Goal: Task Accomplishment & Management: Use online tool/utility

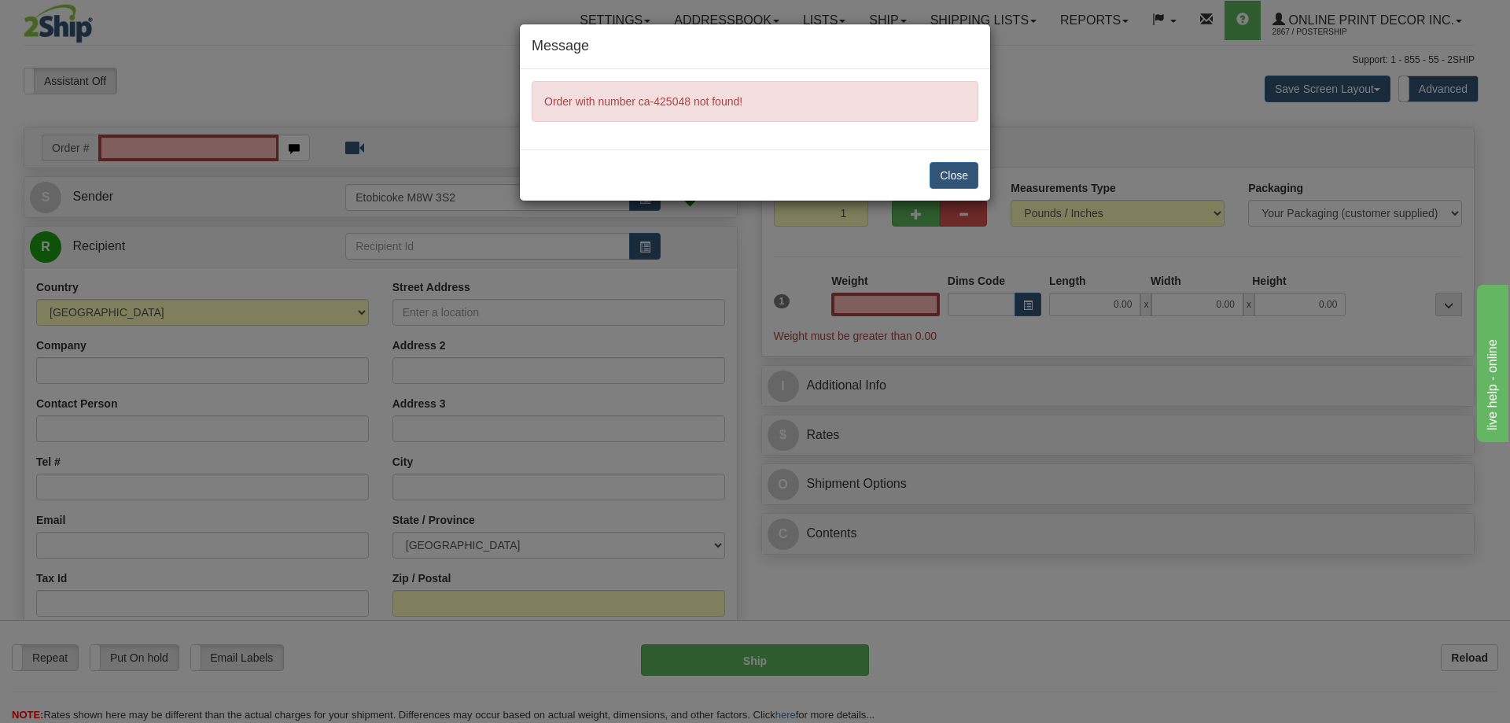
type input "0.00"
click at [954, 168] on button "Close" at bounding box center [953, 175] width 49 height 27
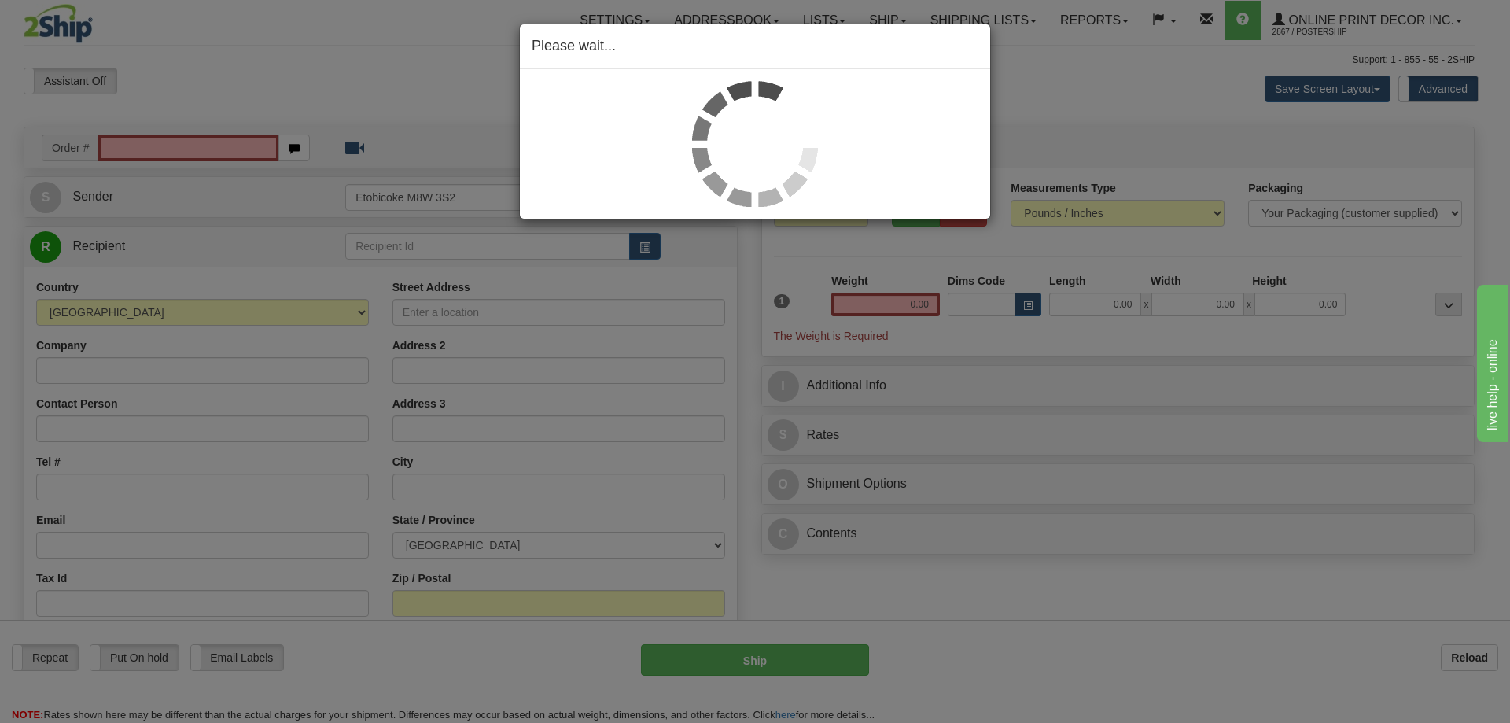
click at [119, 145] on div "Please wait..." at bounding box center [755, 361] width 1510 height 723
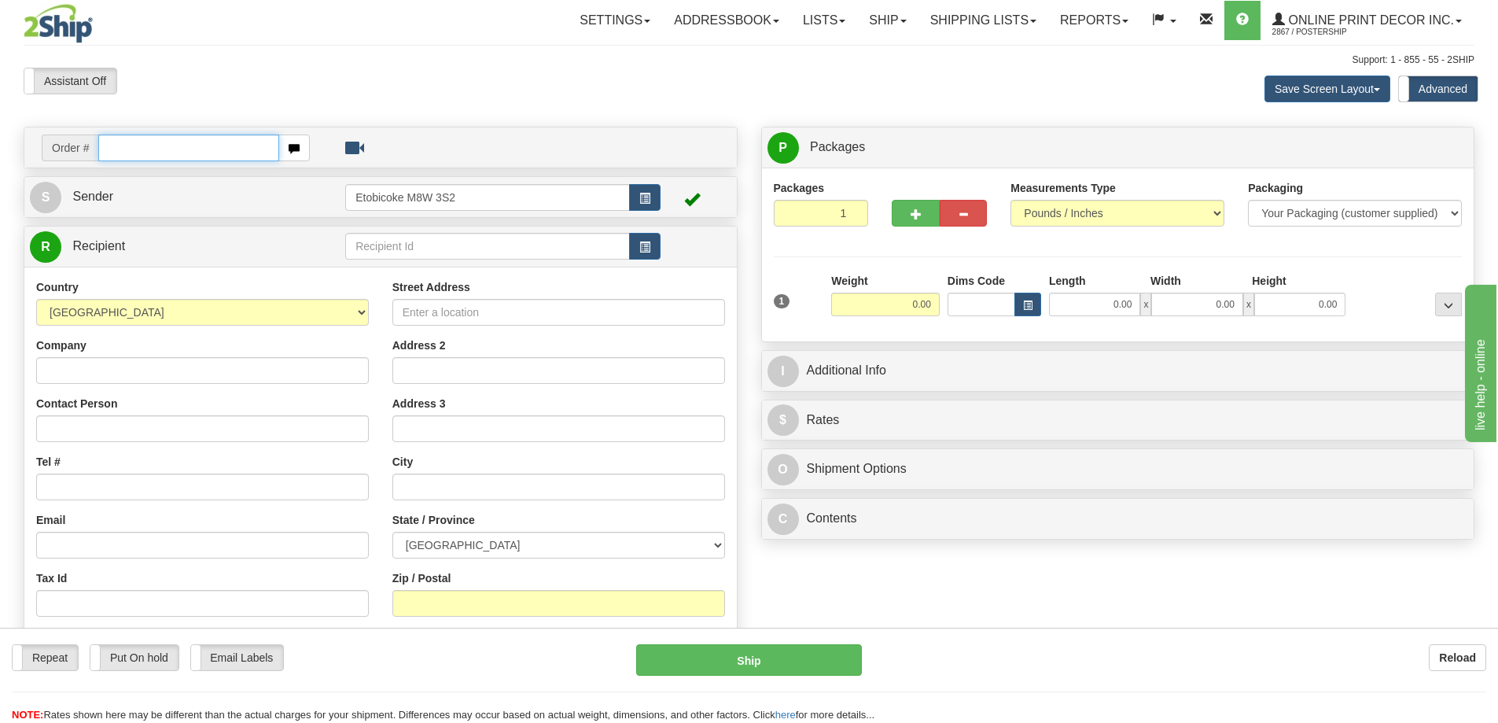
click at [120, 153] on input "text" at bounding box center [188, 147] width 181 height 27
type input "ca-425048"
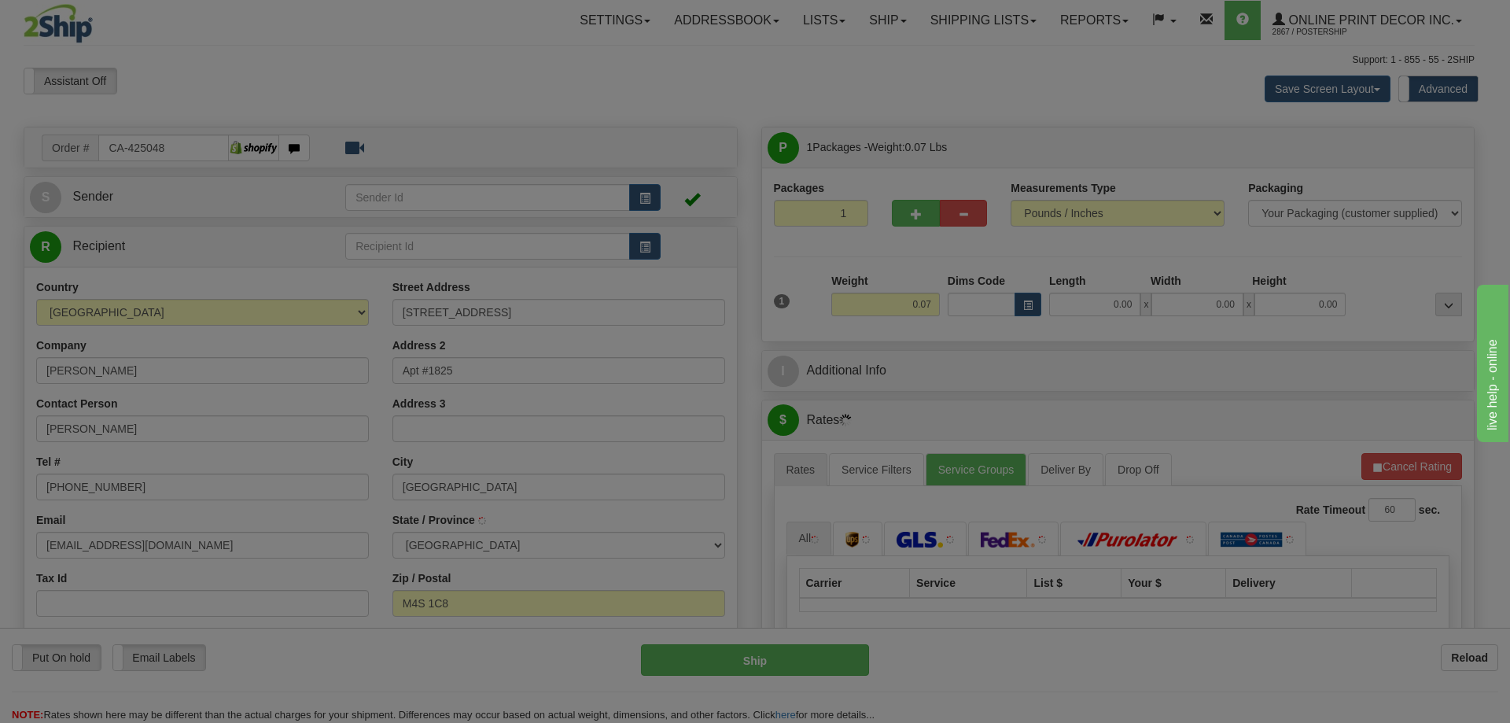
type input "TORONTO"
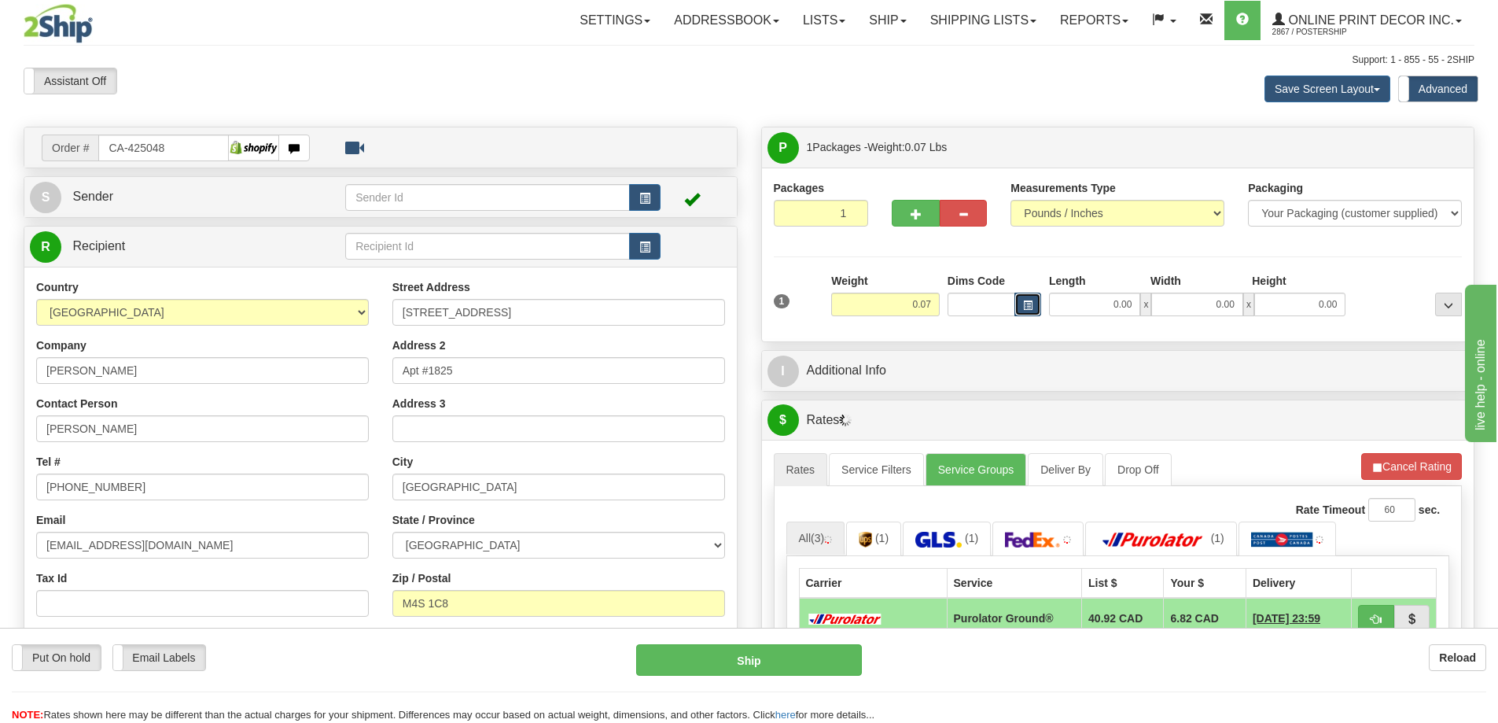
click at [1021, 307] on button "button" at bounding box center [1027, 305] width 27 height 24
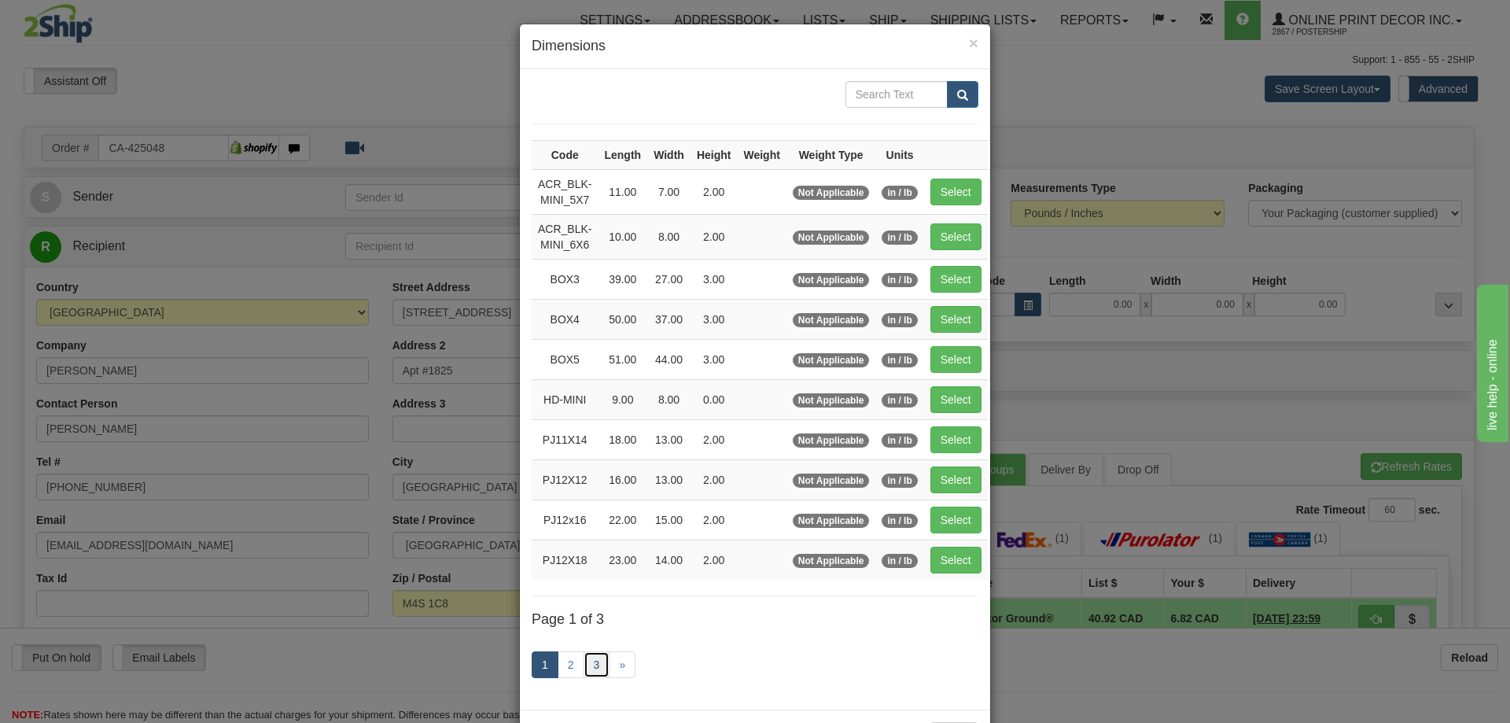
click at [591, 657] on link "3" at bounding box center [596, 664] width 27 height 27
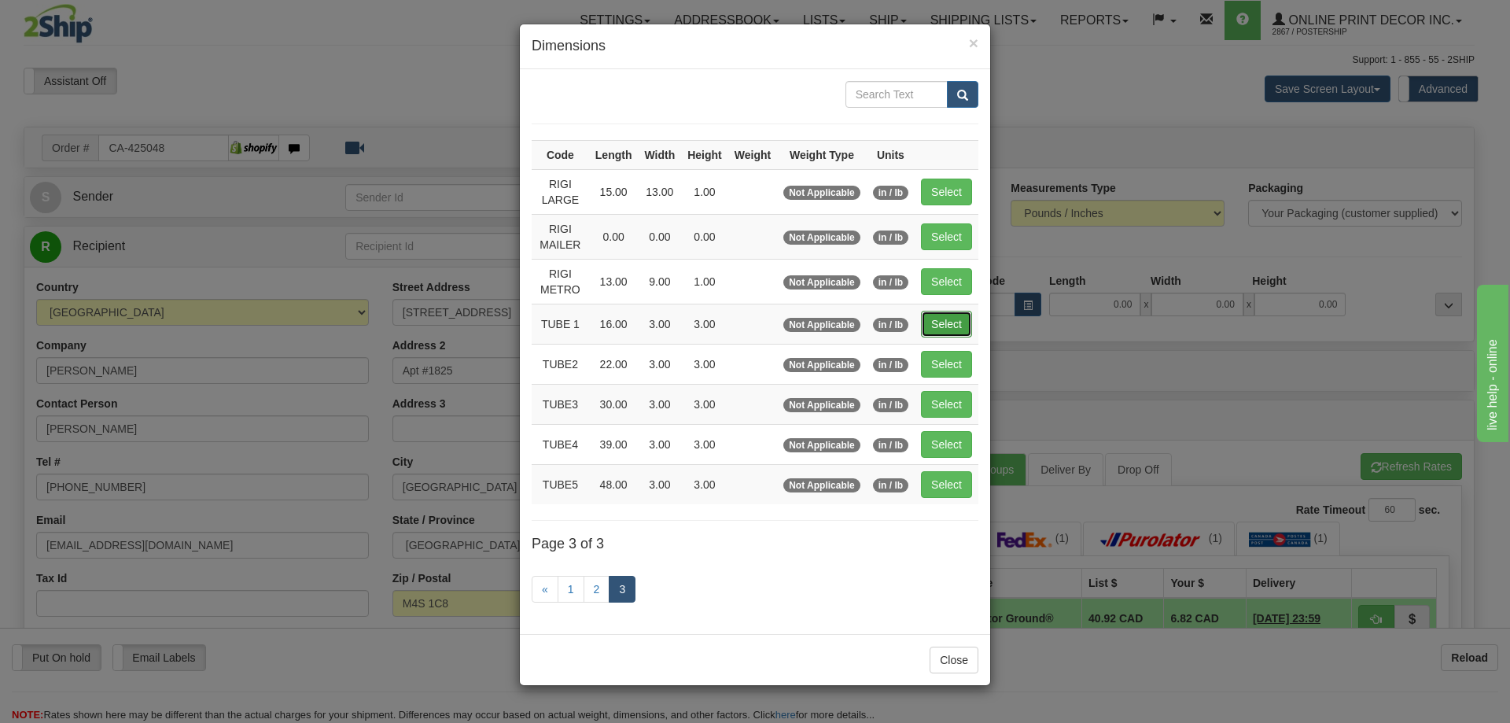
click at [966, 317] on button "Select" at bounding box center [946, 324] width 51 height 27
type input "TUBE 1"
type input "16.00"
type input "3.00"
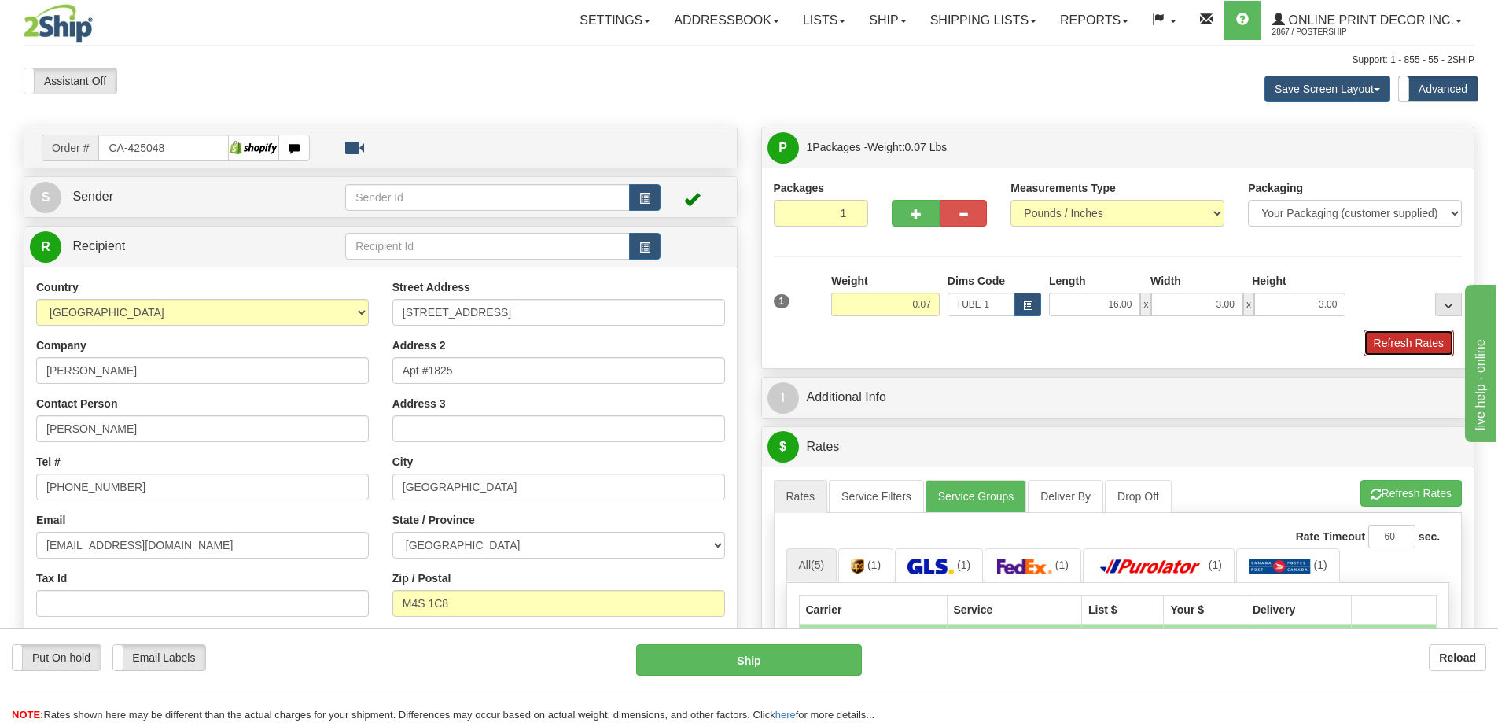
click at [1402, 348] on button "Refresh Rates" at bounding box center [1409, 342] width 90 height 27
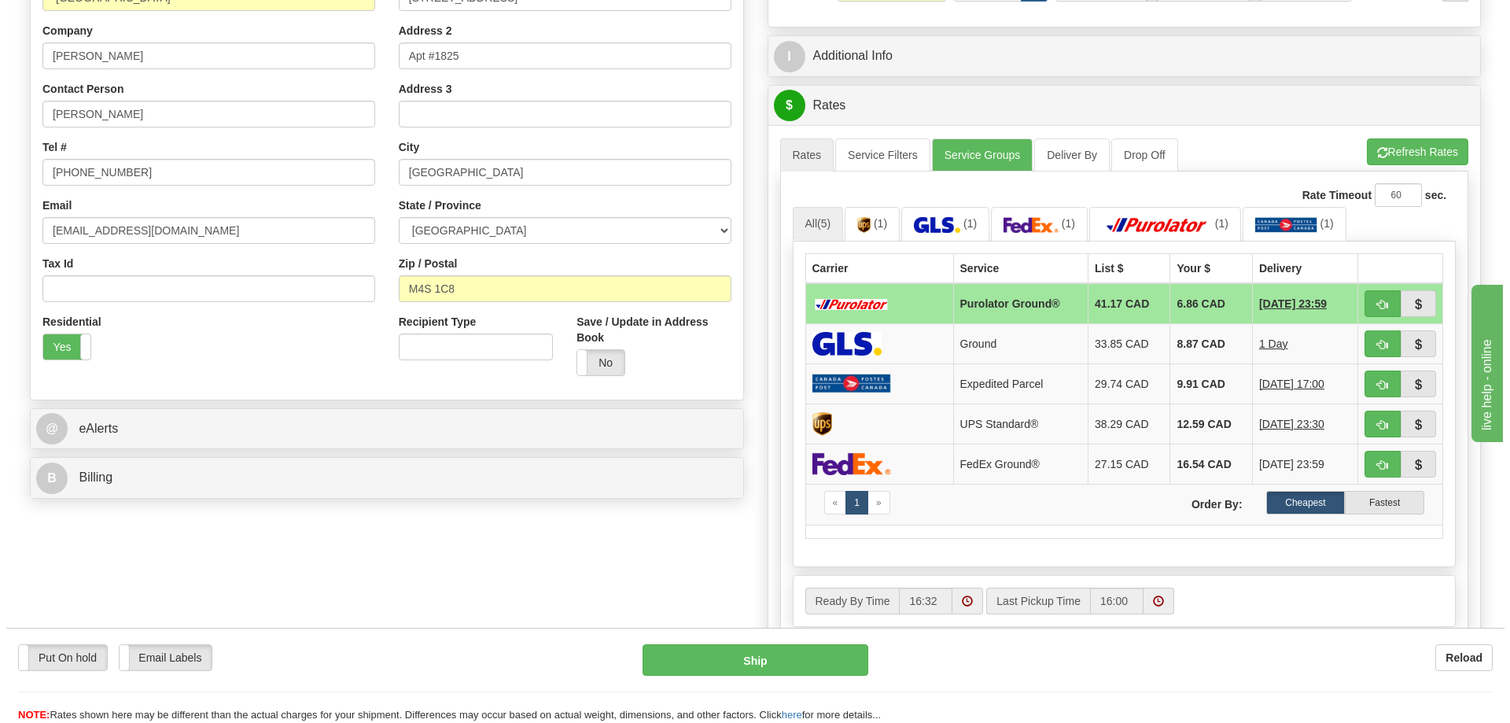
scroll to position [393, 0]
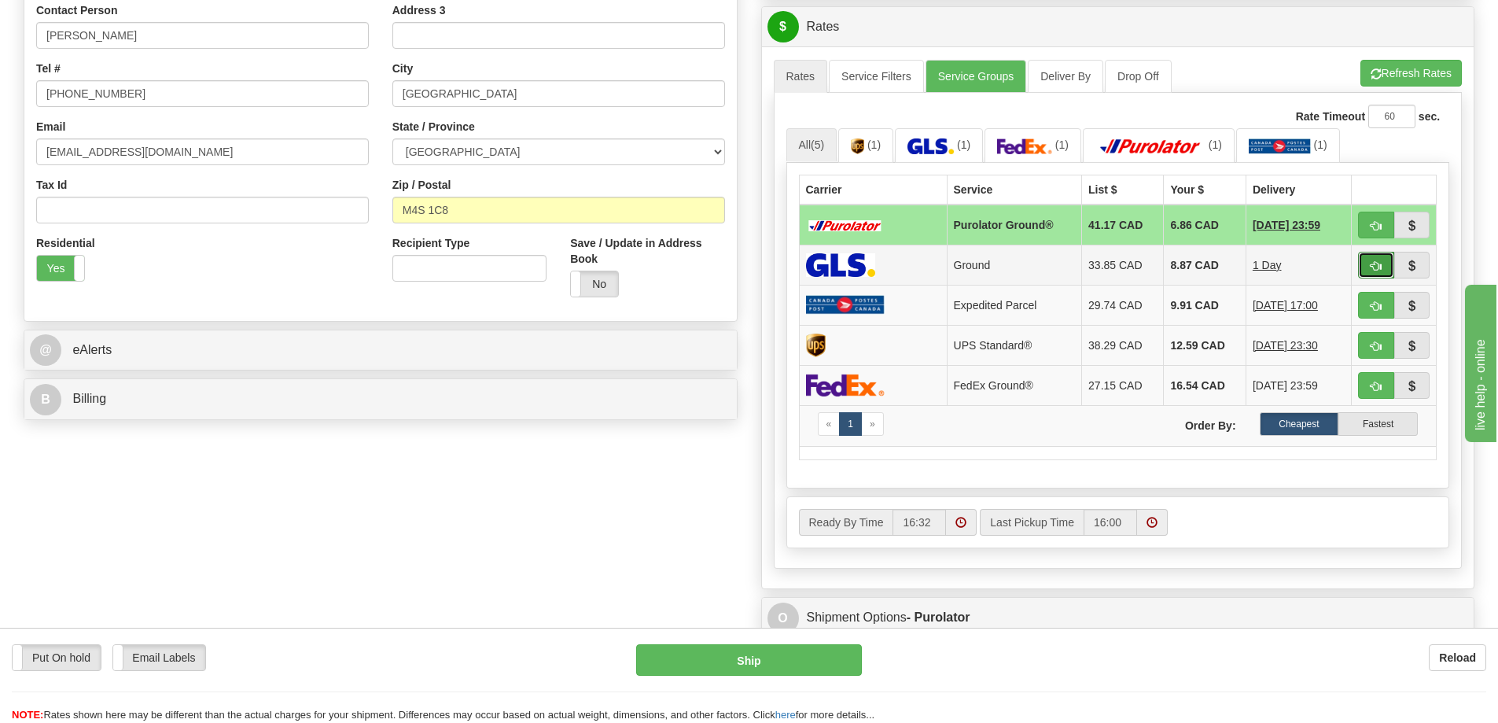
click at [1375, 265] on span "button" at bounding box center [1376, 266] width 11 height 10
type input "1"
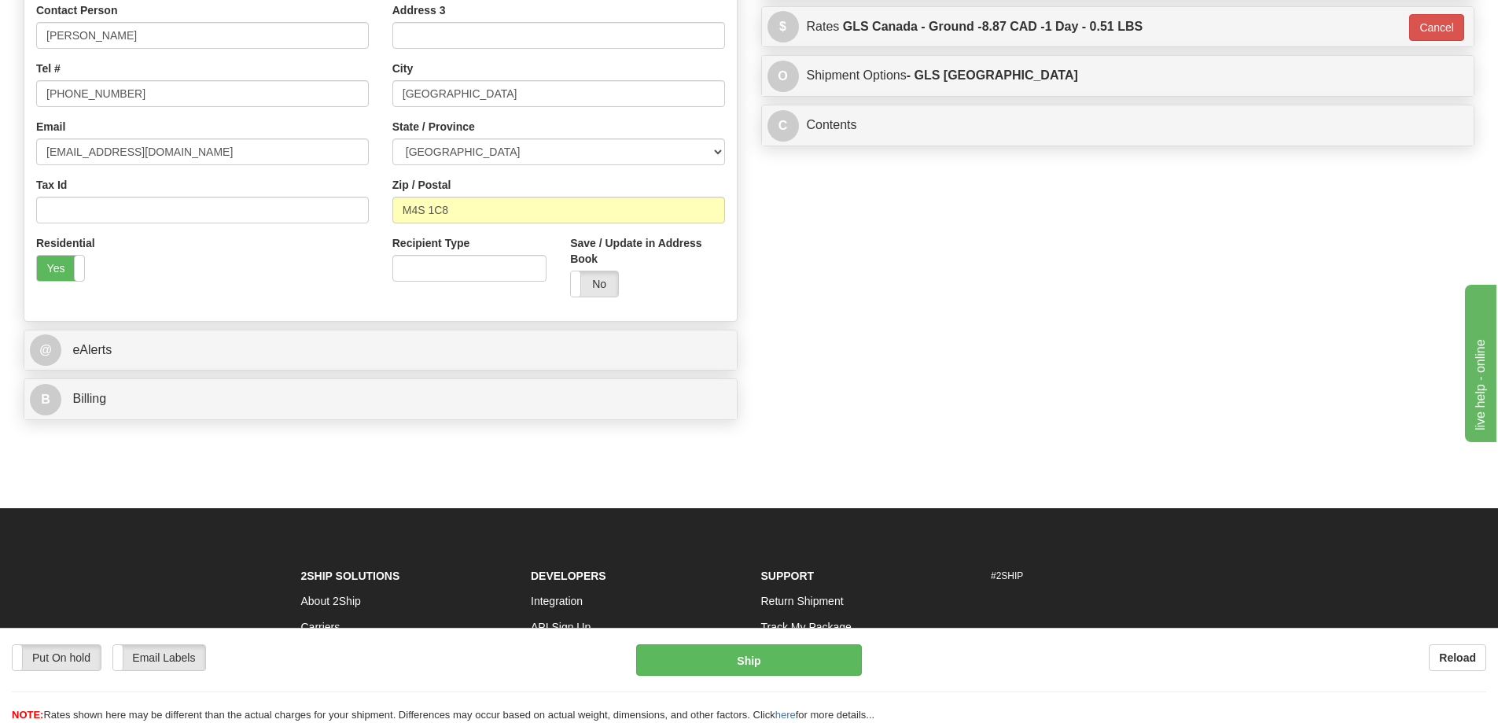
drag, startPoint x: 788, startPoint y: 677, endPoint x: 797, endPoint y: 664, distance: 15.7
click at [795, 667] on div "Put On hold Put On hold Email Labels Email Labels Edit Reload Ship" at bounding box center [749, 683] width 1498 height 79
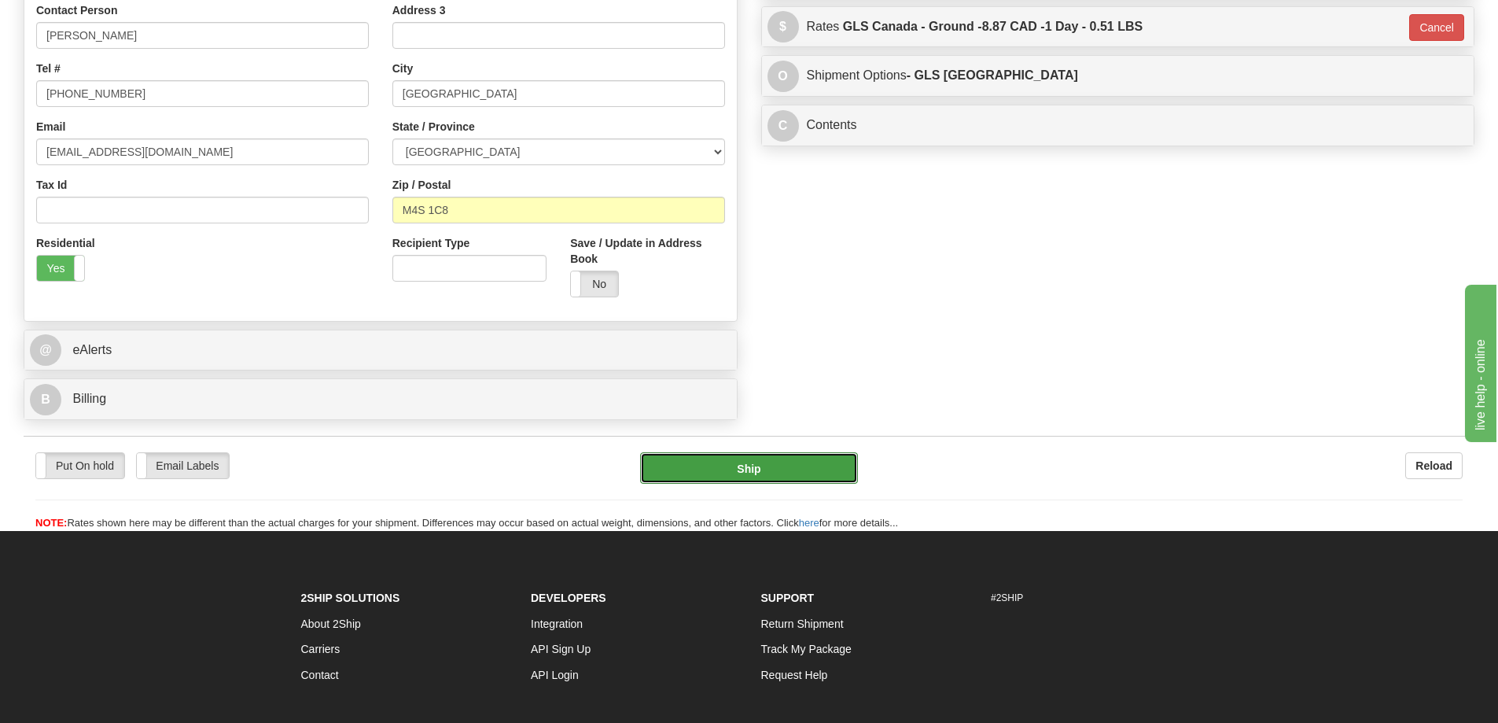
click at [766, 470] on button "Ship" at bounding box center [749, 467] width 218 height 31
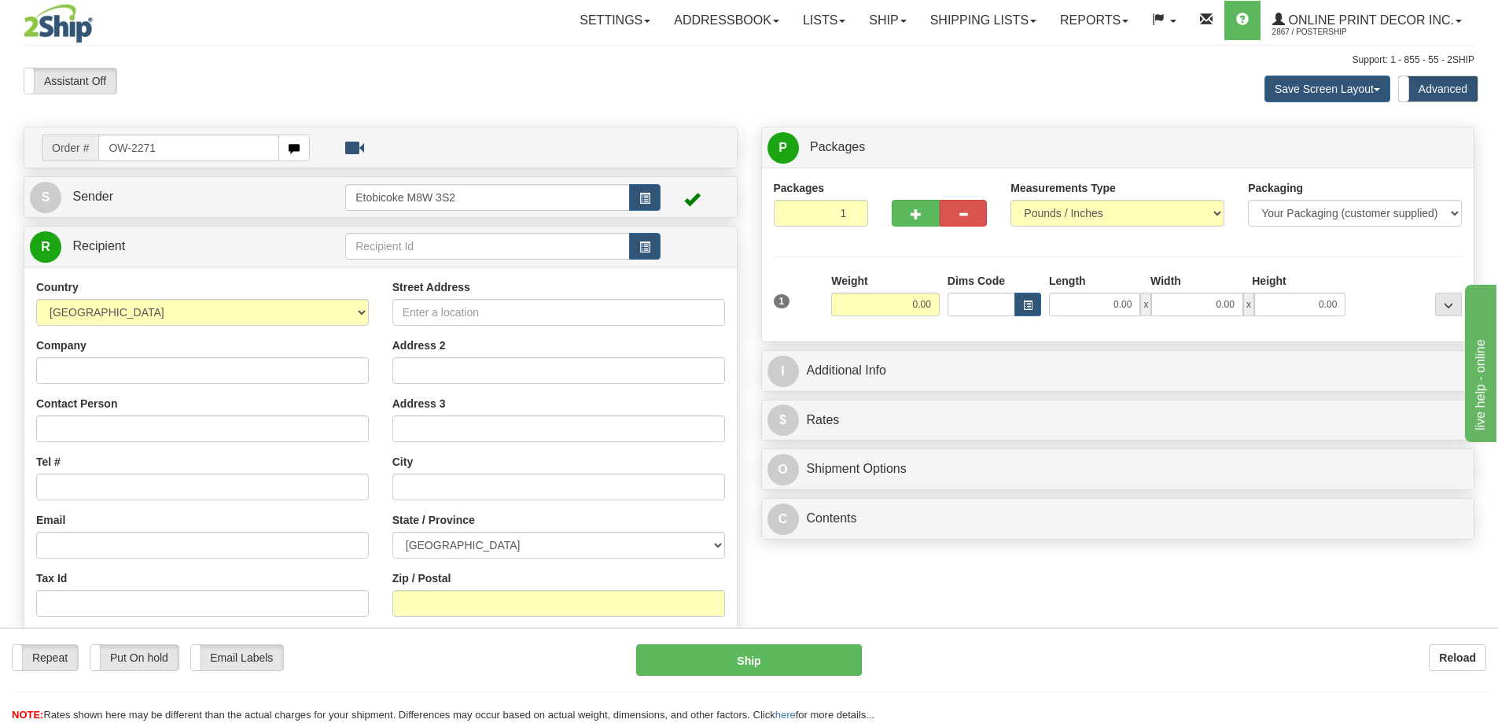
type input "OW-2271"
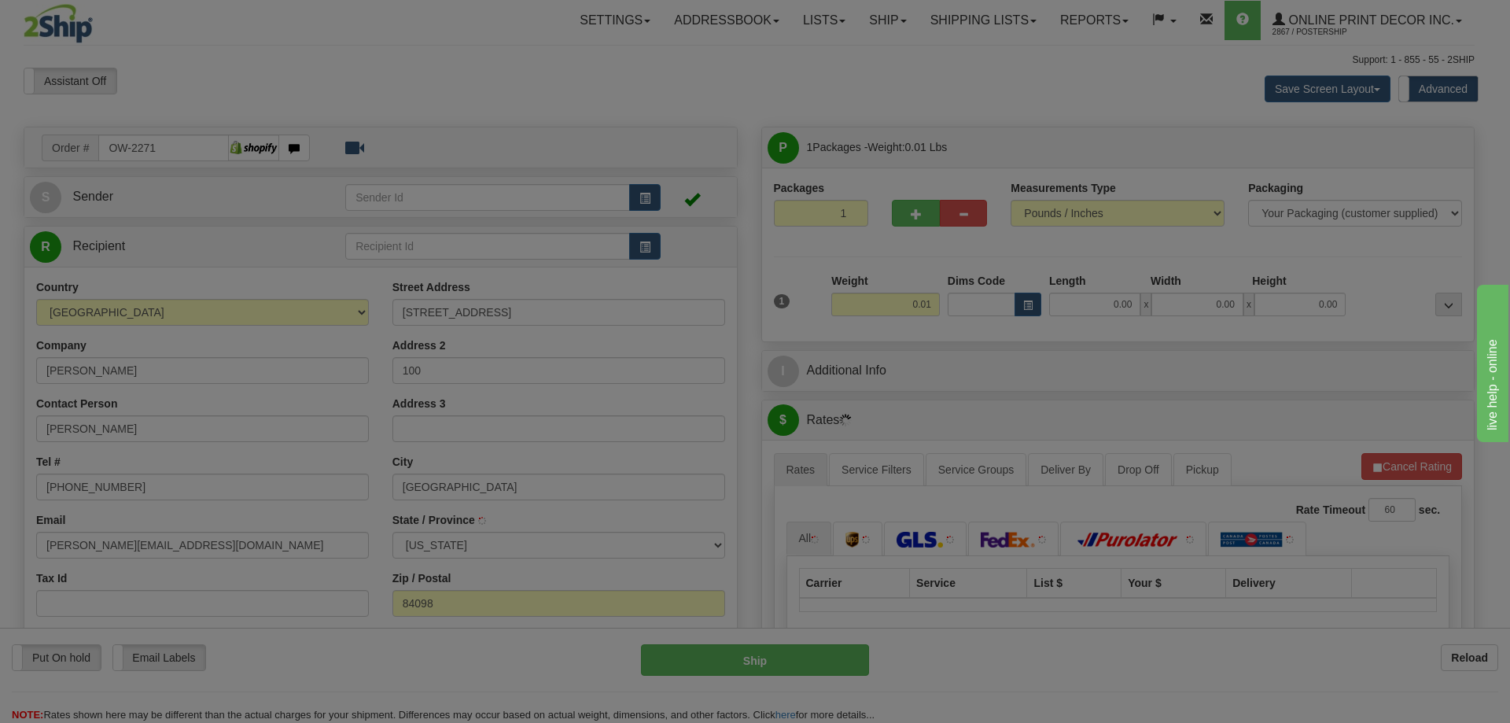
type input "PARK CITY"
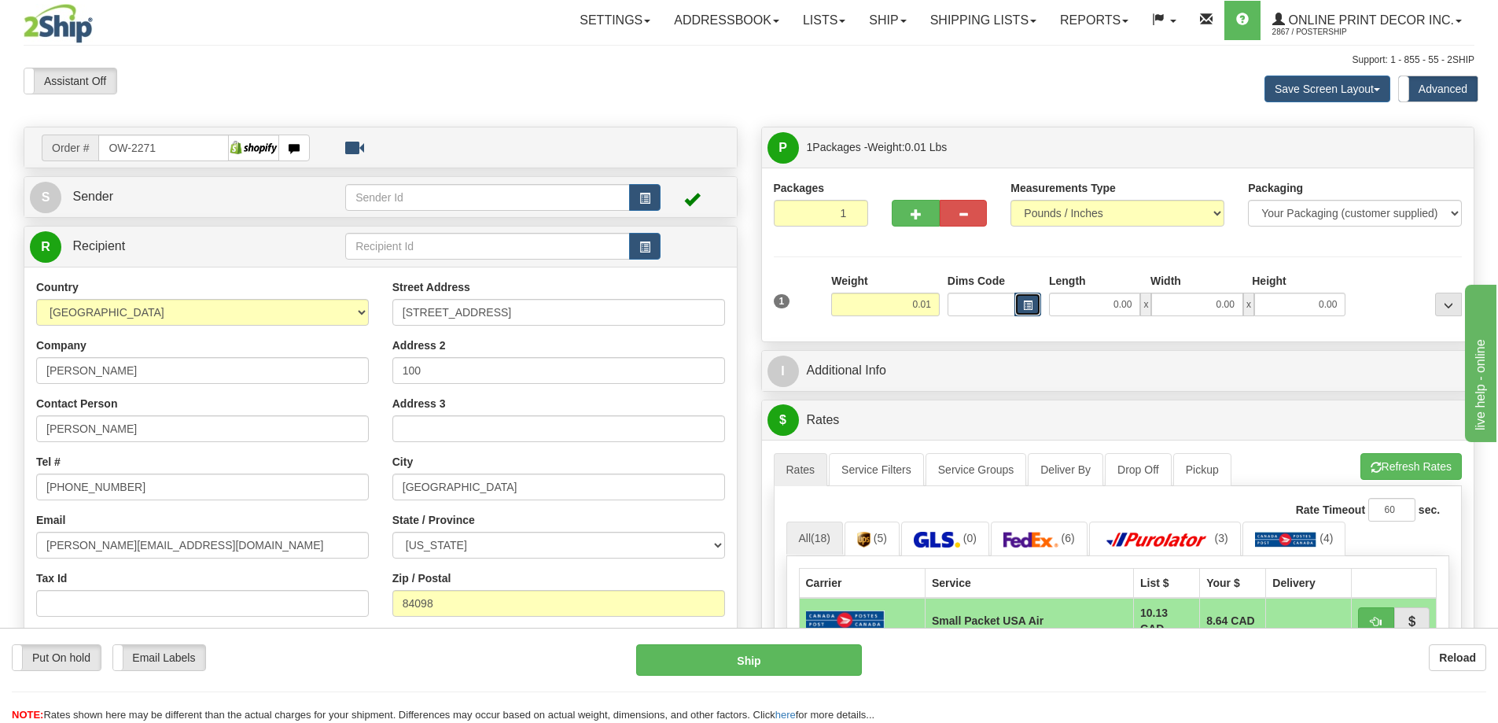
click at [1026, 301] on span "button" at bounding box center [1027, 305] width 9 height 9
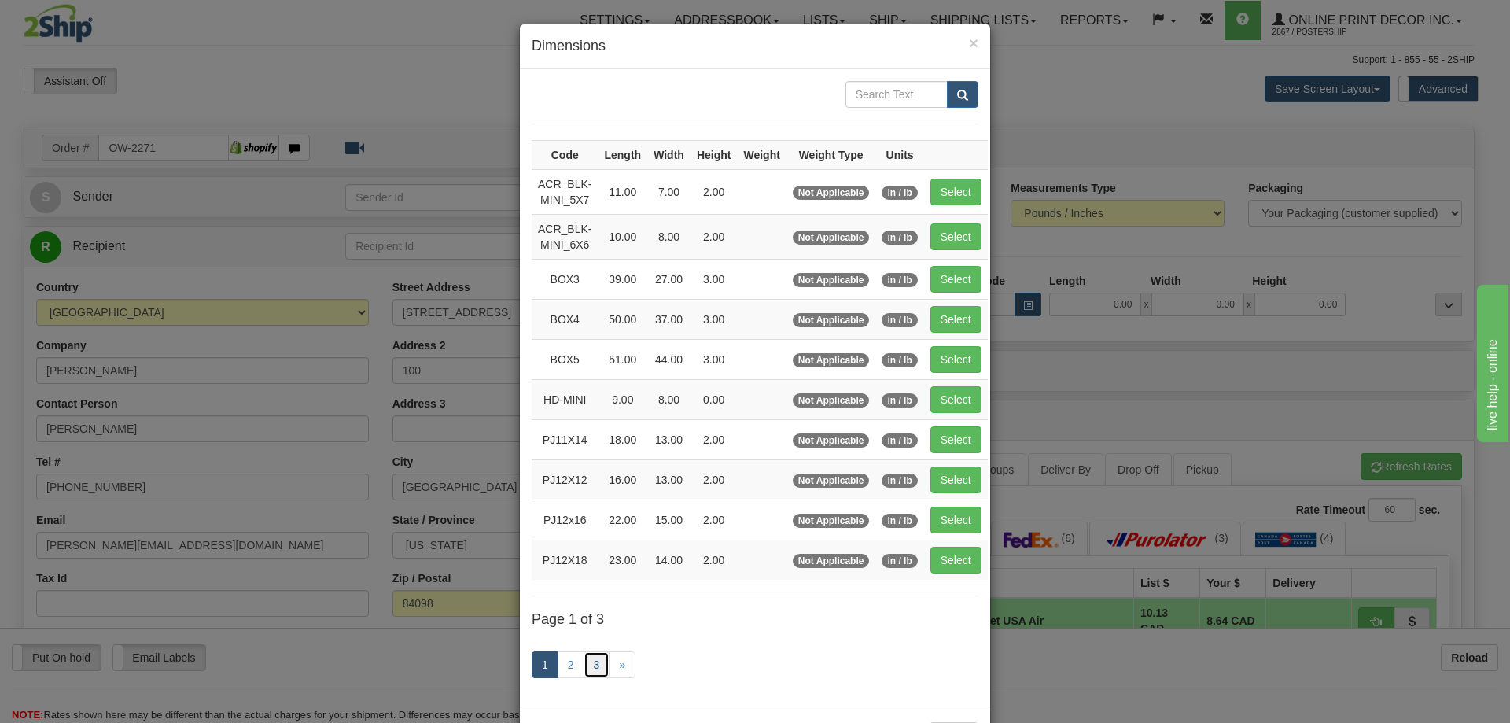
click at [592, 657] on link "3" at bounding box center [596, 664] width 27 height 27
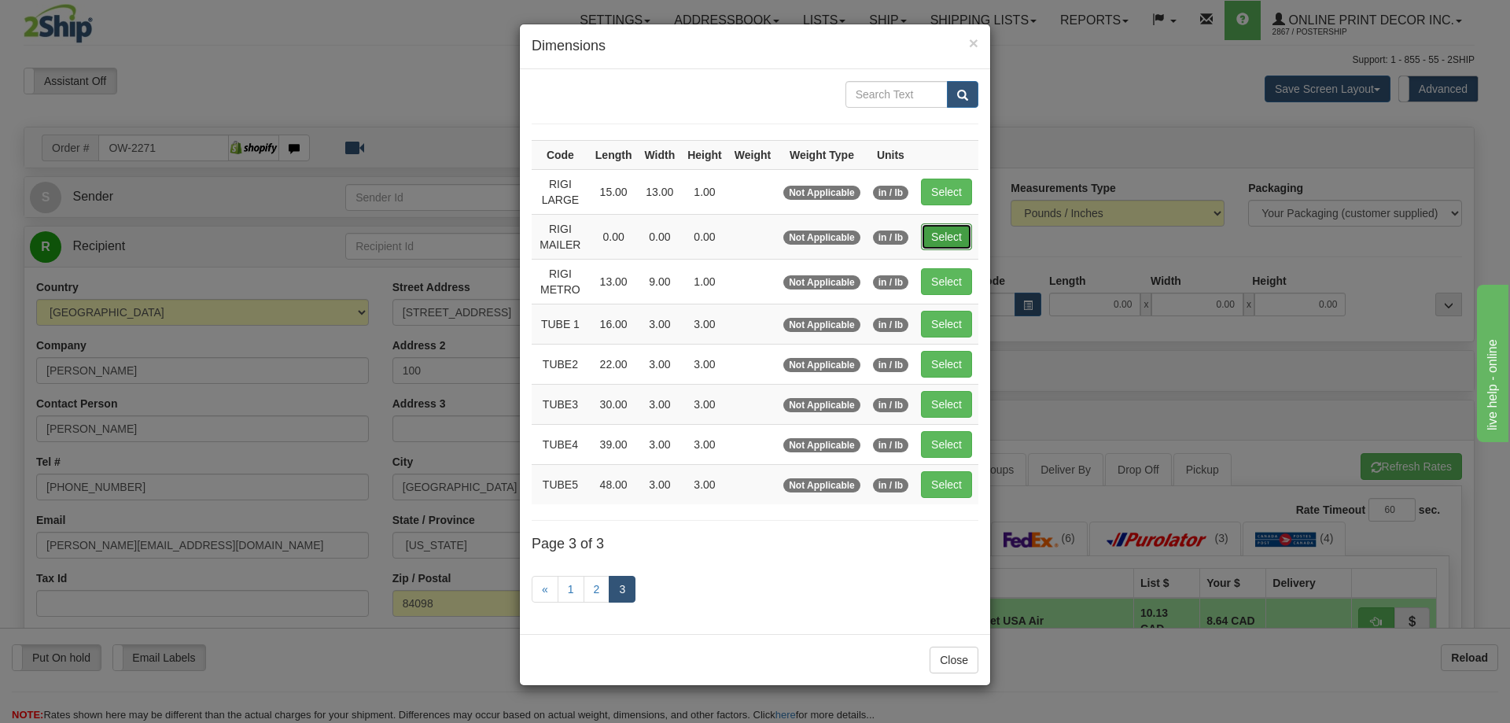
click at [939, 239] on button "Select" at bounding box center [946, 236] width 51 height 27
type input "RIGI MAILER"
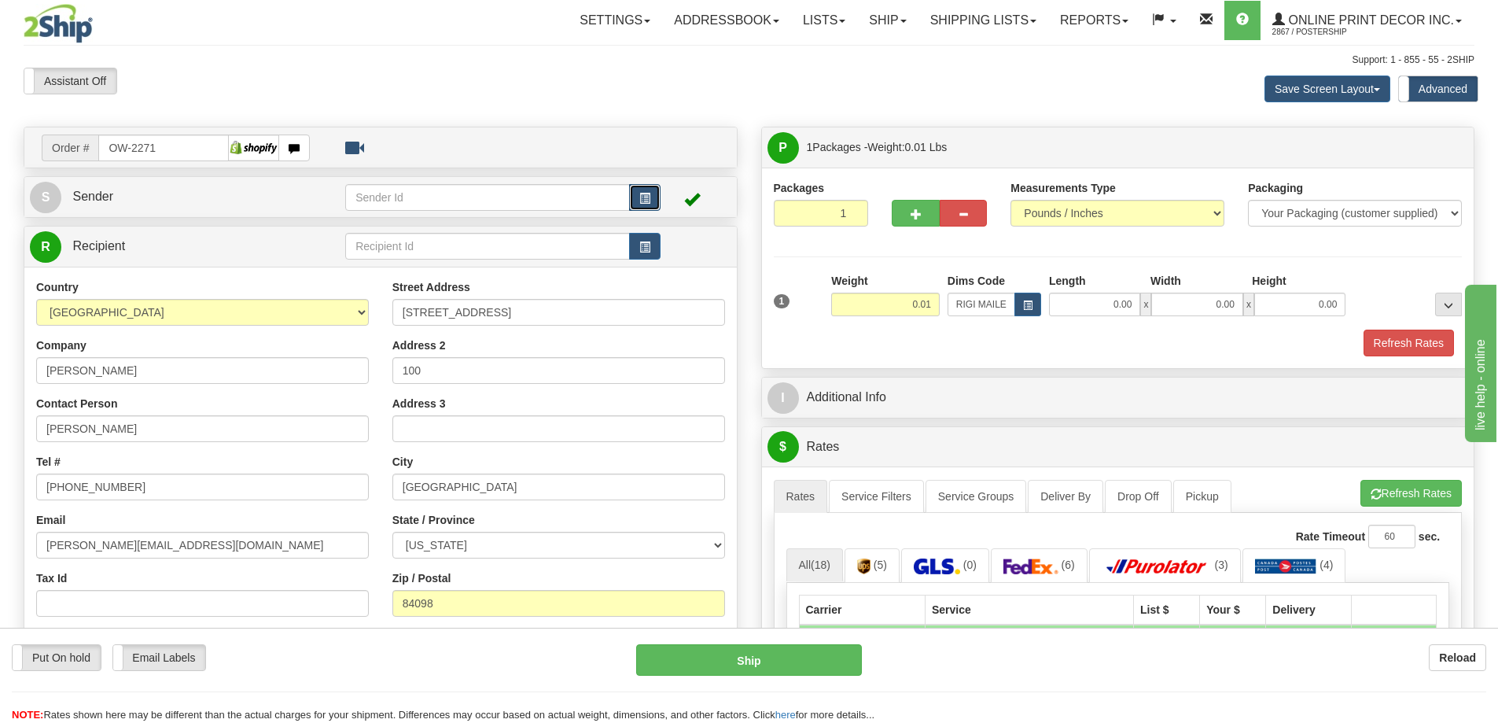
click at [640, 196] on span "button" at bounding box center [644, 198] width 11 height 10
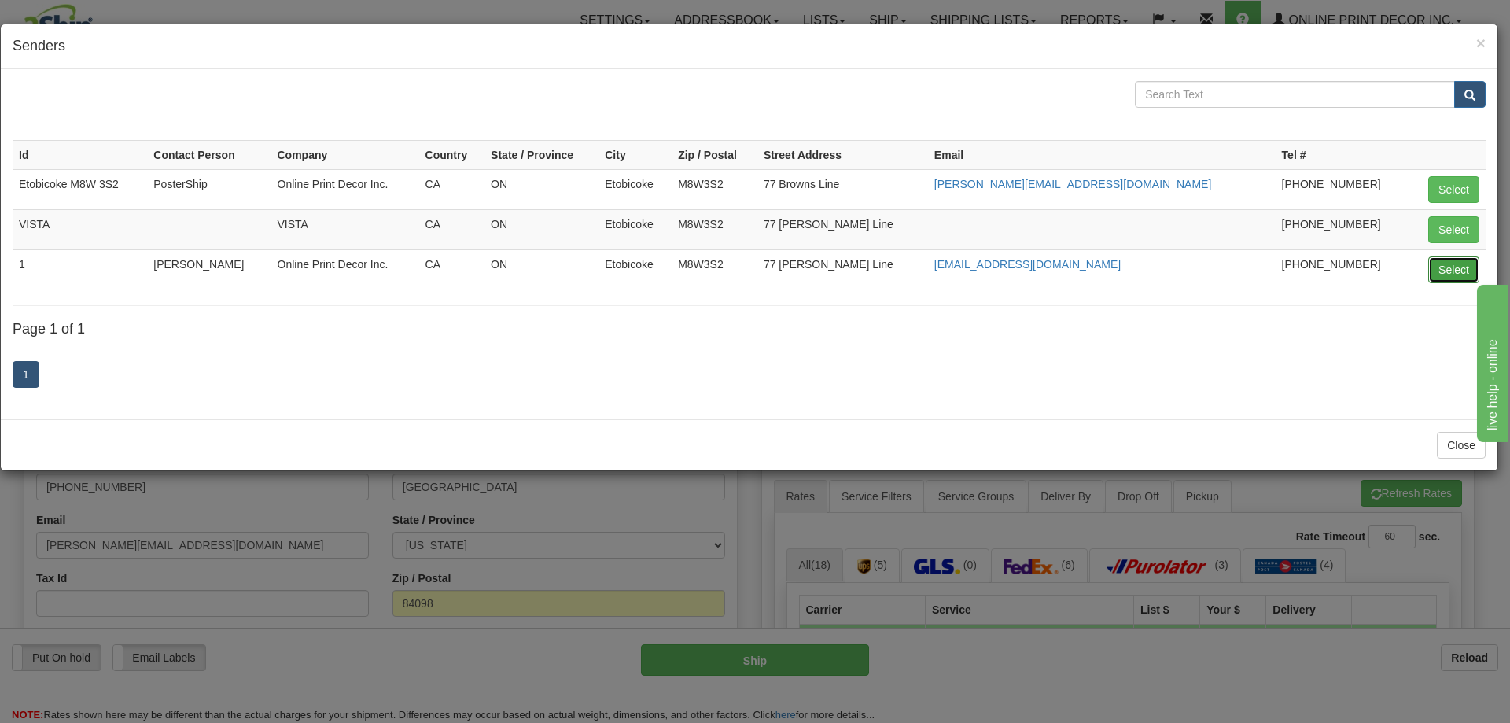
click at [1446, 264] on button "Select" at bounding box center [1453, 269] width 51 height 27
type input "1"
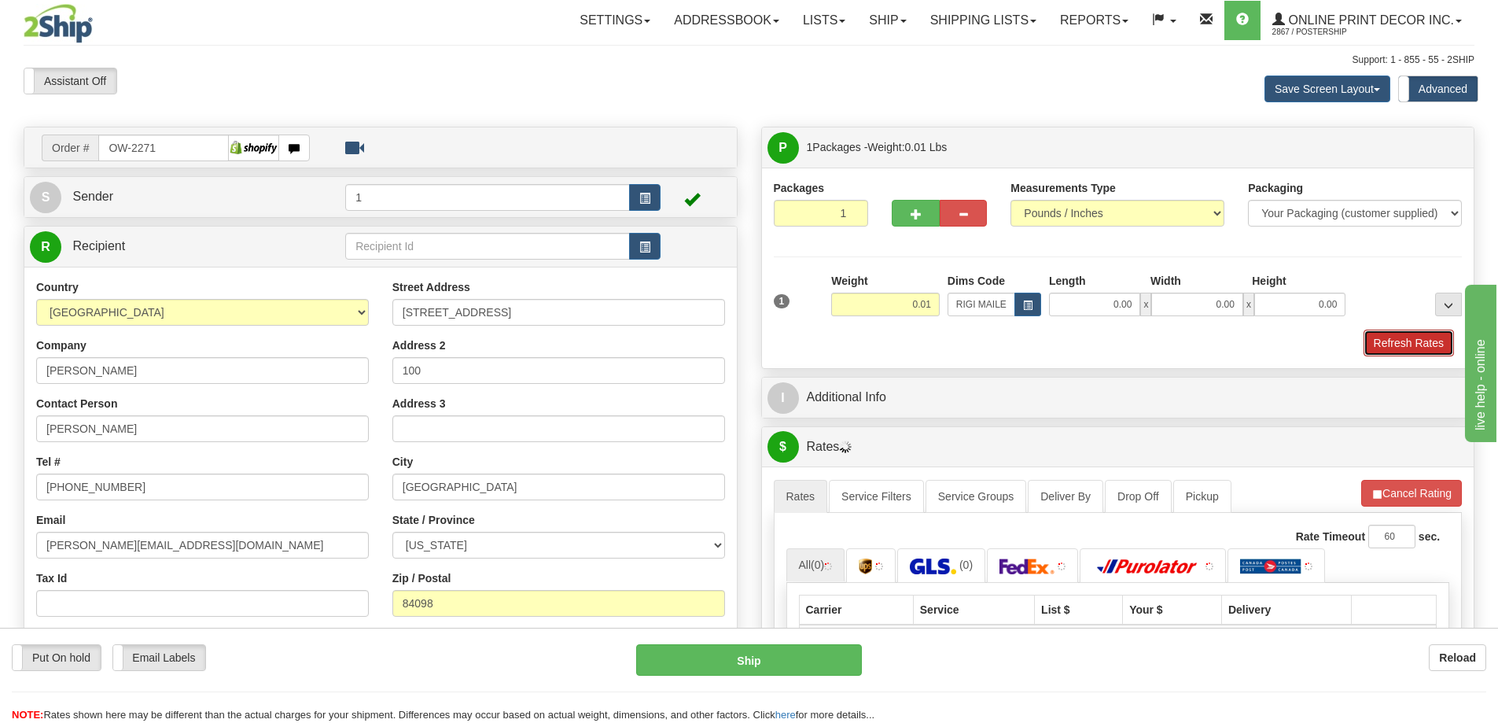
click at [1378, 339] on button "Refresh Rates" at bounding box center [1409, 342] width 90 height 27
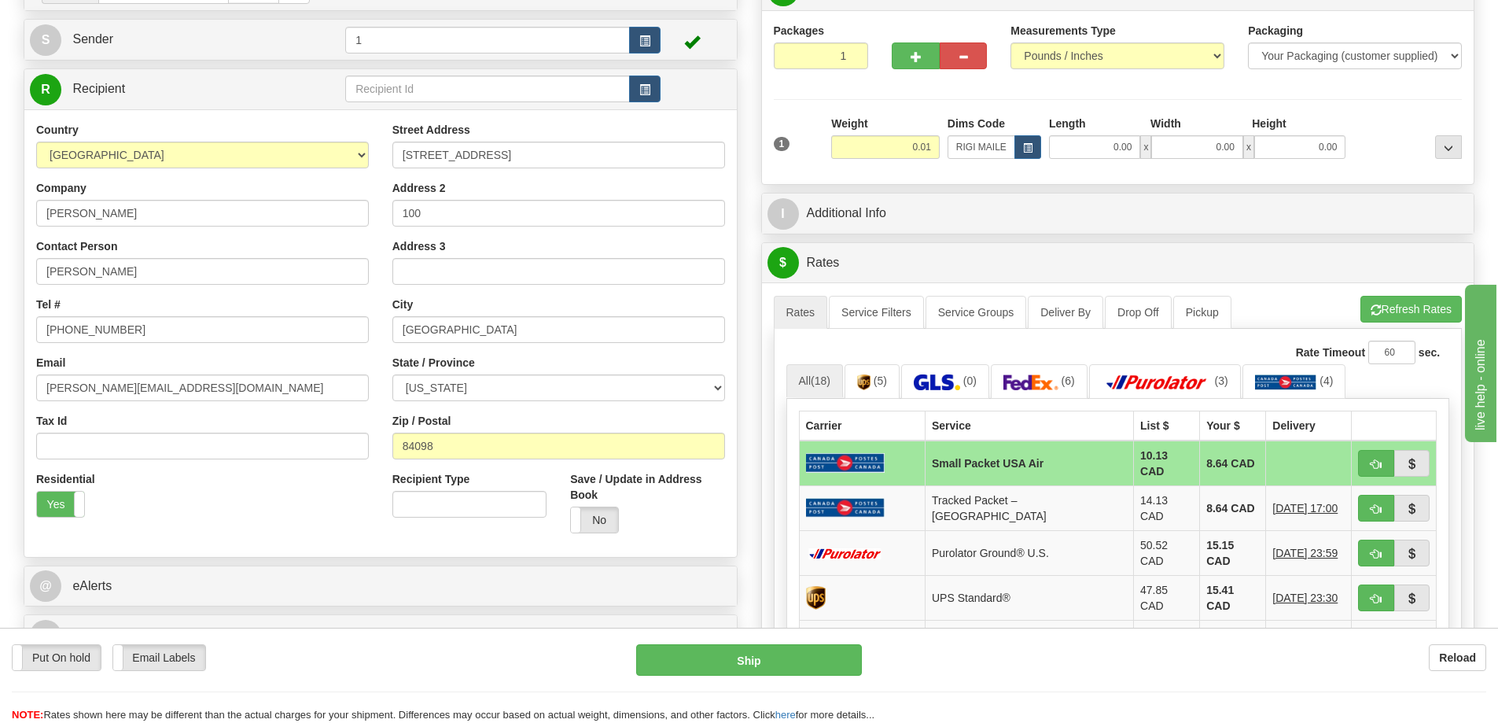
scroll to position [393, 0]
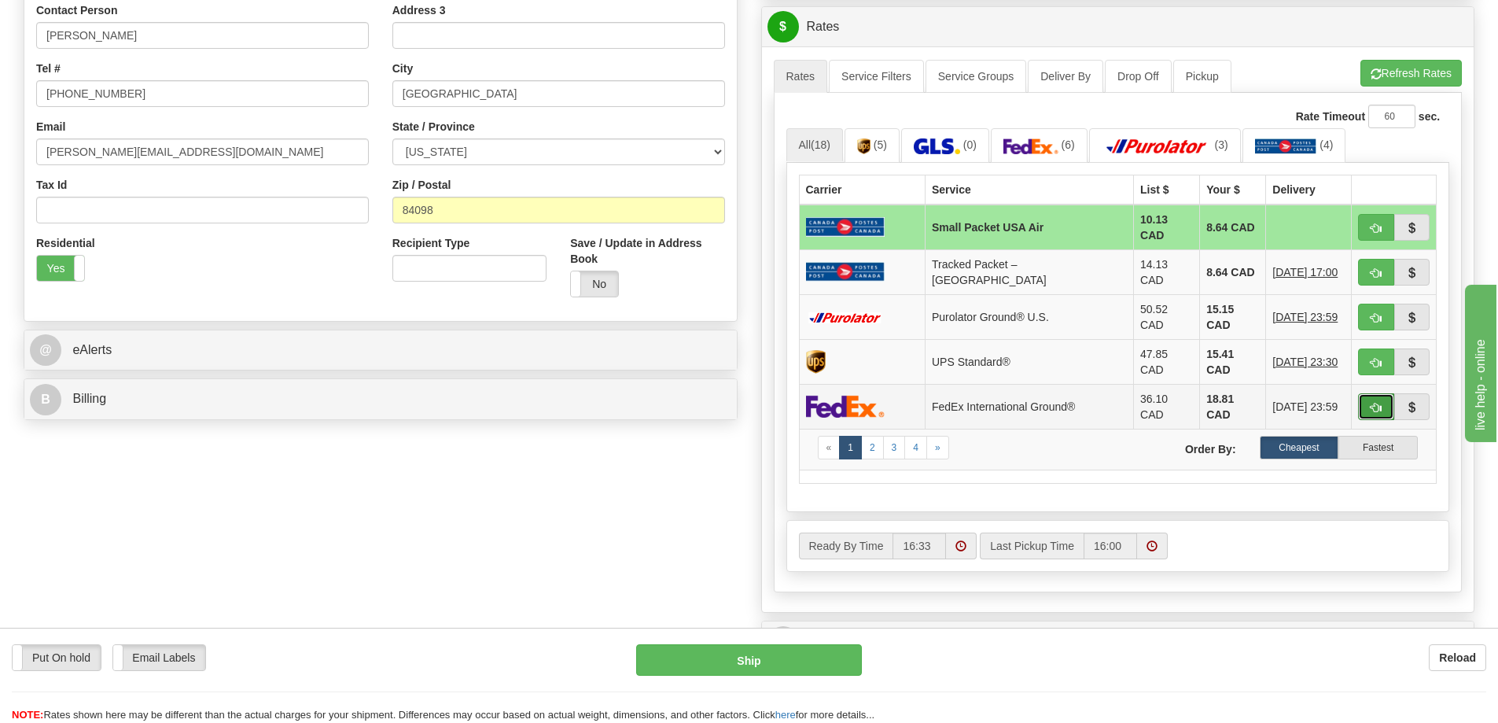
click at [1374, 393] on button "button" at bounding box center [1376, 406] width 36 height 27
type input "92"
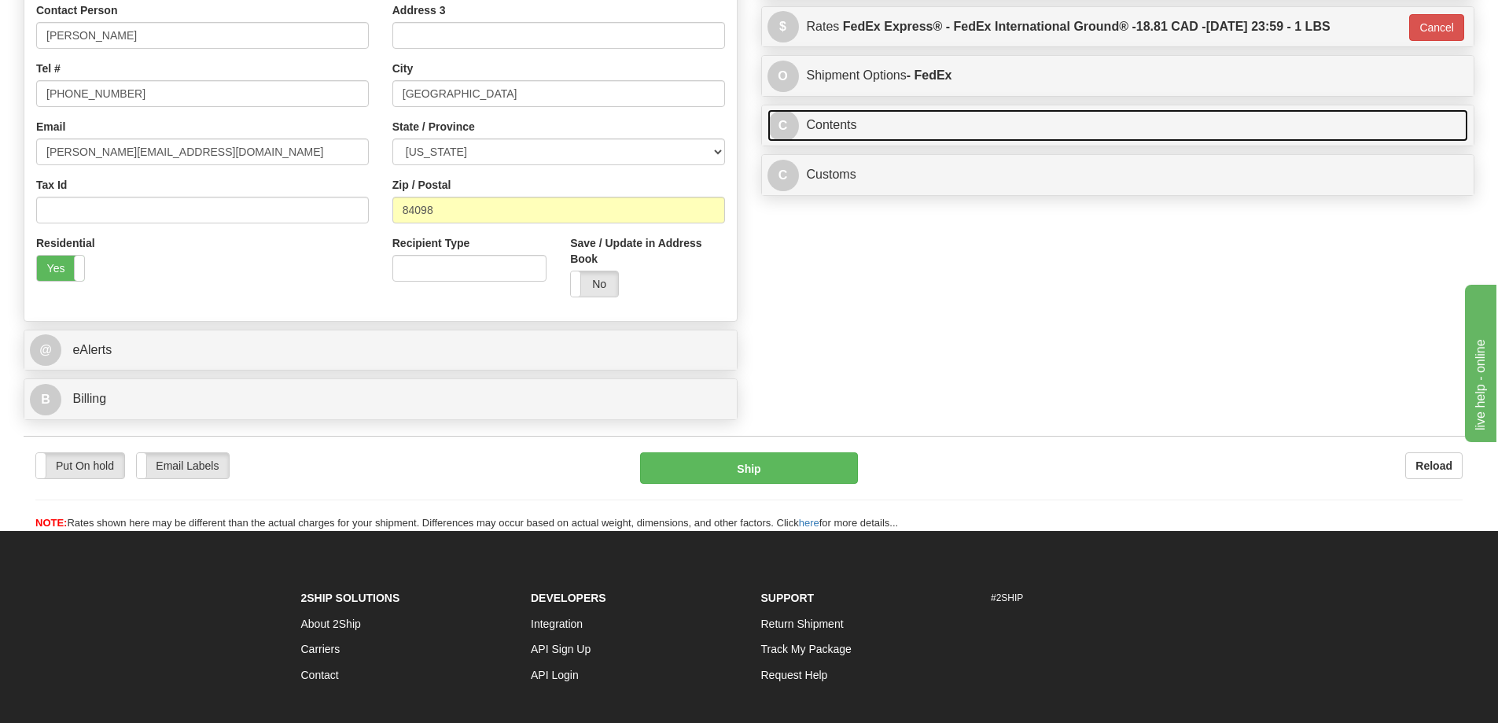
click at [860, 120] on link "C Contents" at bounding box center [1117, 125] width 701 height 32
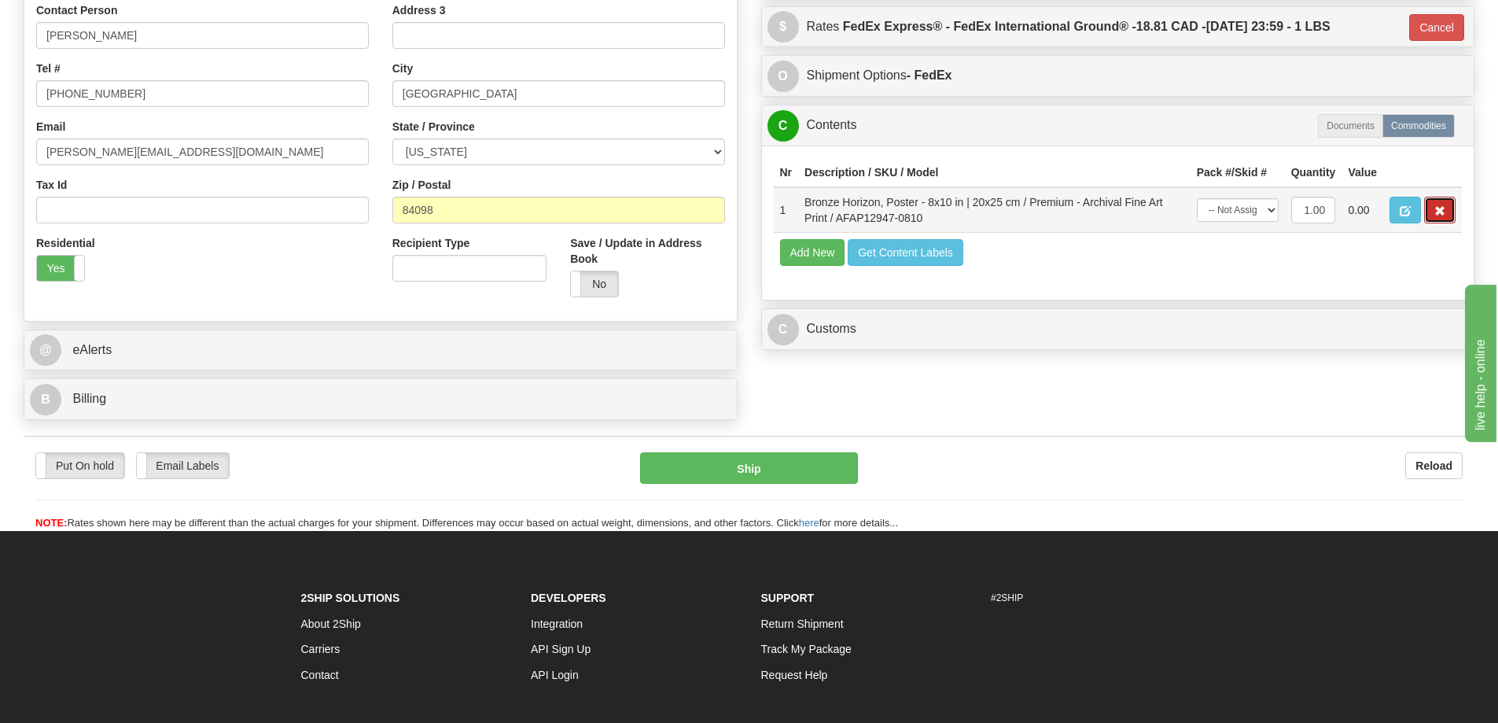
click at [1438, 206] on button "button" at bounding box center [1439, 210] width 31 height 27
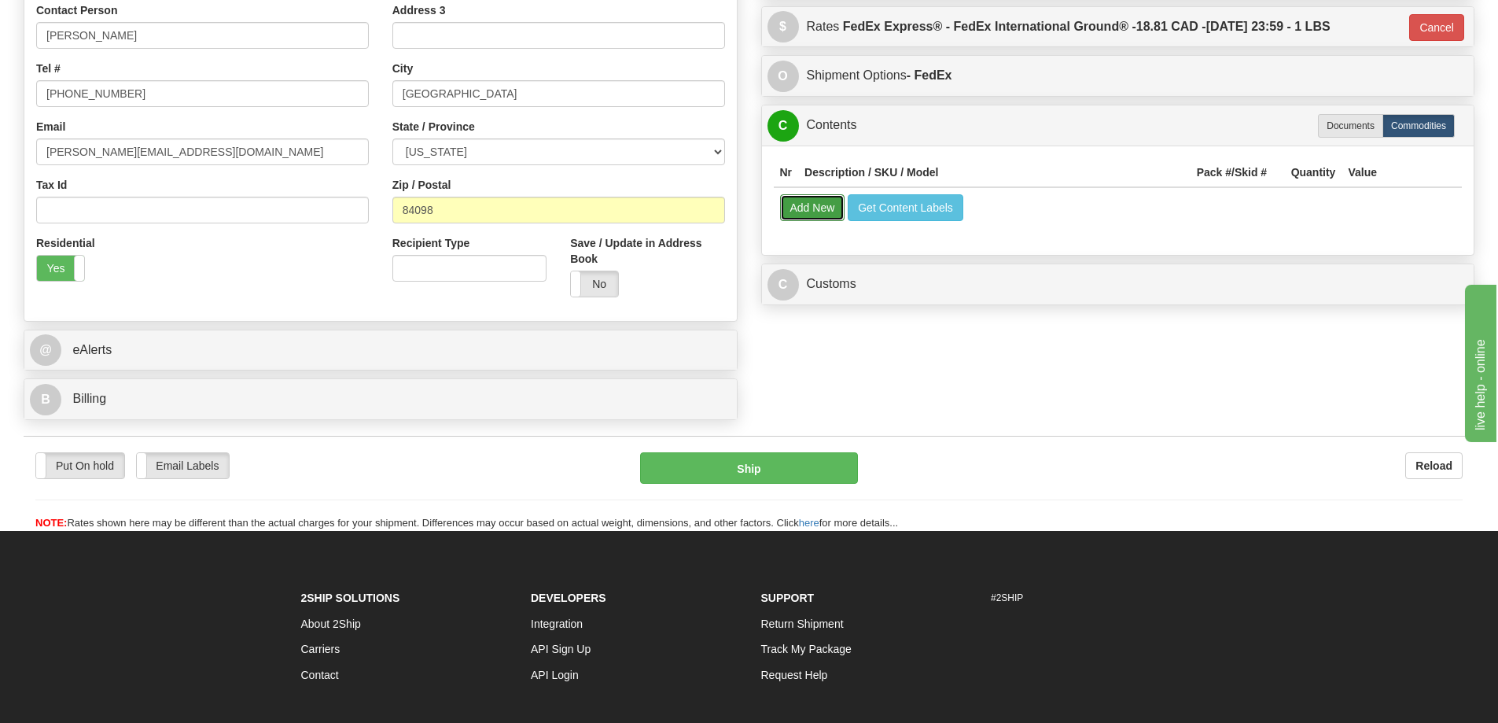
click at [796, 208] on button "Add New" at bounding box center [812, 207] width 65 height 27
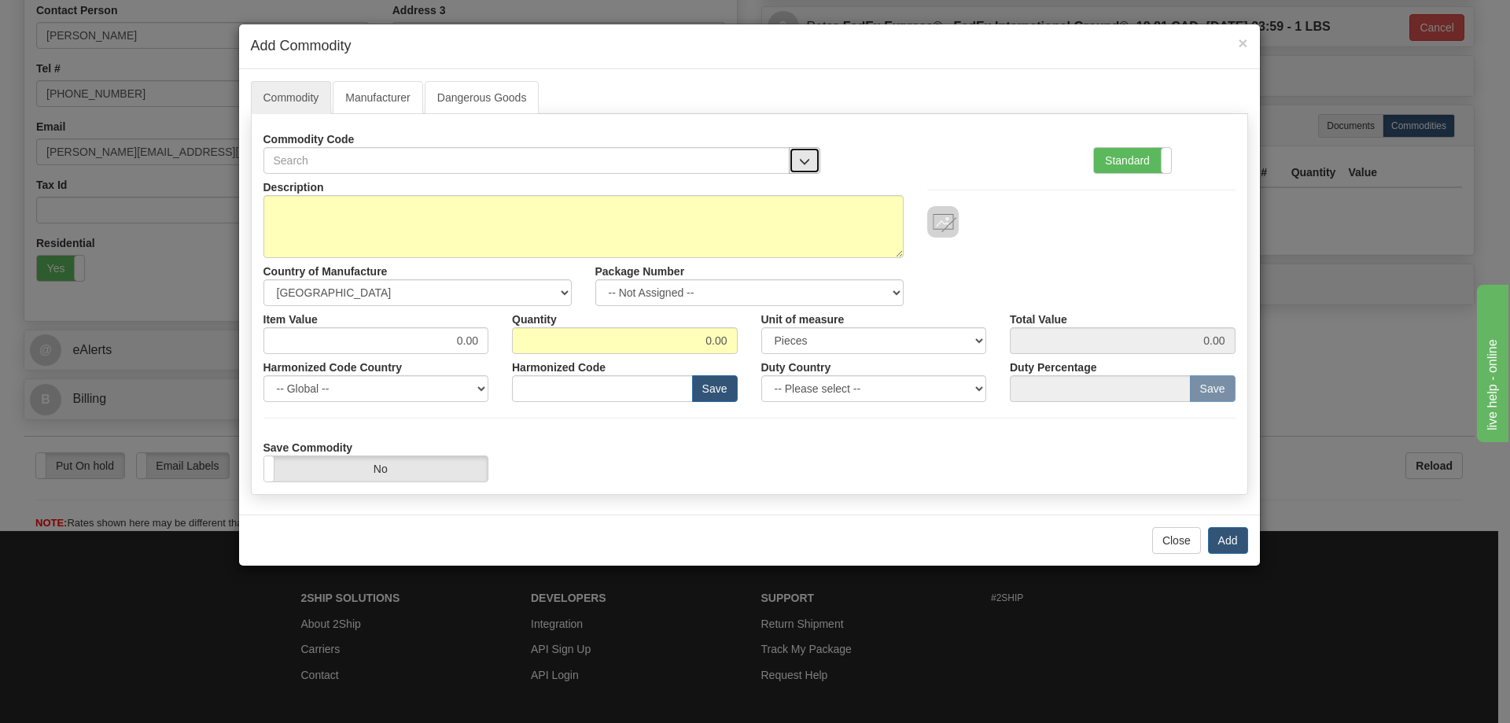
click at [804, 154] on button "button" at bounding box center [804, 160] width 31 height 27
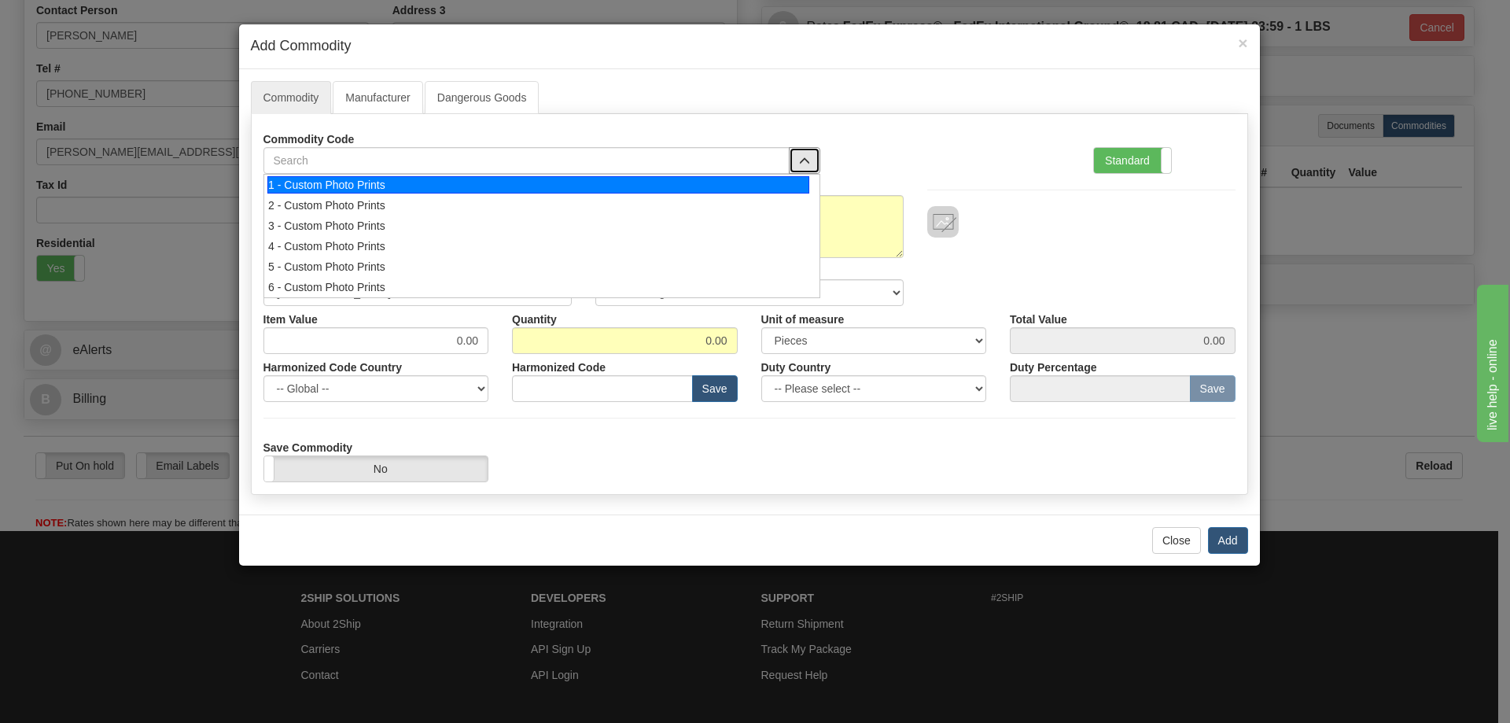
click at [776, 185] on div "1 - Custom Photo Prints" at bounding box center [538, 184] width 542 height 17
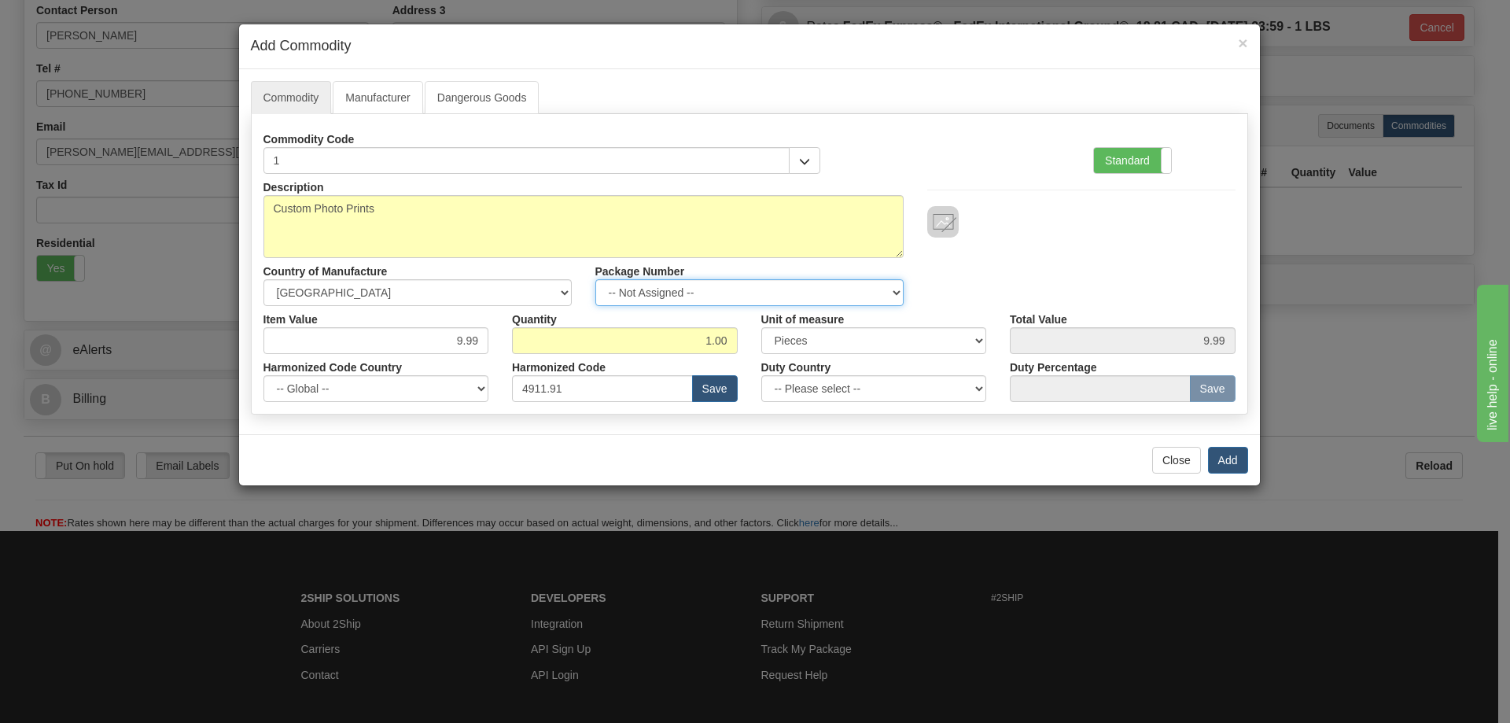
click at [889, 289] on select "-- Not Assigned -- Item 1" at bounding box center [749, 292] width 308 height 27
select select "0"
click at [595, 279] on select "-- Not Assigned -- Item 1" at bounding box center [749, 292] width 308 height 27
click at [1223, 450] on button "Add" at bounding box center [1228, 460] width 40 height 27
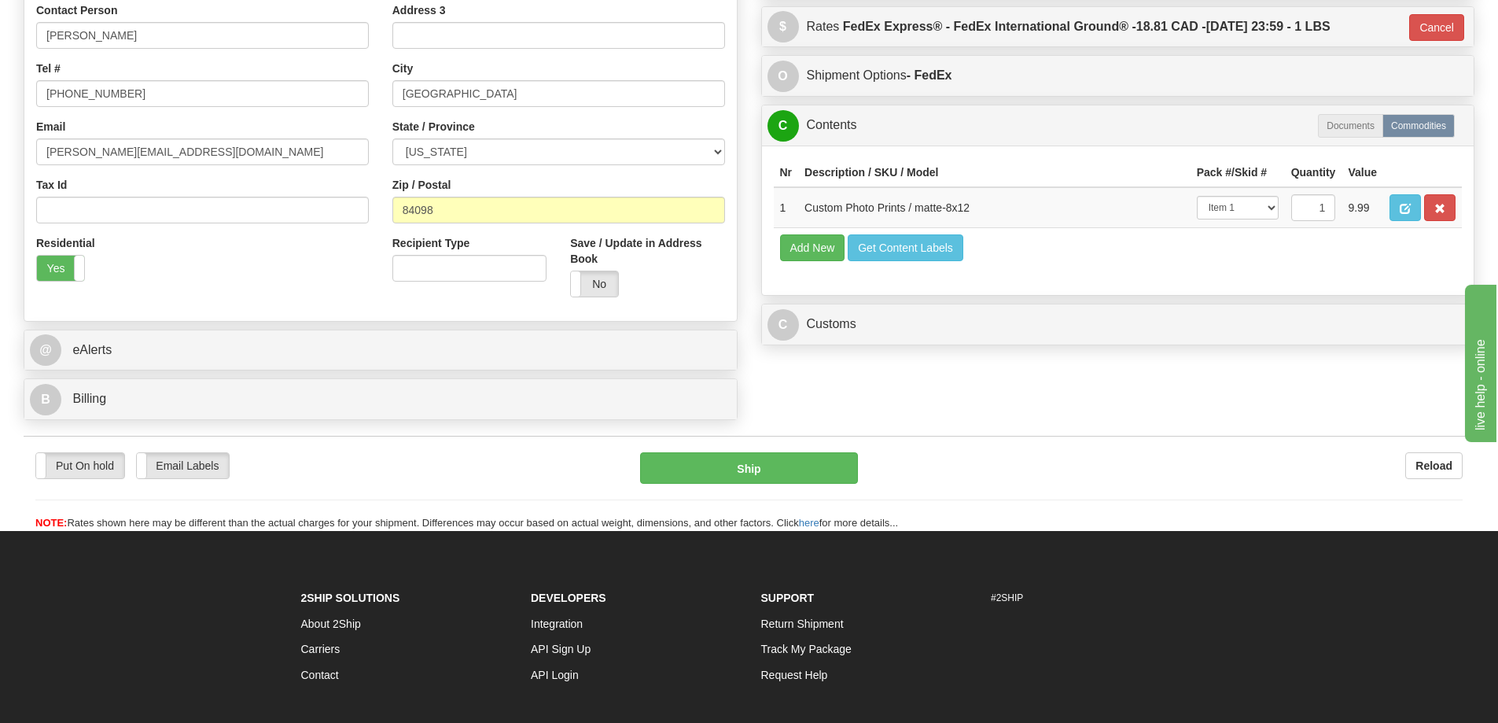
click at [1323, 307] on div "P Packages 1 Packages - Weight: 0.01 Lbs Shipment Level Shipm. Package Level Pa…" at bounding box center [1118, 43] width 738 height 620
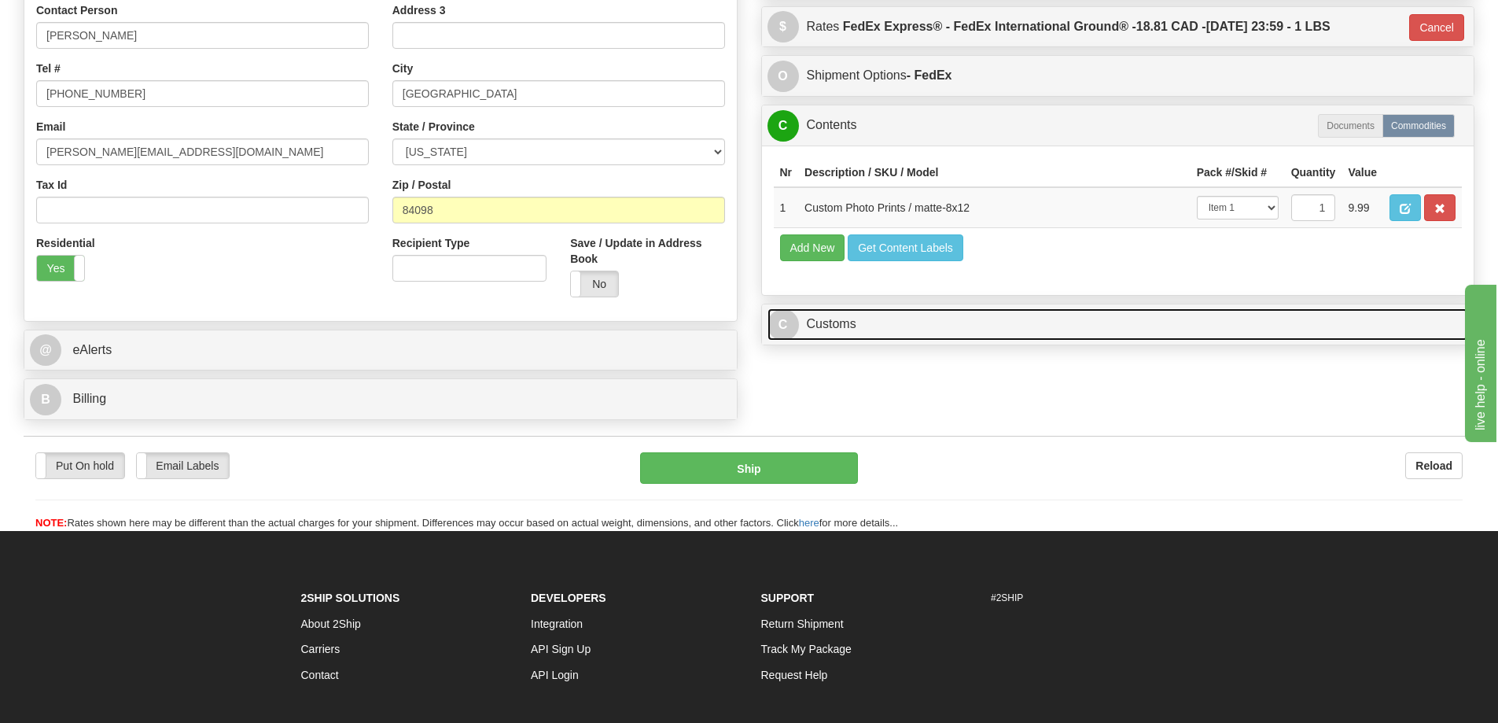
click at [1322, 340] on link "C Customs" at bounding box center [1117, 324] width 701 height 32
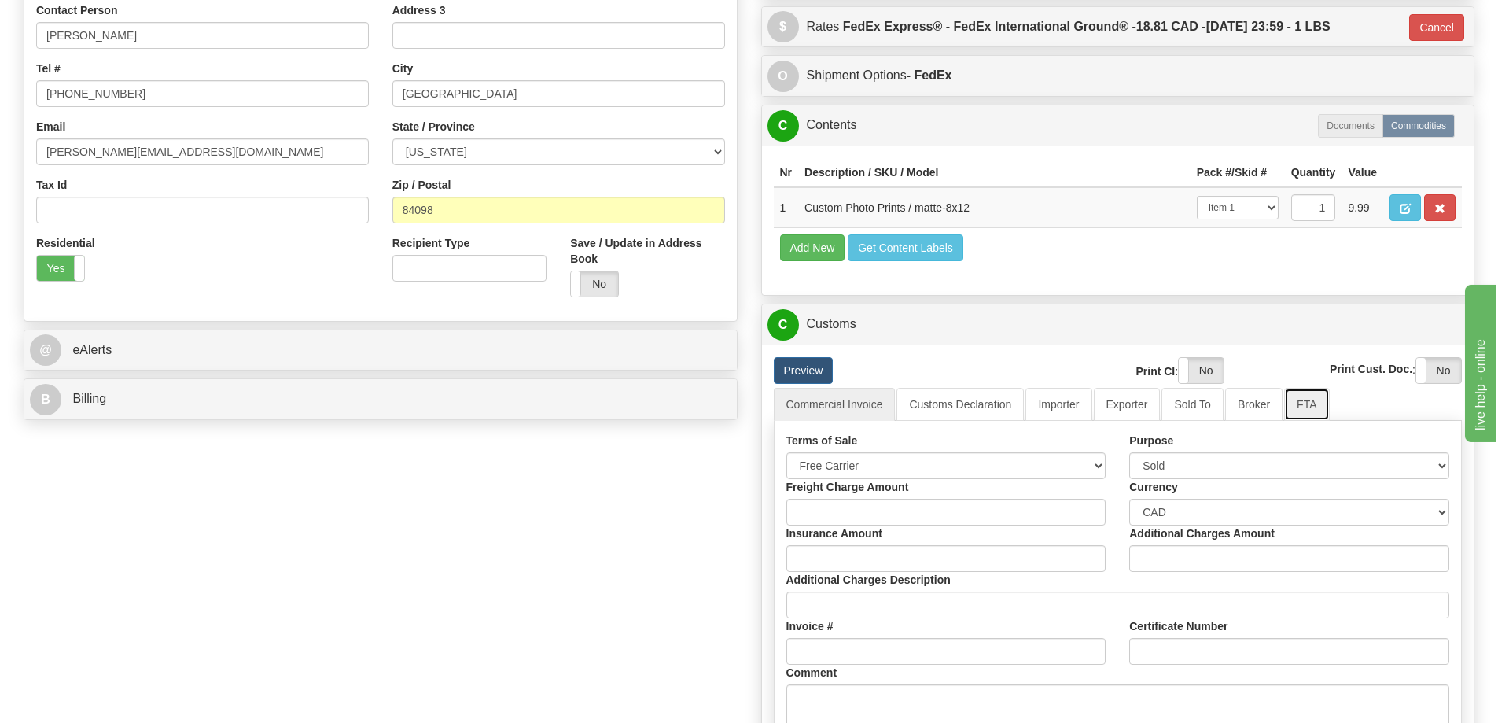
click at [1314, 410] on link "FTA" at bounding box center [1306, 404] width 45 height 33
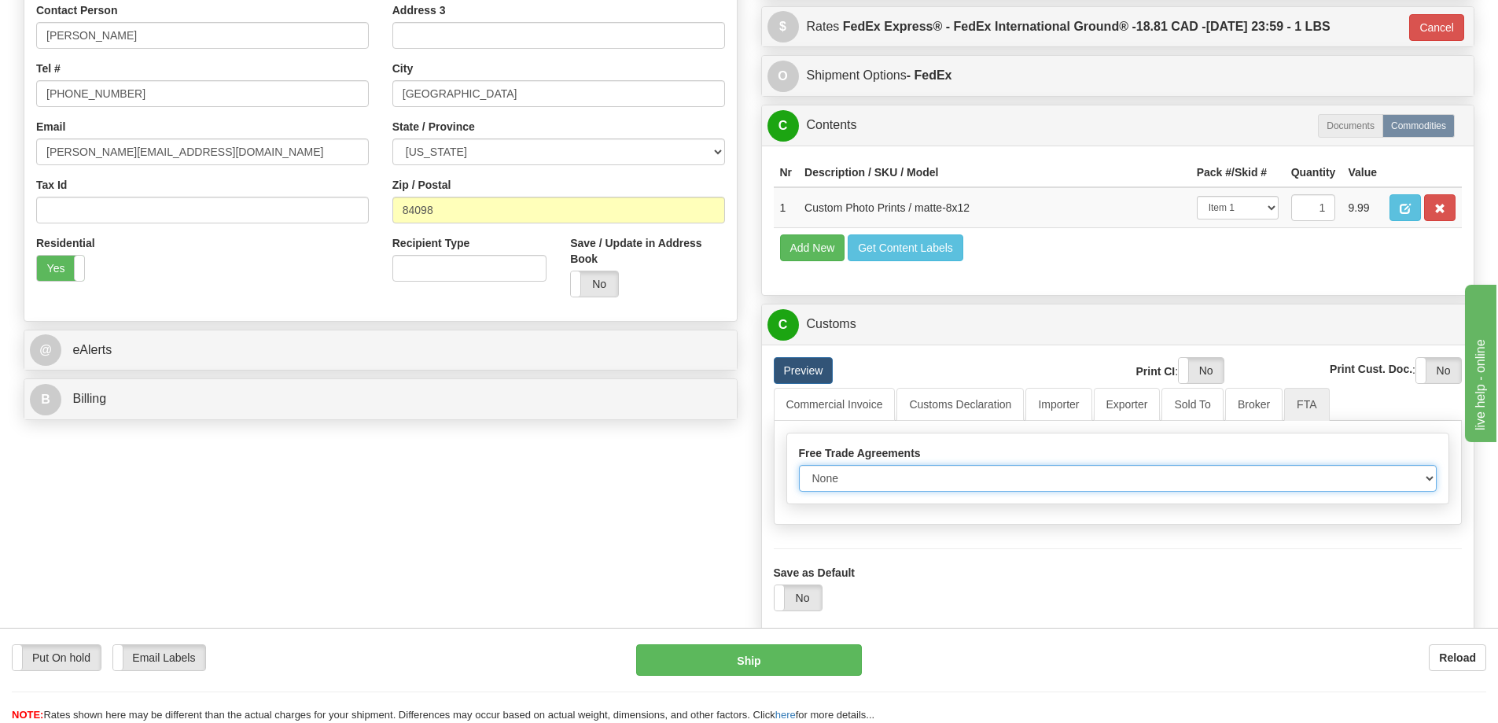
click at [1409, 477] on select "None Other USMCA CETA CUKTCA" at bounding box center [1118, 478] width 639 height 27
select select "1"
click at [799, 470] on select "None Other USMCA CETA CUKTCA" at bounding box center [1118, 478] width 639 height 27
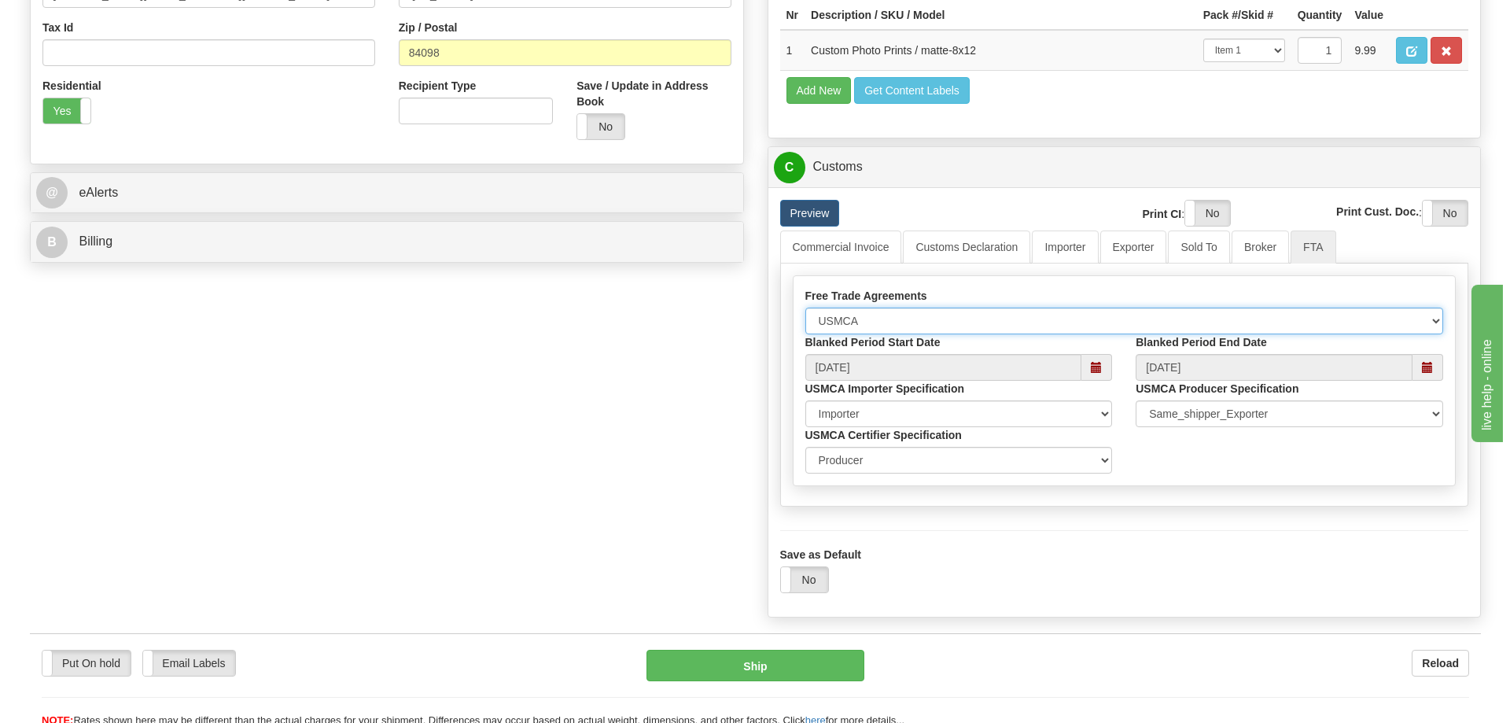
scroll to position [629, 0]
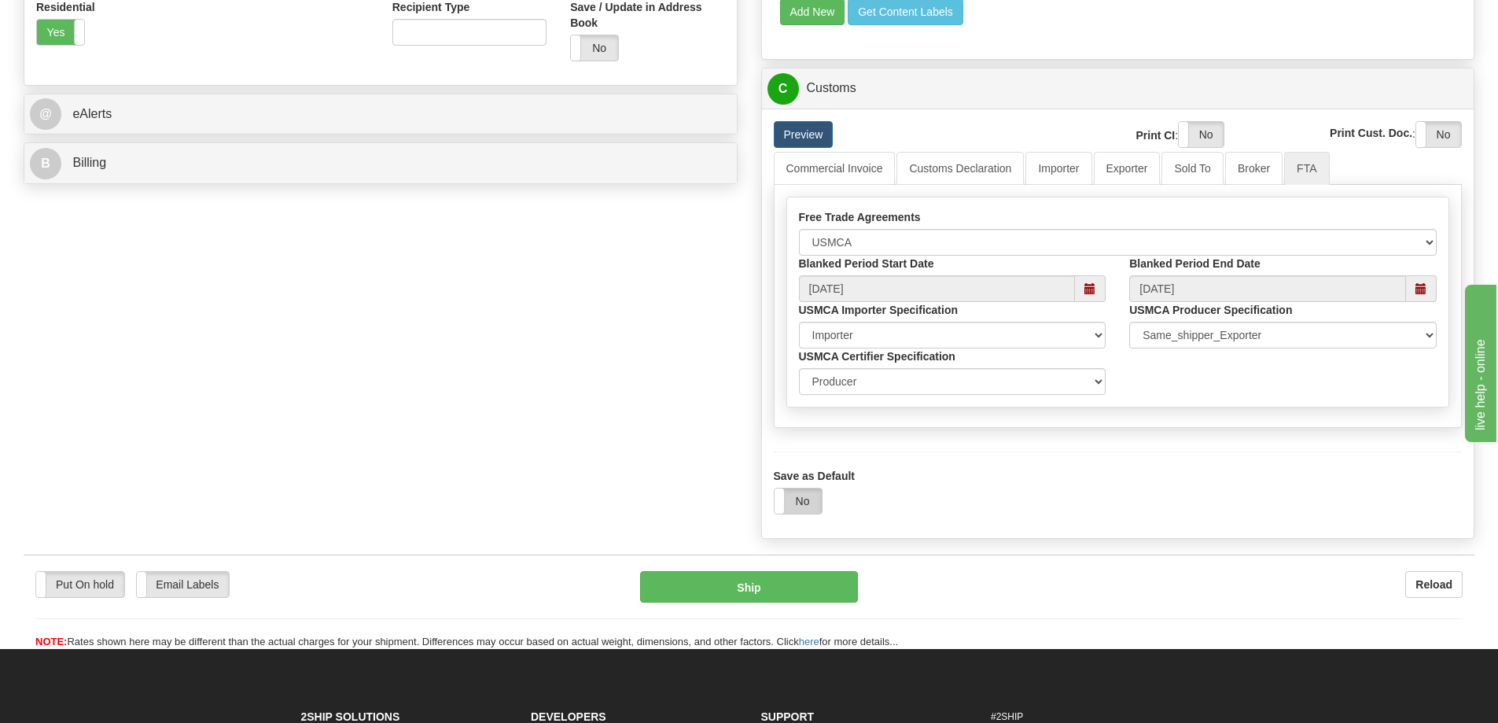
click at [798, 507] on label "No" at bounding box center [798, 500] width 47 height 25
click at [771, 591] on button "Ship" at bounding box center [749, 586] width 218 height 31
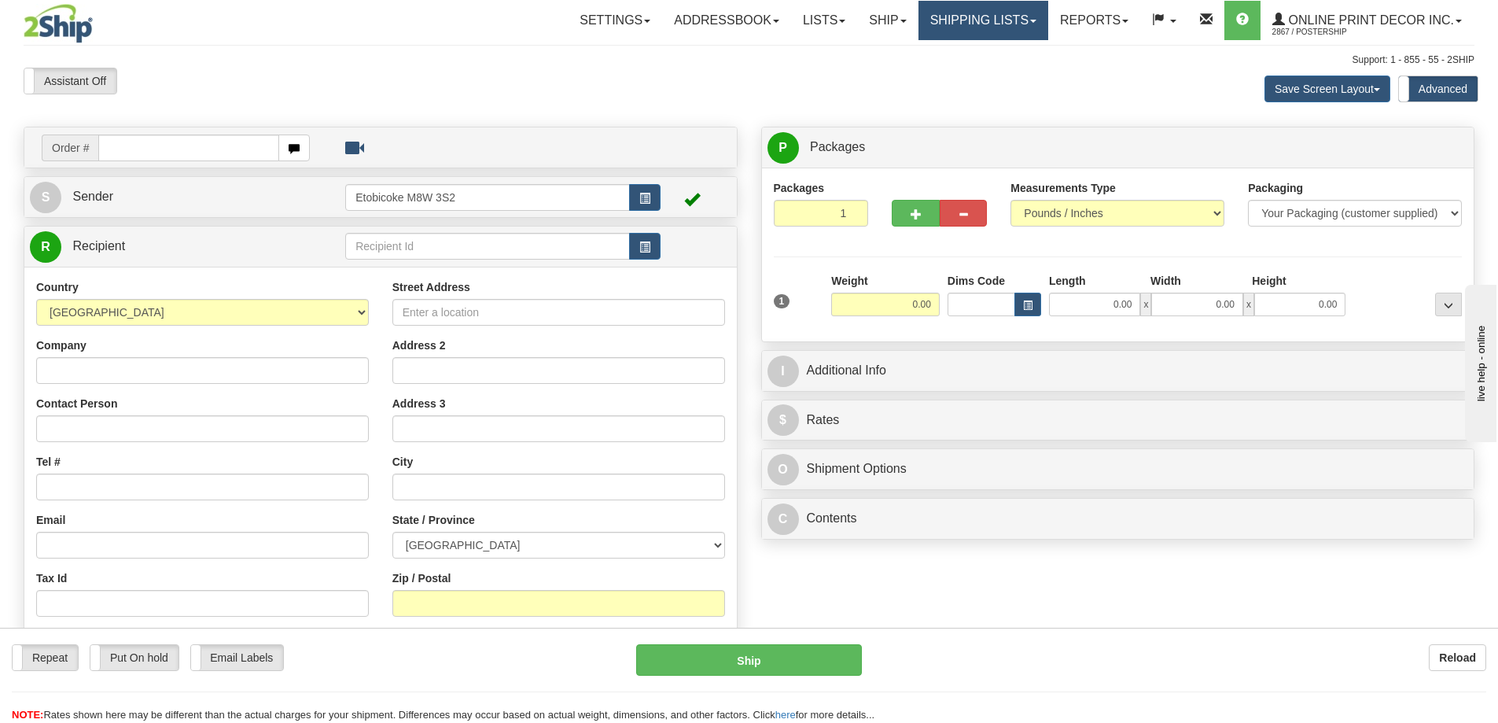
click at [985, 13] on link "Shipping lists" at bounding box center [983, 20] width 130 height 39
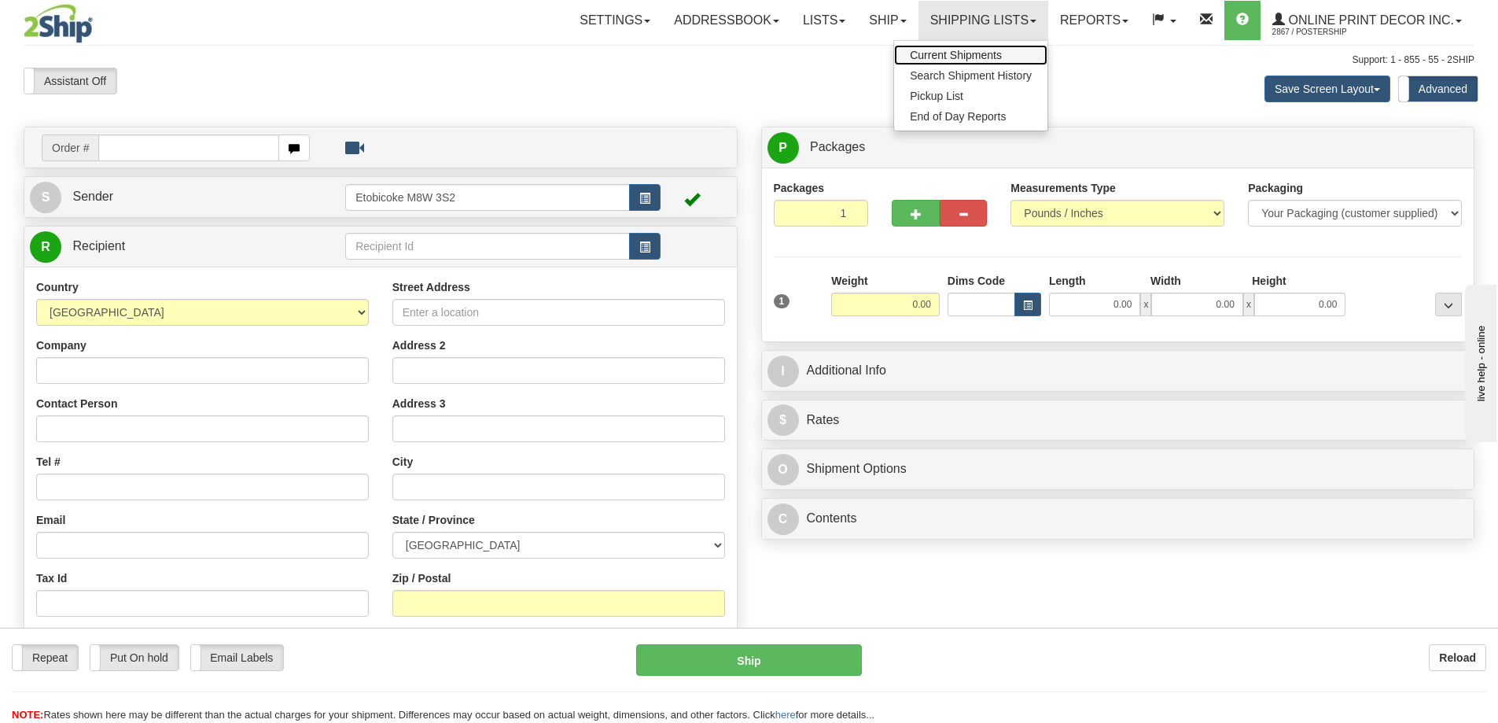
click at [945, 60] on span "Current Shipments" at bounding box center [956, 55] width 92 height 13
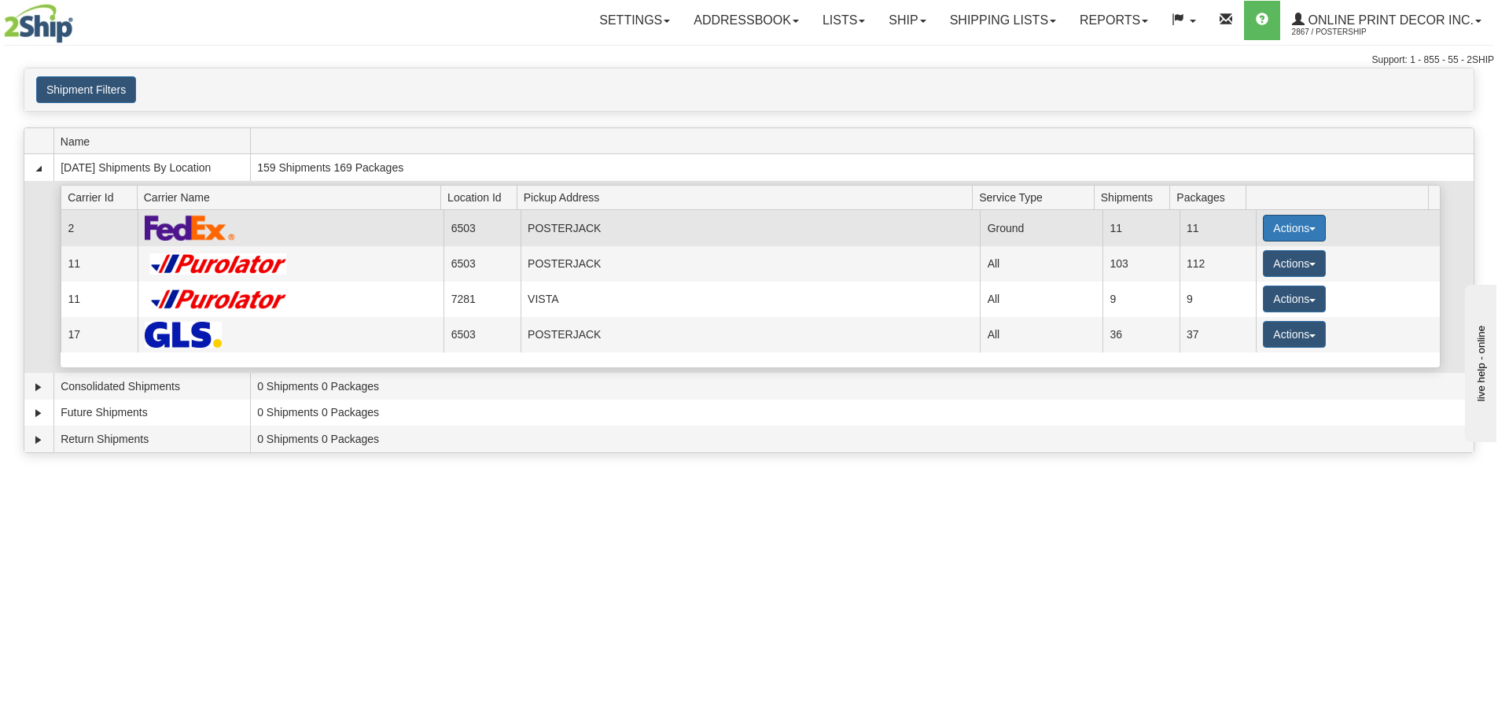
click at [1286, 227] on button "Actions" at bounding box center [1294, 228] width 63 height 27
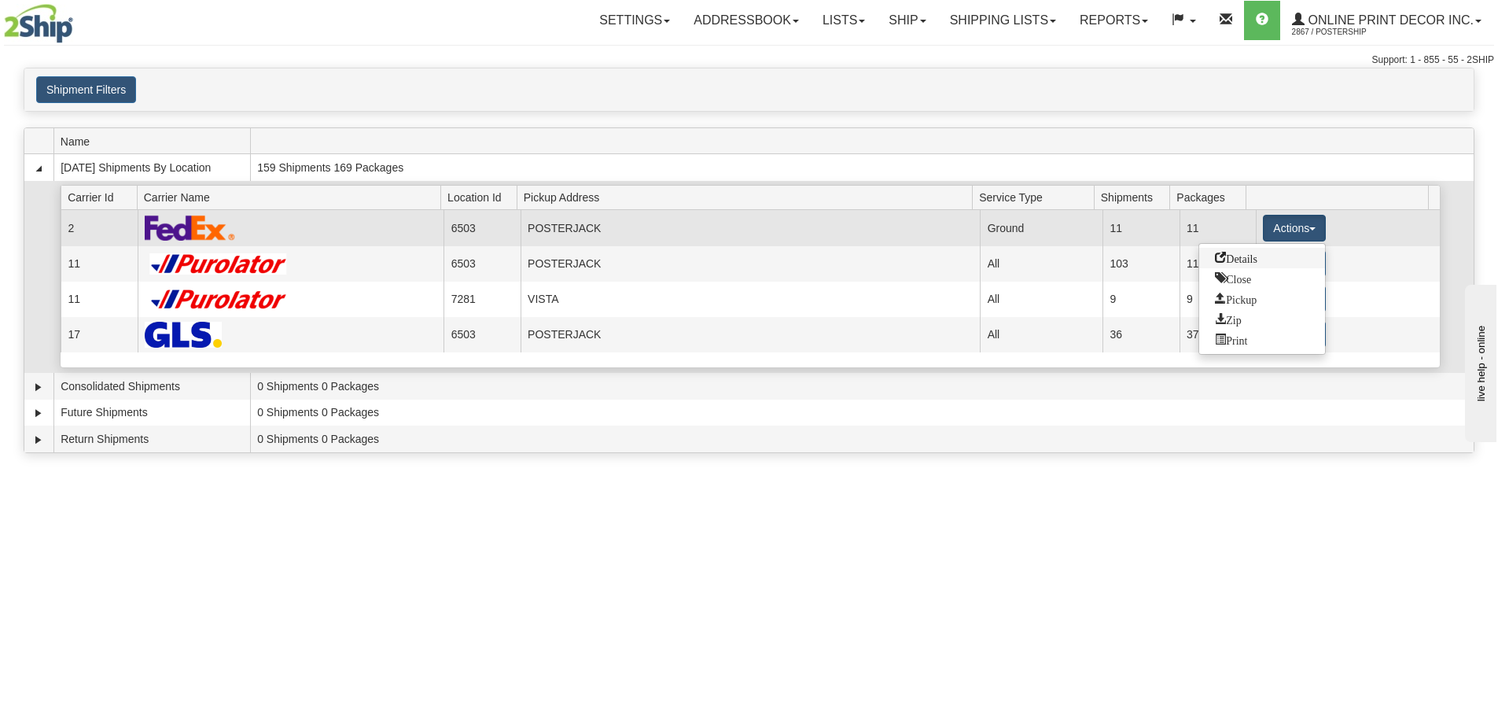
click at [1228, 256] on span "Details" at bounding box center [1236, 257] width 42 height 11
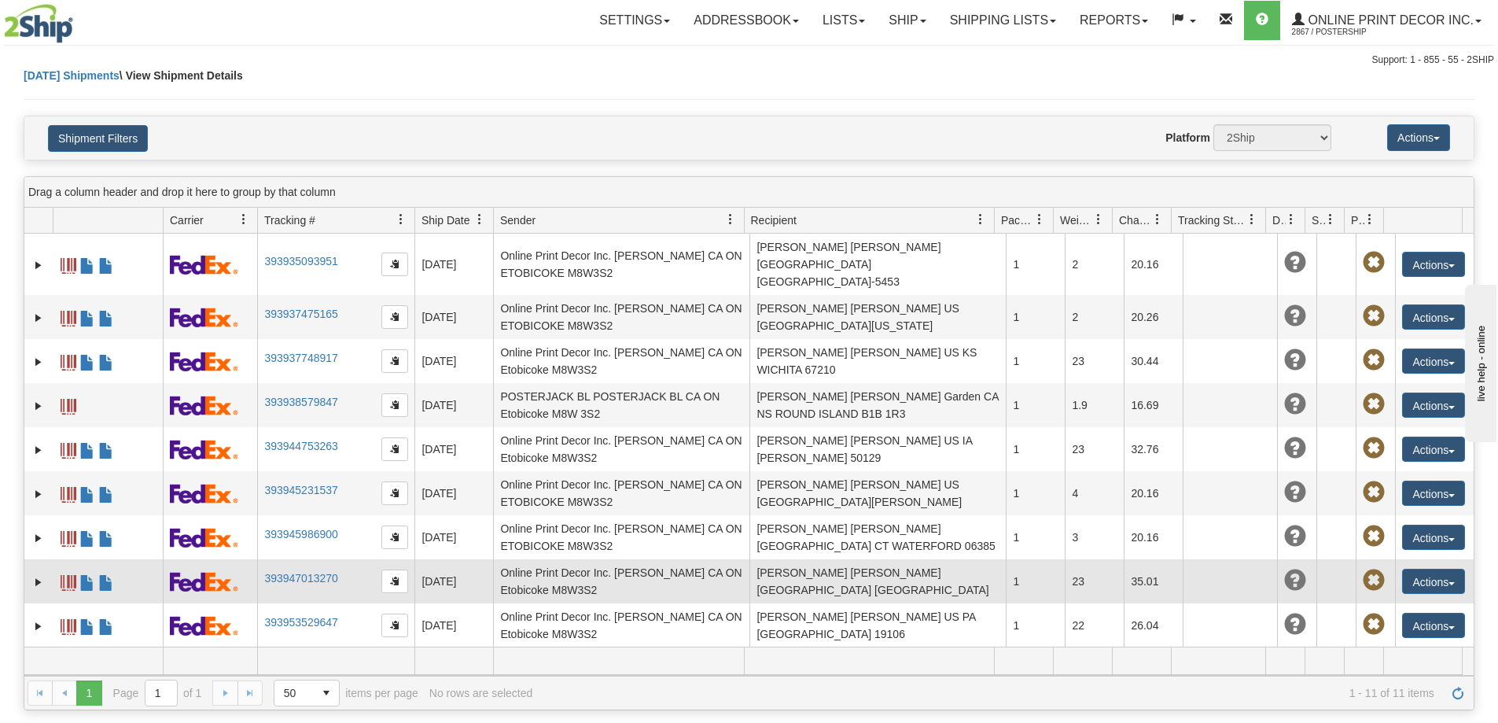
scroll to position [72, 0]
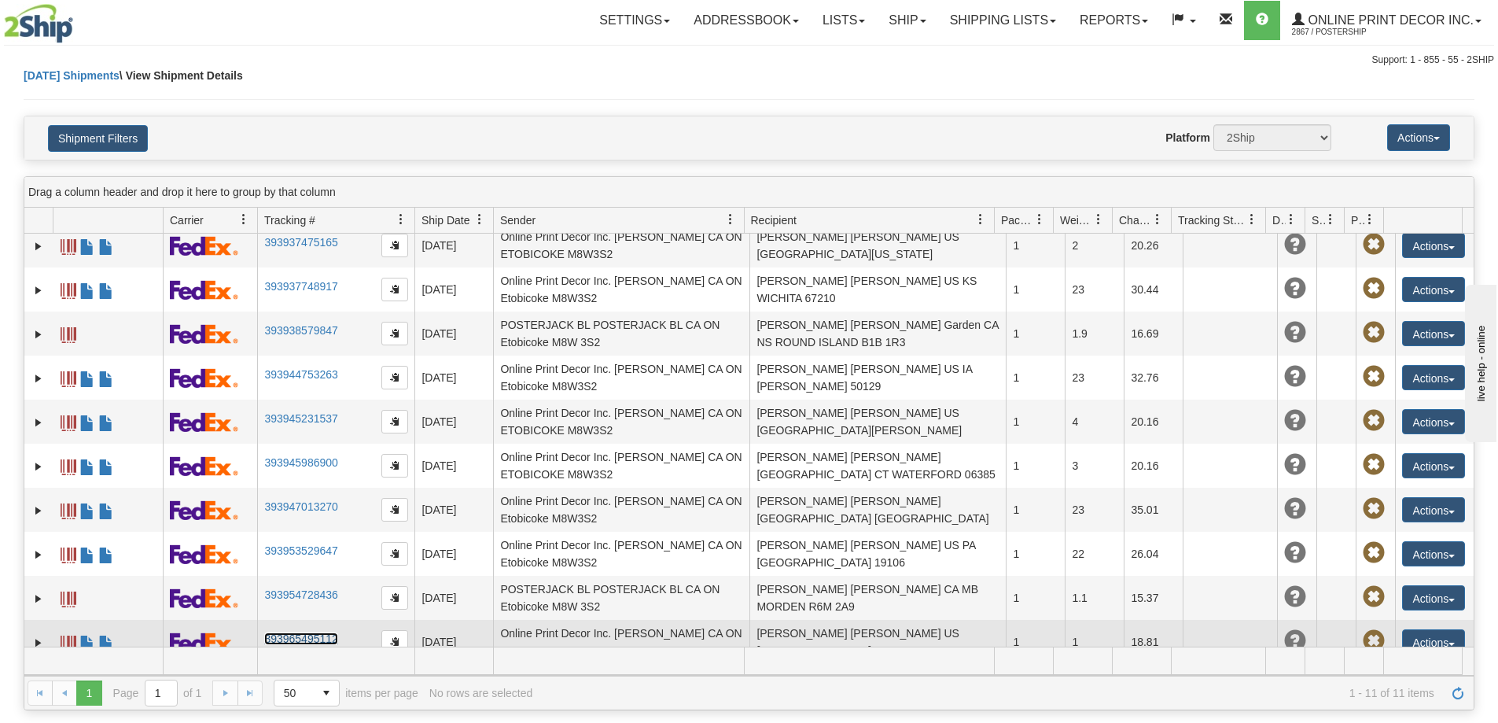
click at [300, 632] on link "393965495112" at bounding box center [300, 638] width 73 height 13
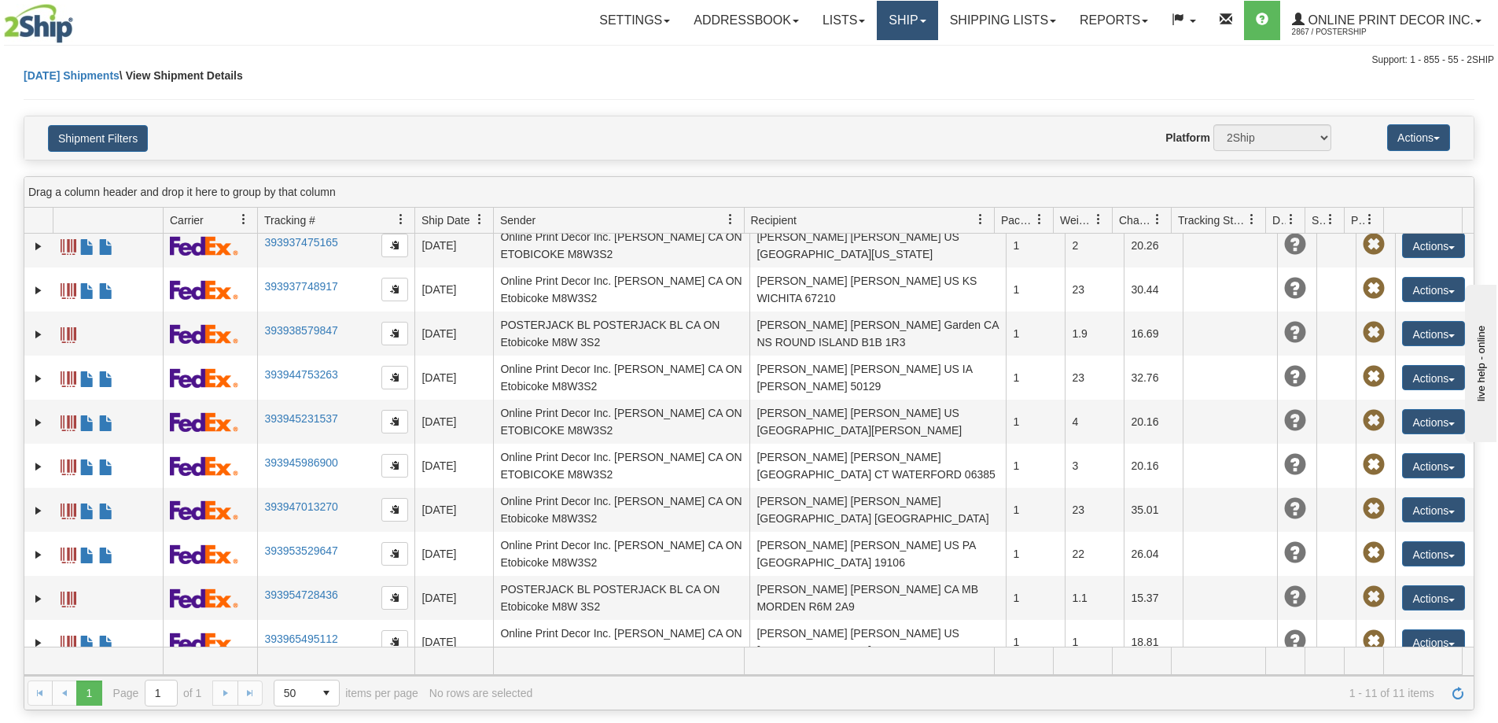
click at [902, 14] on link "Ship" at bounding box center [907, 20] width 61 height 39
click at [858, 56] on span "Ship Screen" at bounding box center [841, 55] width 60 height 13
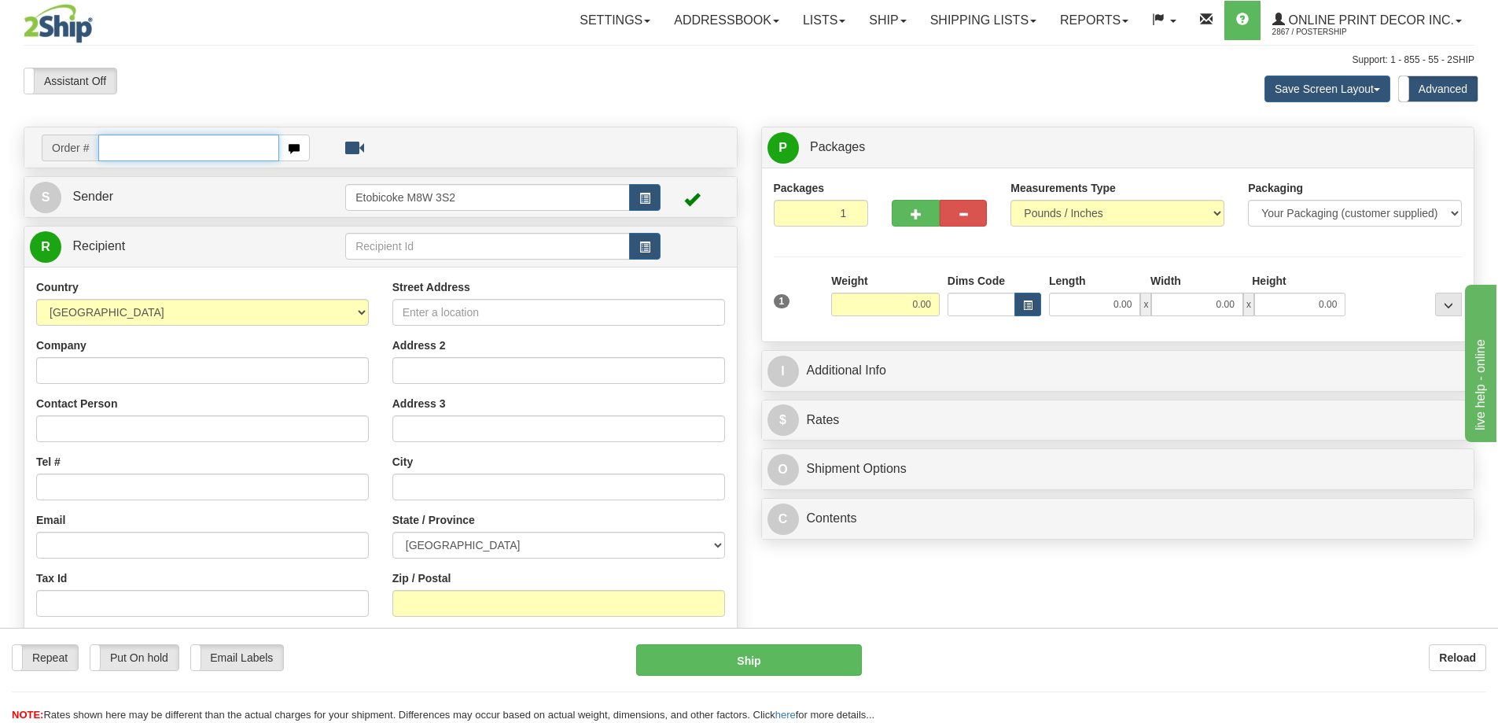
click at [159, 149] on input "text" at bounding box center [188, 147] width 181 height 27
type input "OW#-2280"
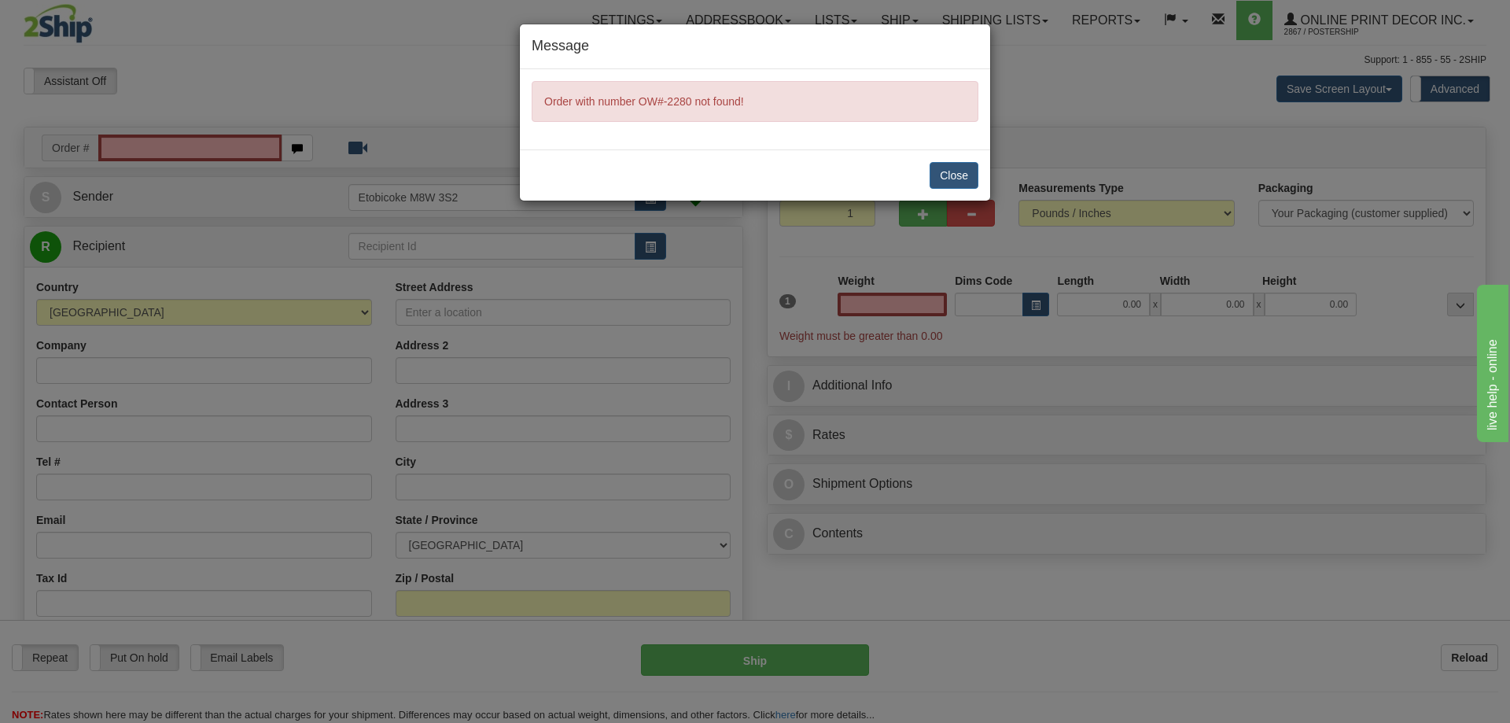
type input "0.00"
drag, startPoint x: 969, startPoint y: 175, endPoint x: 892, endPoint y: 153, distance: 80.1
click at [968, 173] on button "Close" at bounding box center [953, 175] width 49 height 27
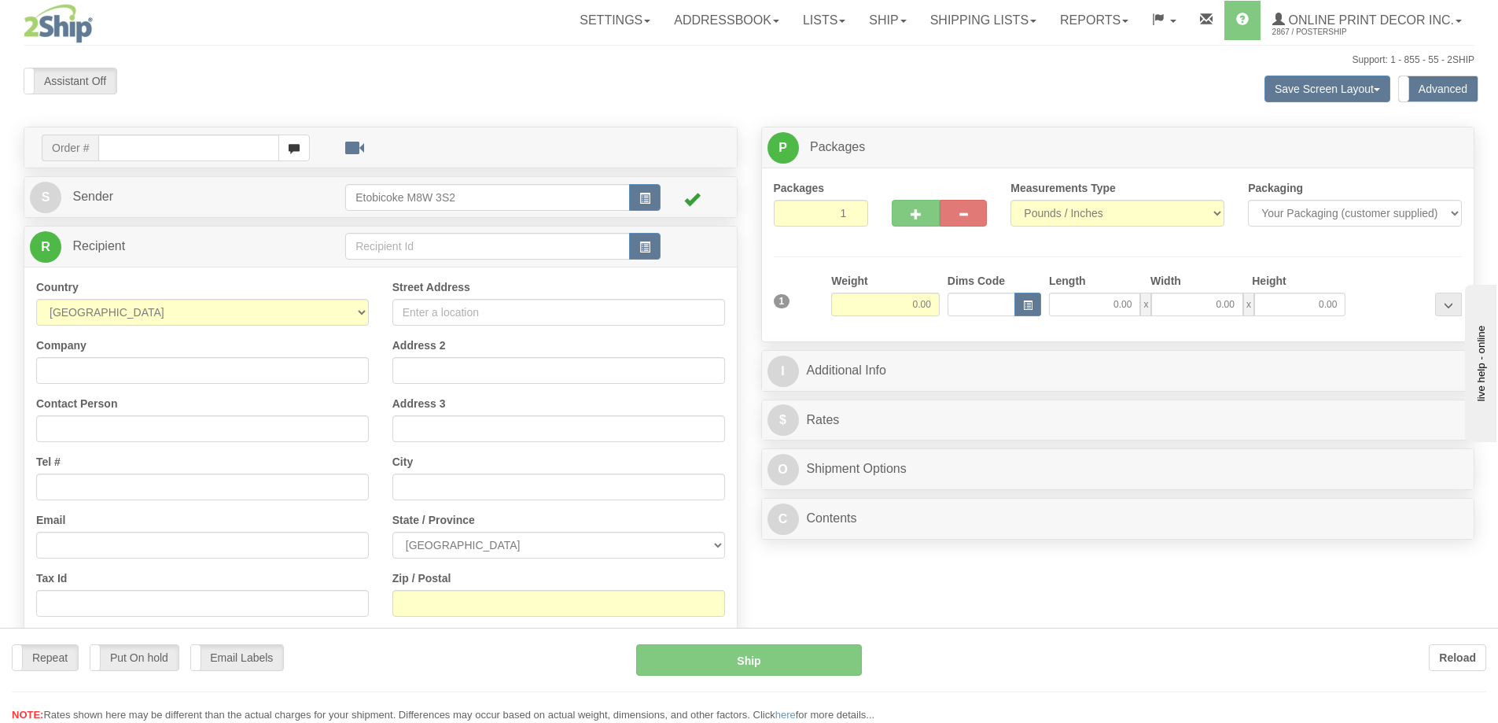
click at [149, 143] on div at bounding box center [749, 361] width 1498 height 723
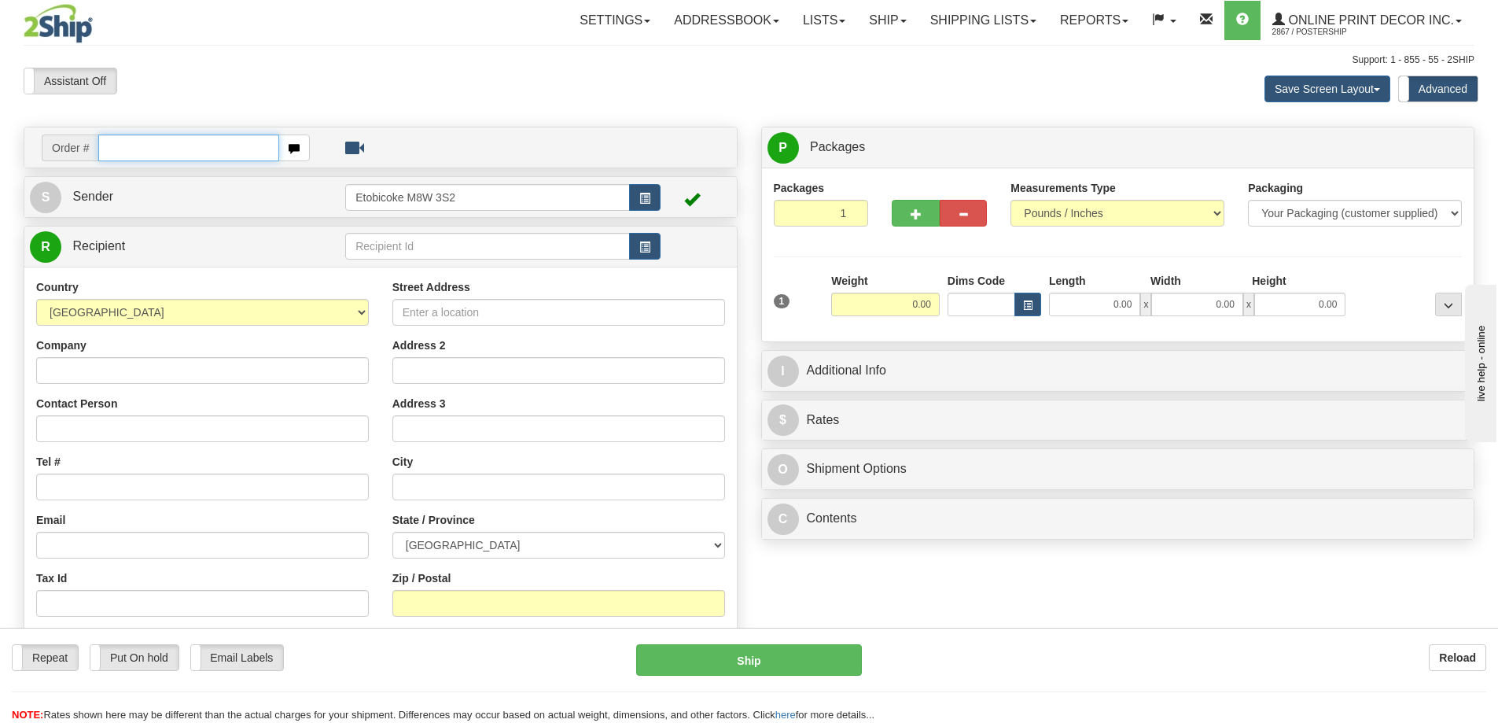
click at [139, 147] on input "text" at bounding box center [188, 147] width 181 height 27
type input "OW-2280"
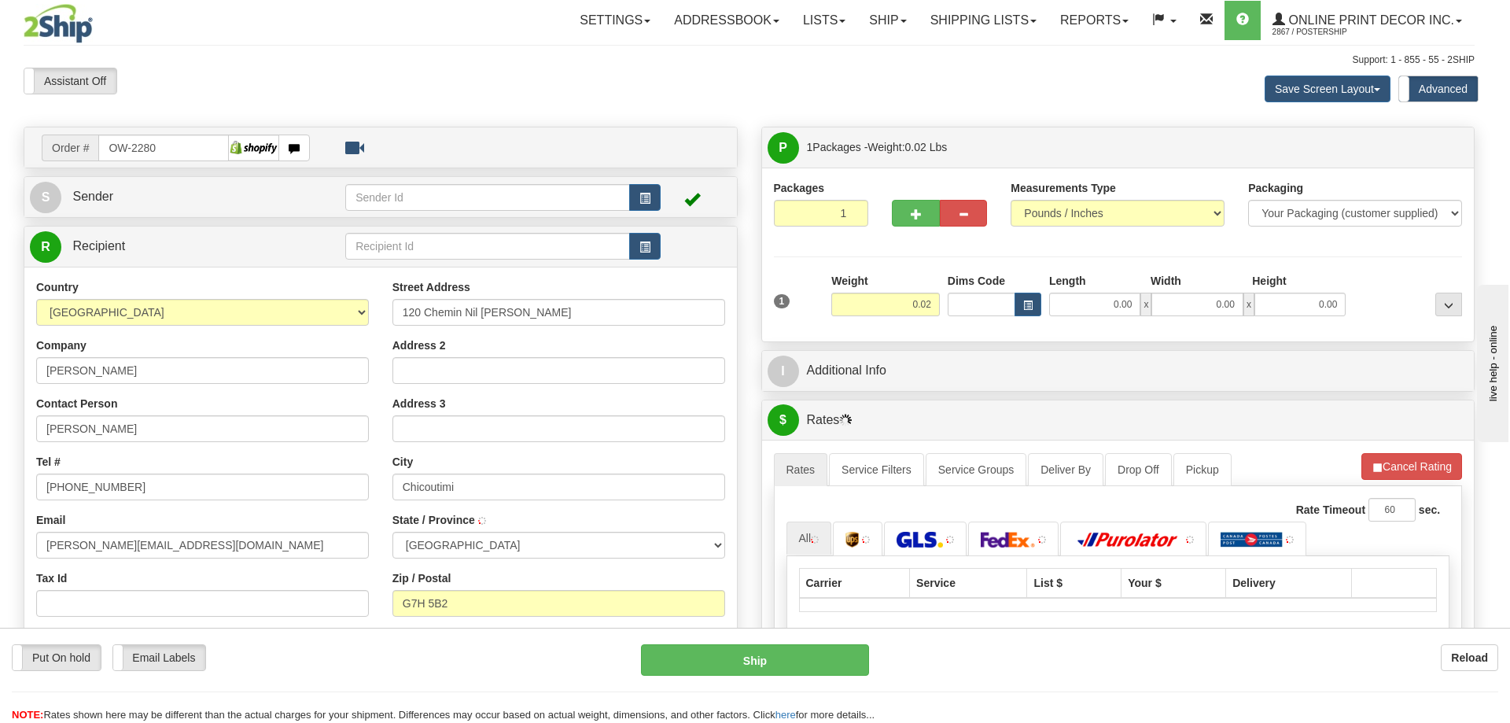
type input "CANTON TREMBLAY"
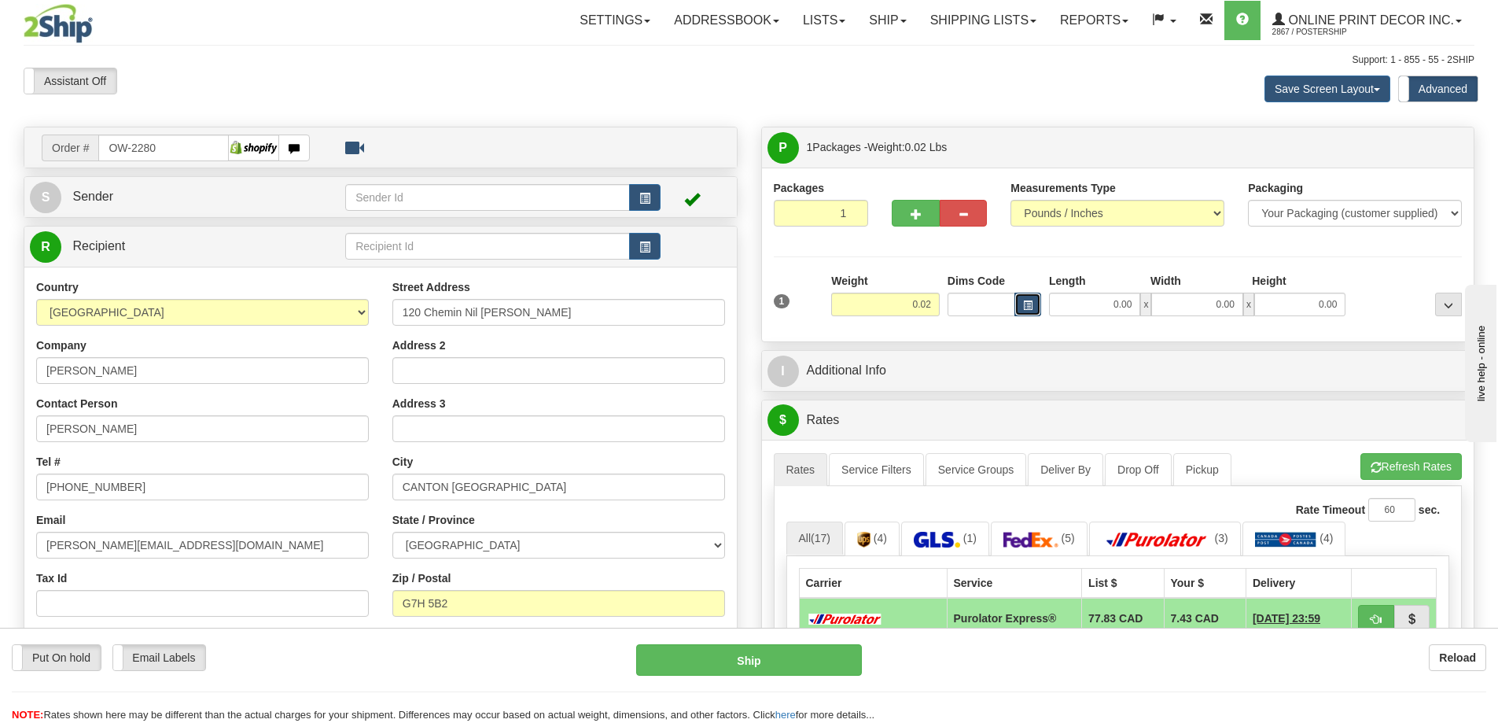
click at [1024, 303] on span "button" at bounding box center [1027, 305] width 9 height 9
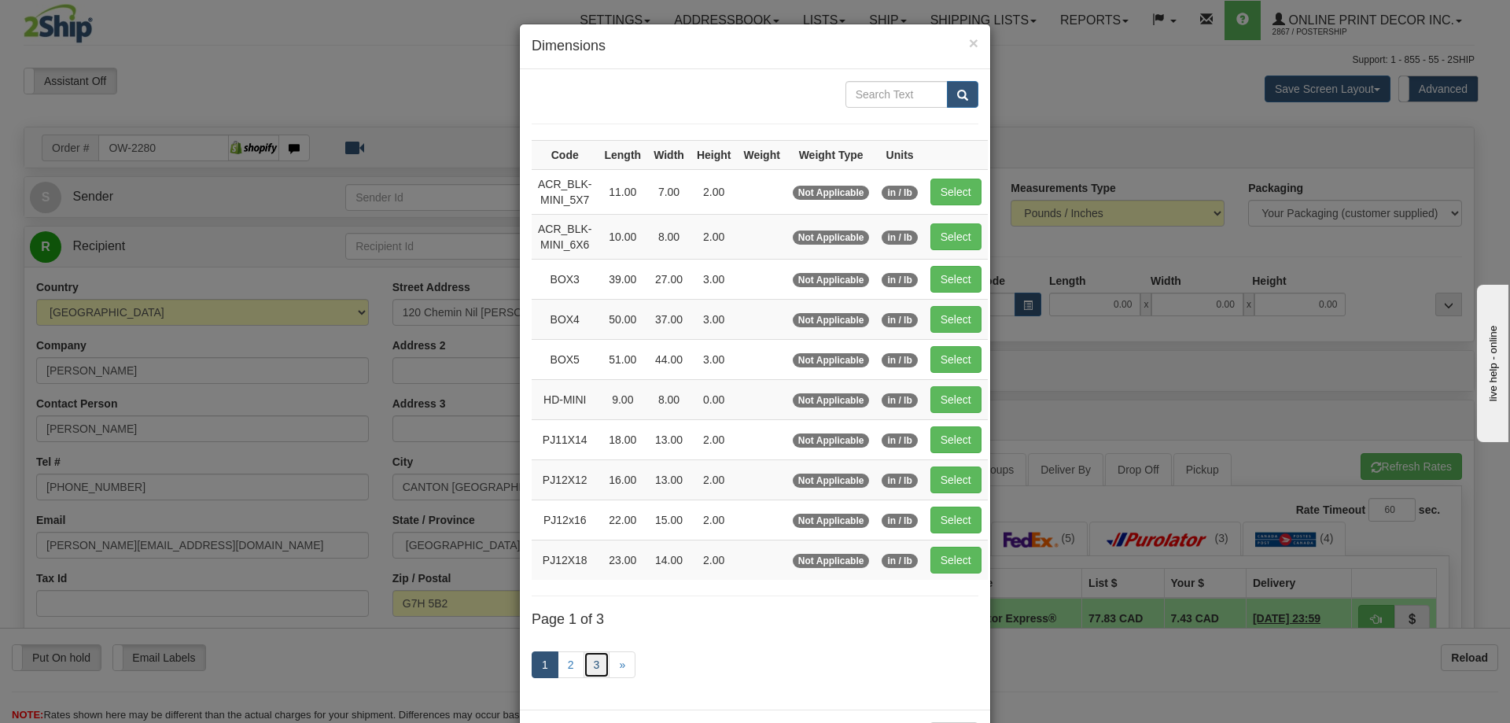
click at [590, 657] on link "3" at bounding box center [596, 664] width 27 height 27
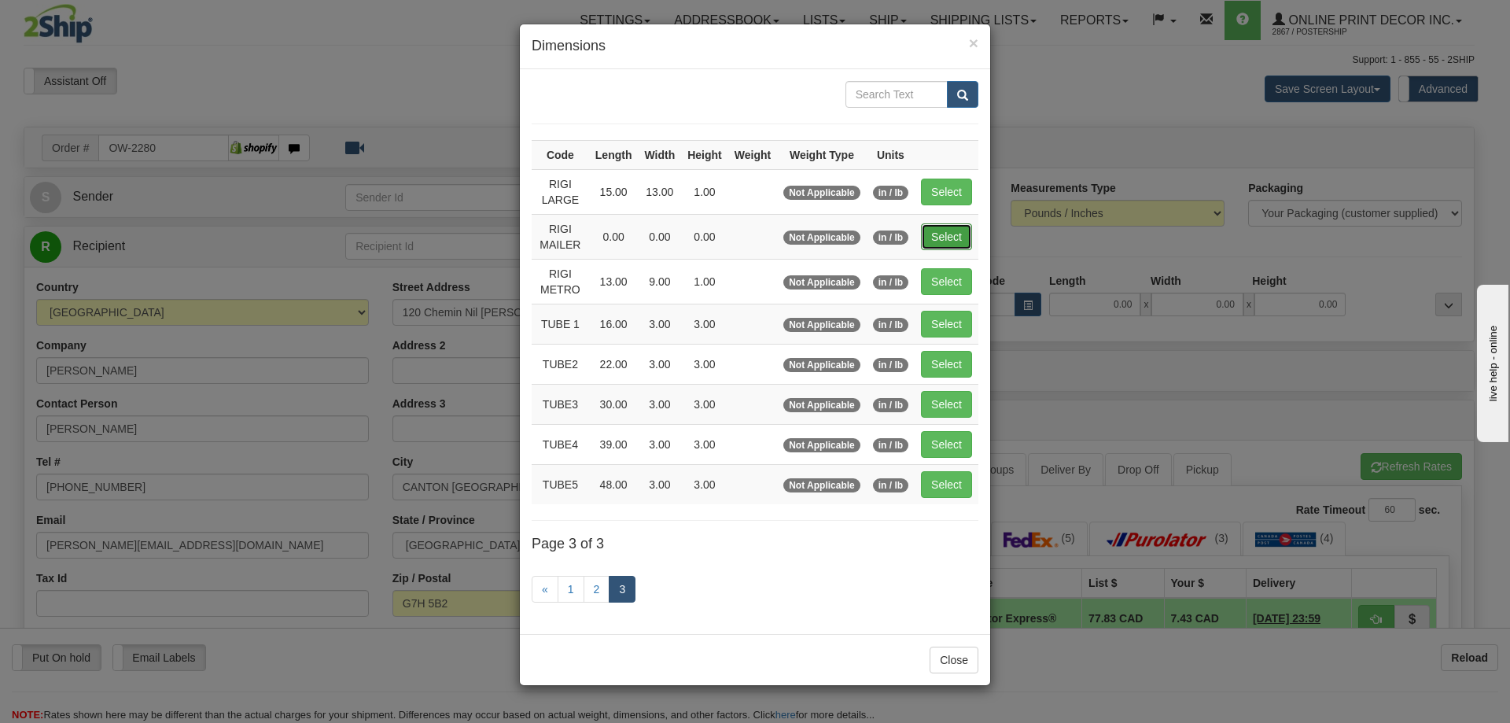
click at [948, 235] on button "Select" at bounding box center [946, 236] width 51 height 27
type input "RIGI MAILER"
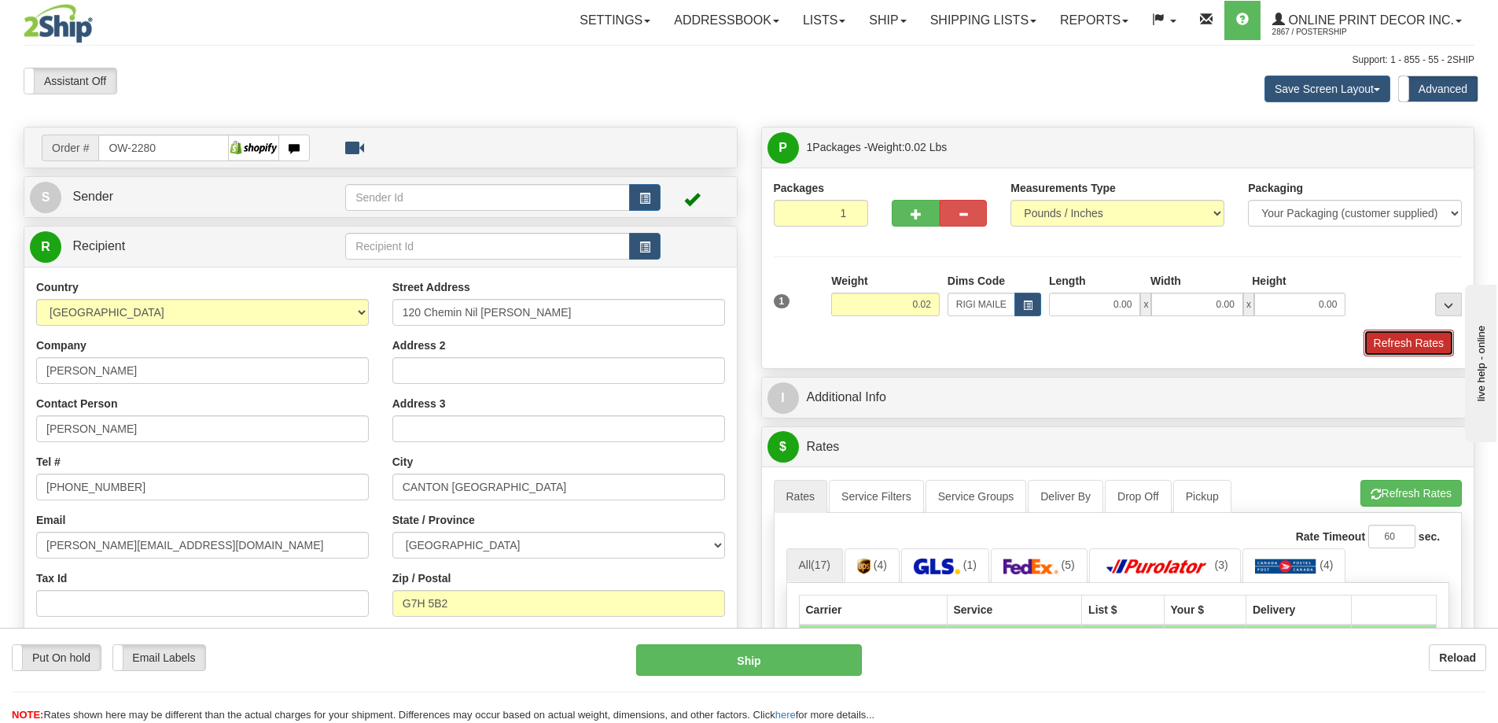
click at [1400, 351] on button "Refresh Rates" at bounding box center [1409, 342] width 90 height 27
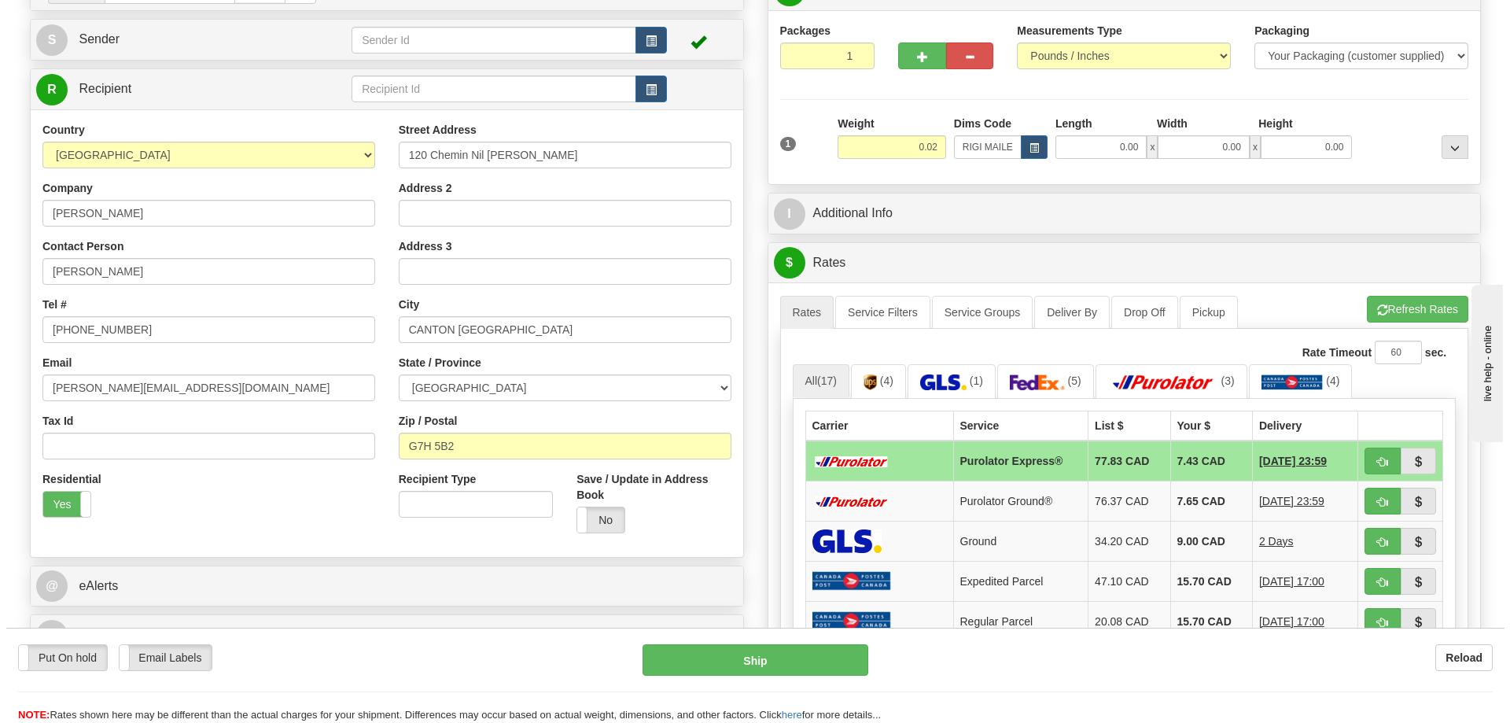
scroll to position [315, 0]
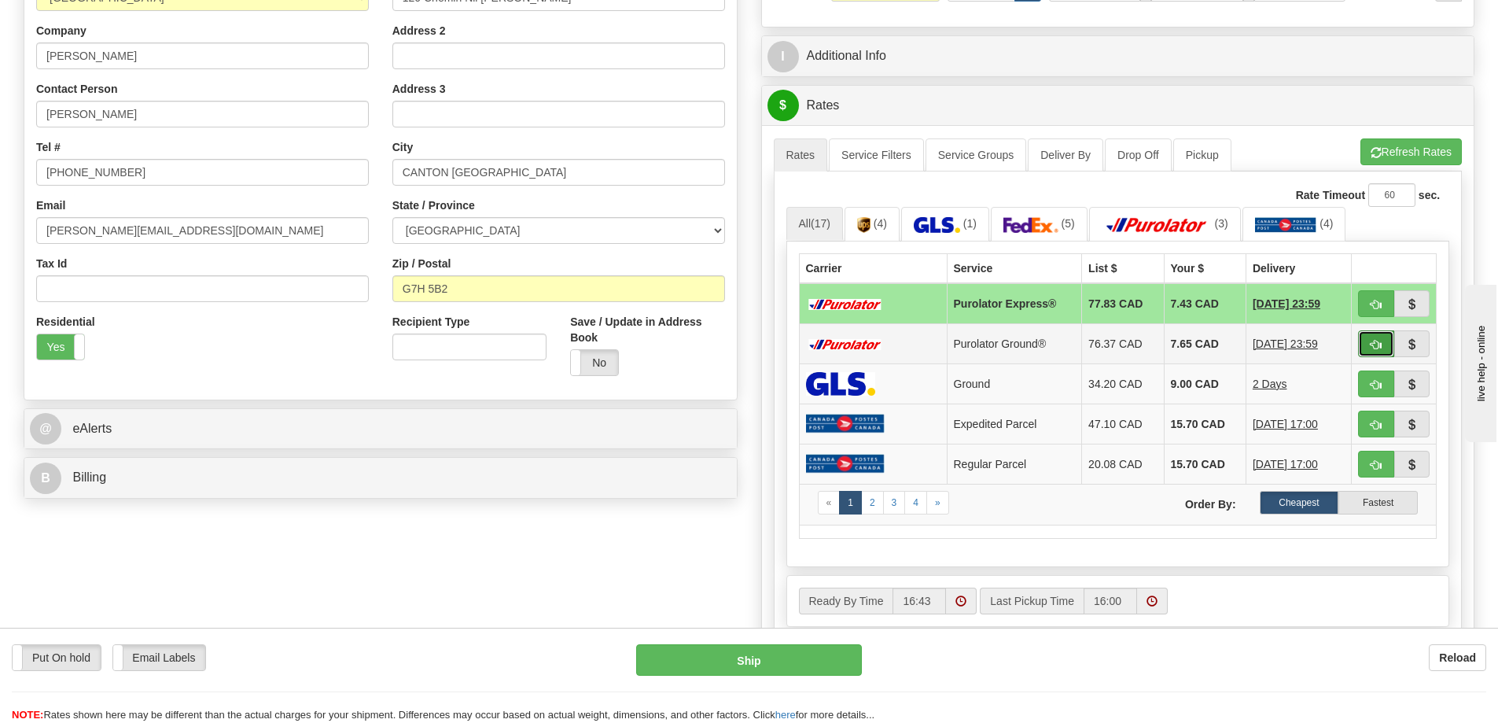
click at [1378, 334] on button "button" at bounding box center [1376, 343] width 36 height 27
type input "260"
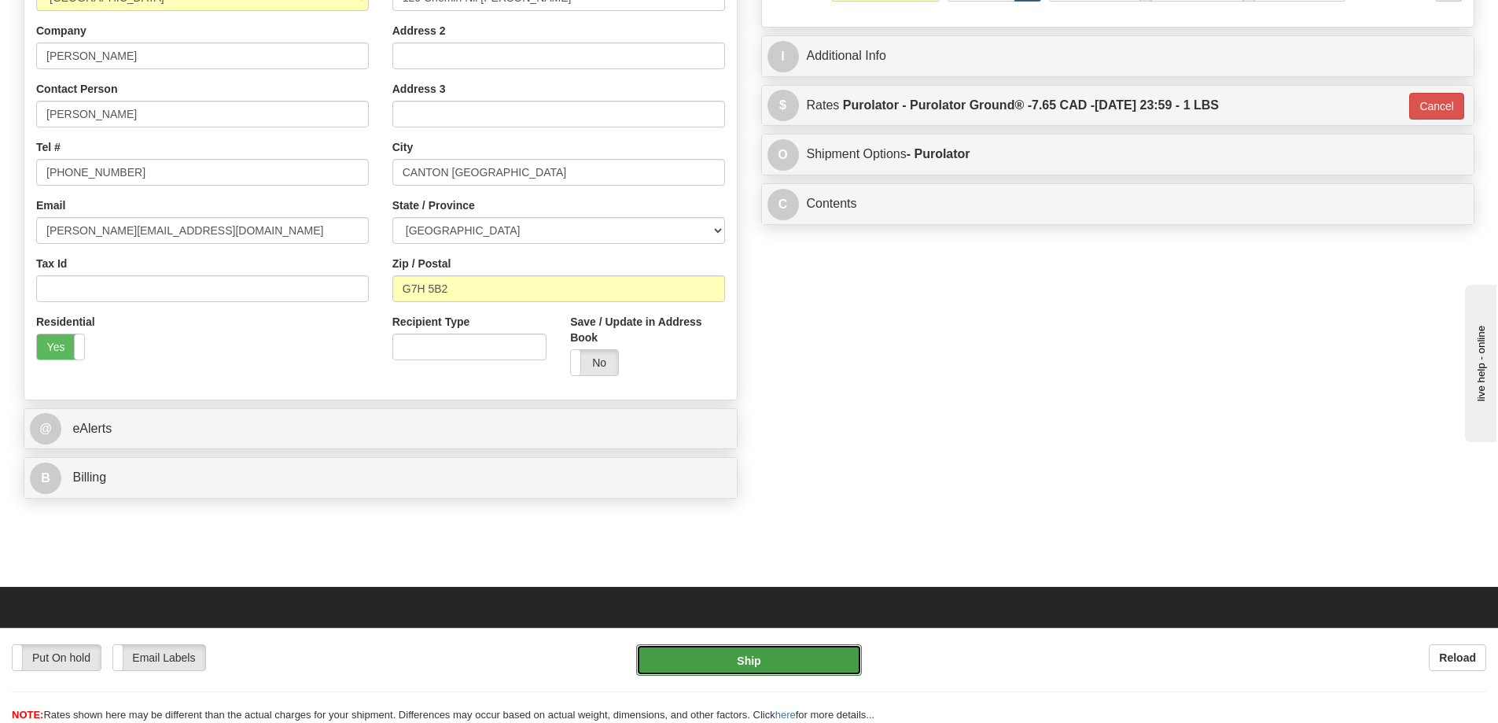
click at [790, 666] on button "Ship" at bounding box center [749, 659] width 226 height 31
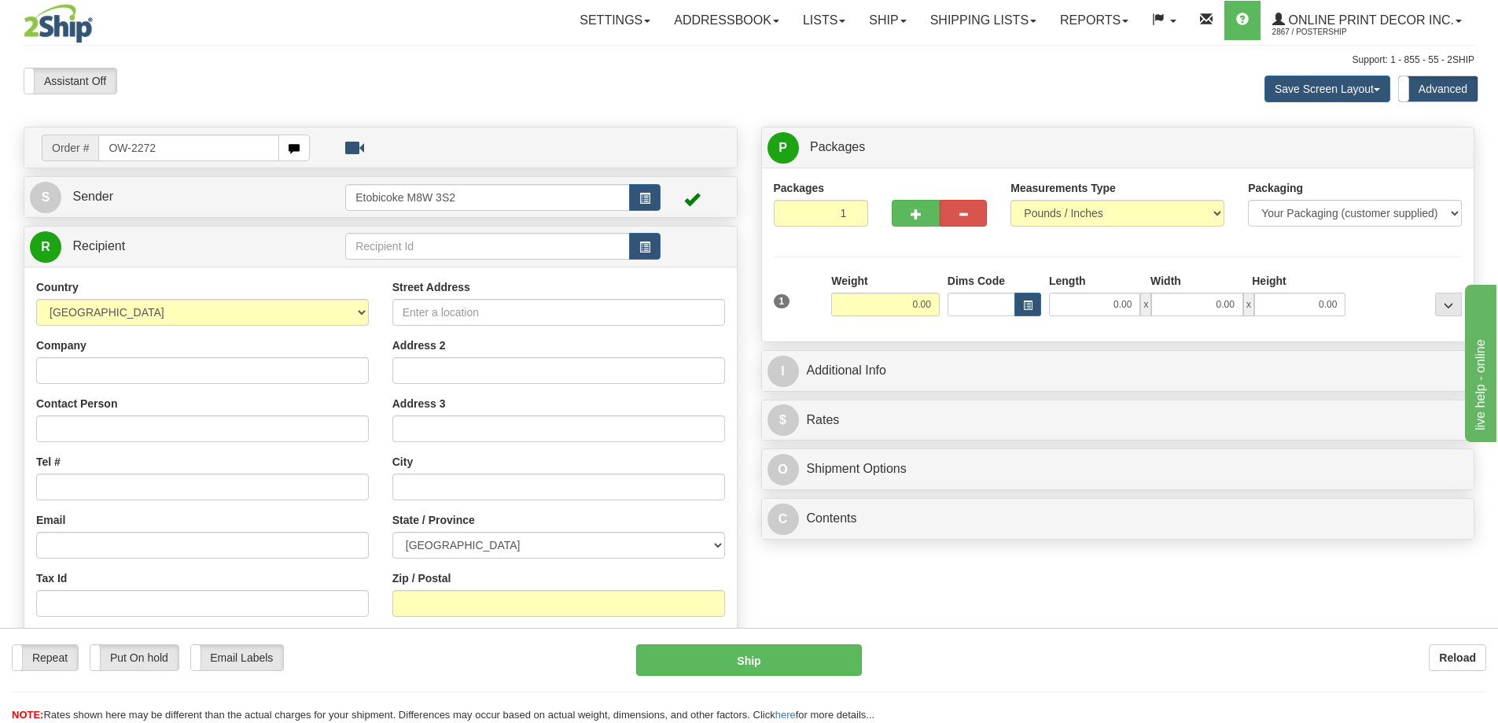
type input "OW-2272"
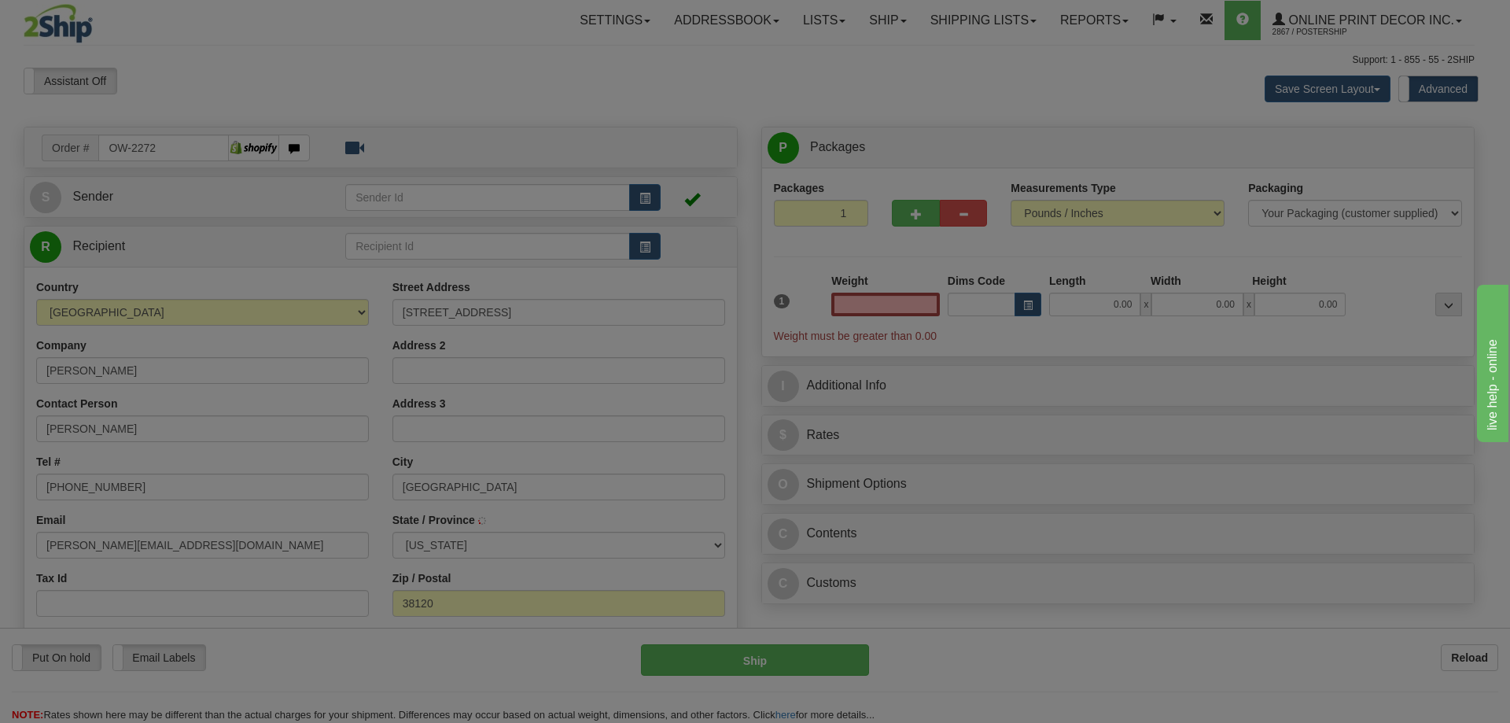
type input "[GEOGRAPHIC_DATA]"
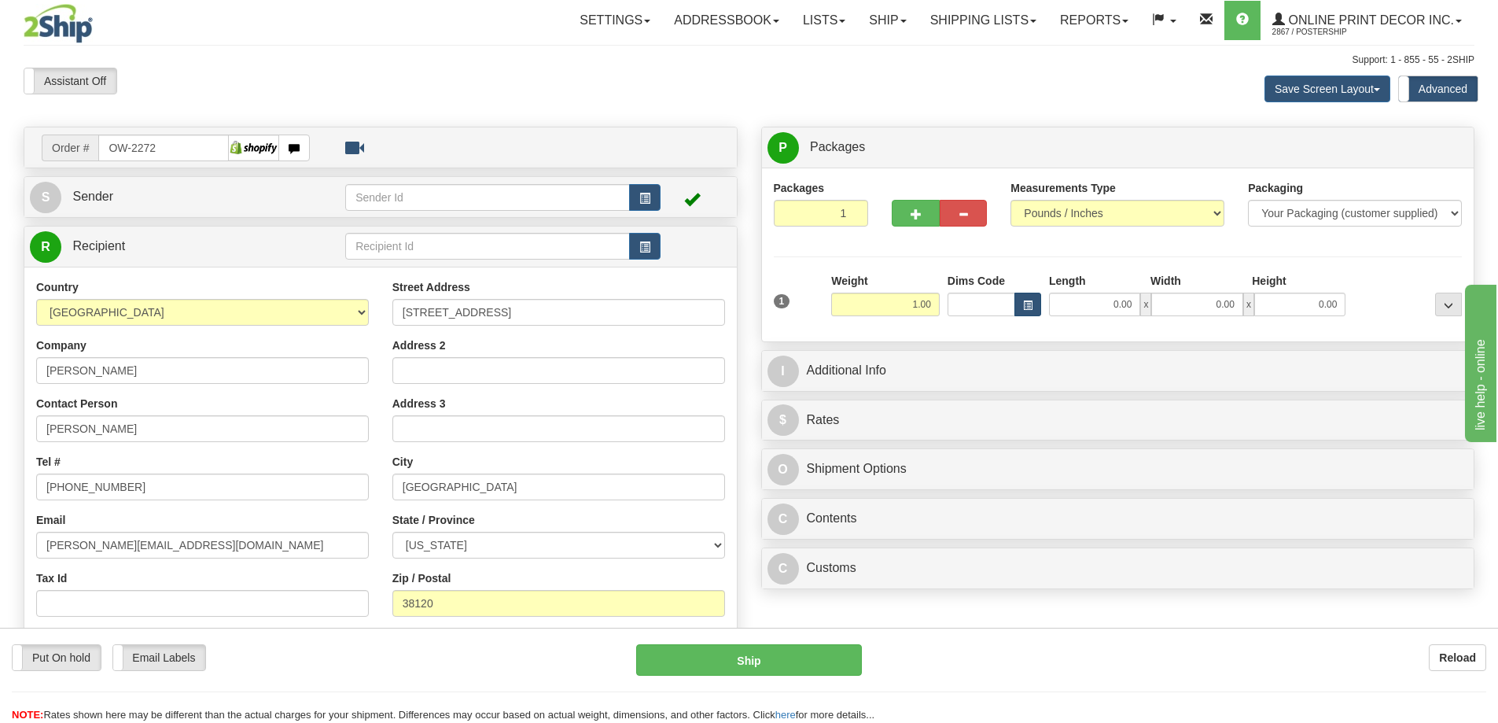
type input "1.00"
click at [1020, 298] on button "button" at bounding box center [1027, 305] width 27 height 24
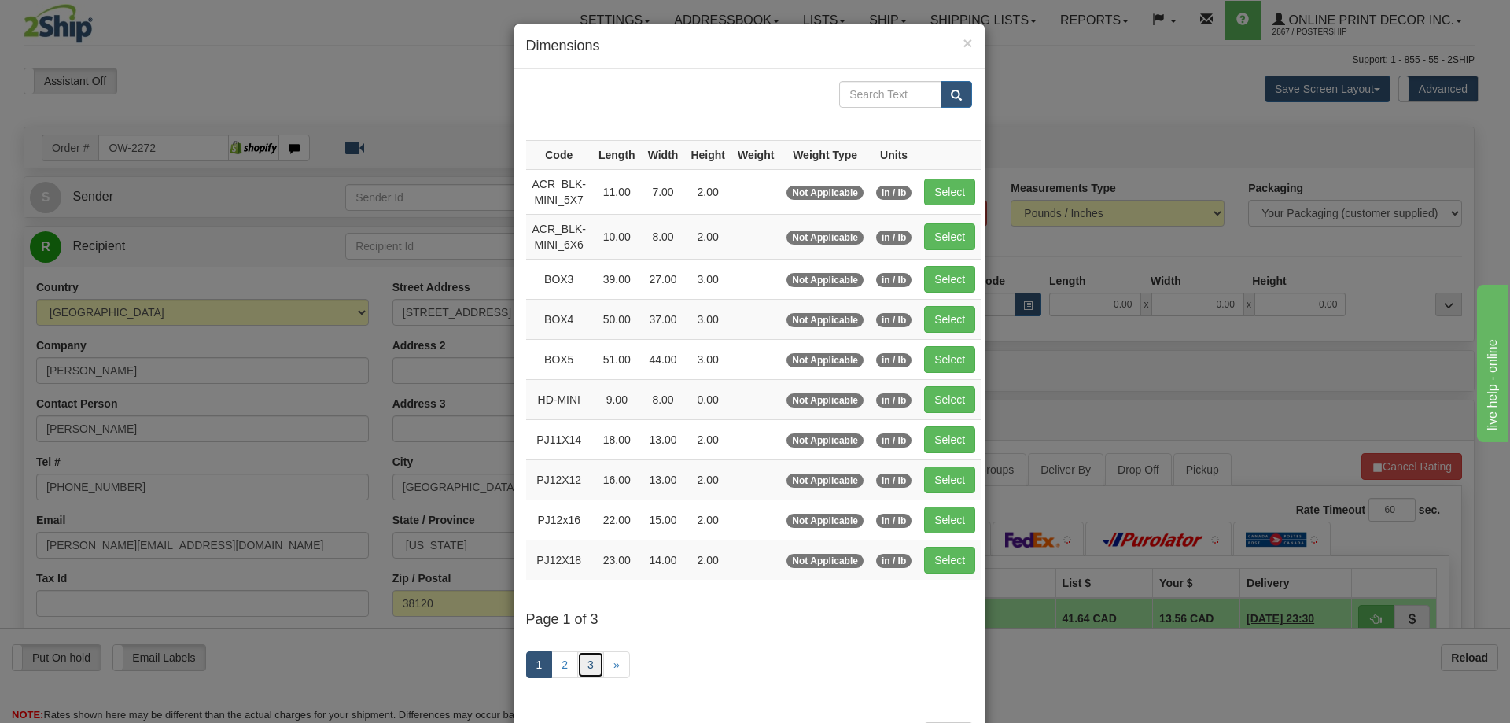
click at [580, 655] on link "3" at bounding box center [590, 664] width 27 height 27
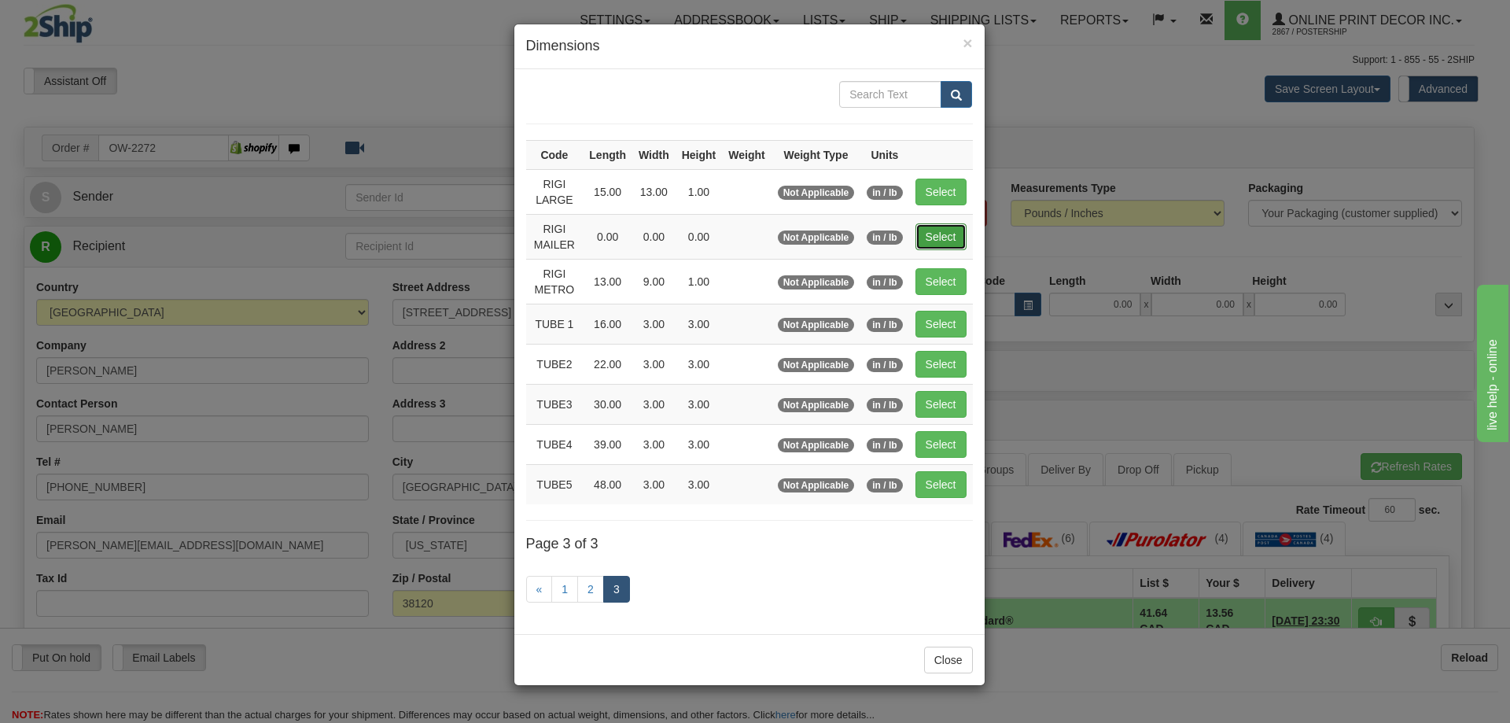
click at [944, 241] on button "Select" at bounding box center [940, 236] width 51 height 27
type input "RIGI MAILER"
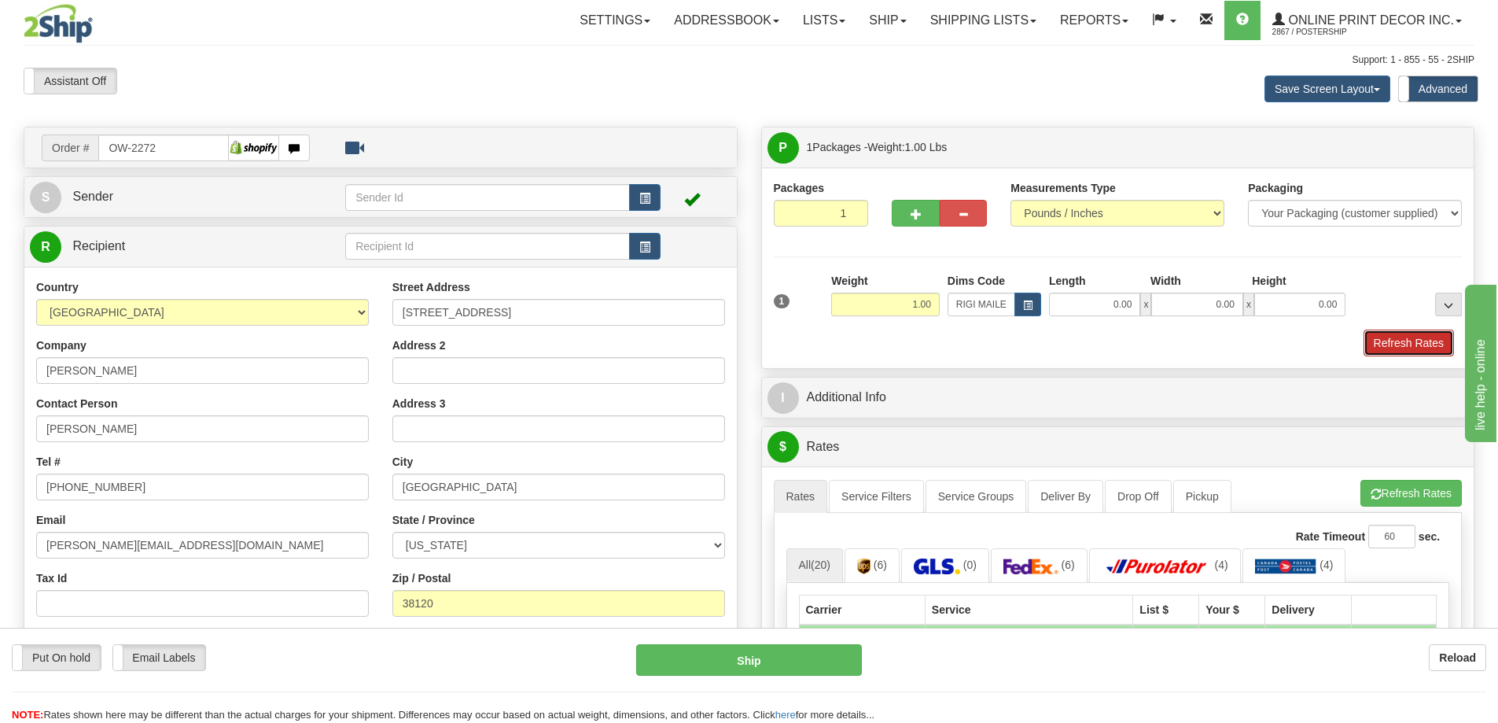
click at [1397, 345] on button "Refresh Rates" at bounding box center [1409, 342] width 90 height 27
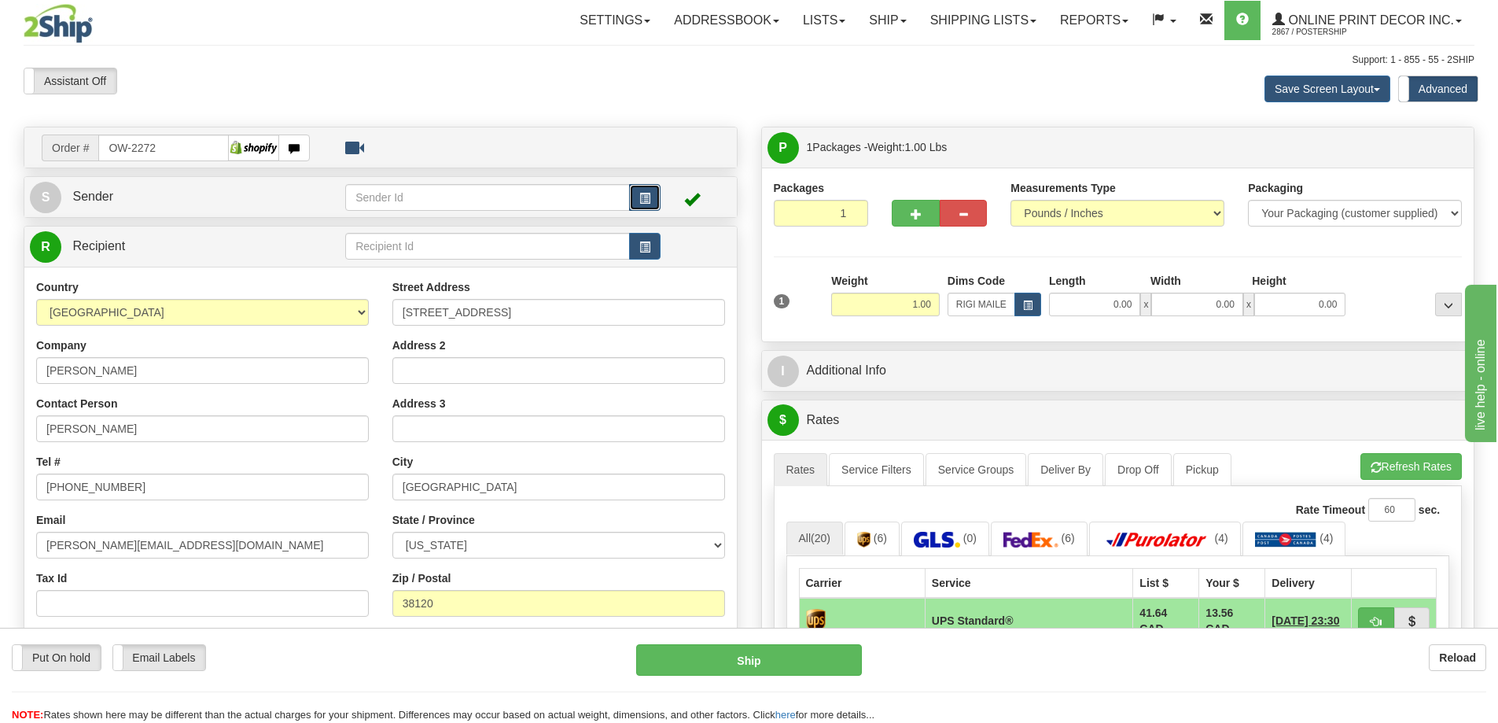
click at [648, 193] on span "button" at bounding box center [644, 198] width 11 height 10
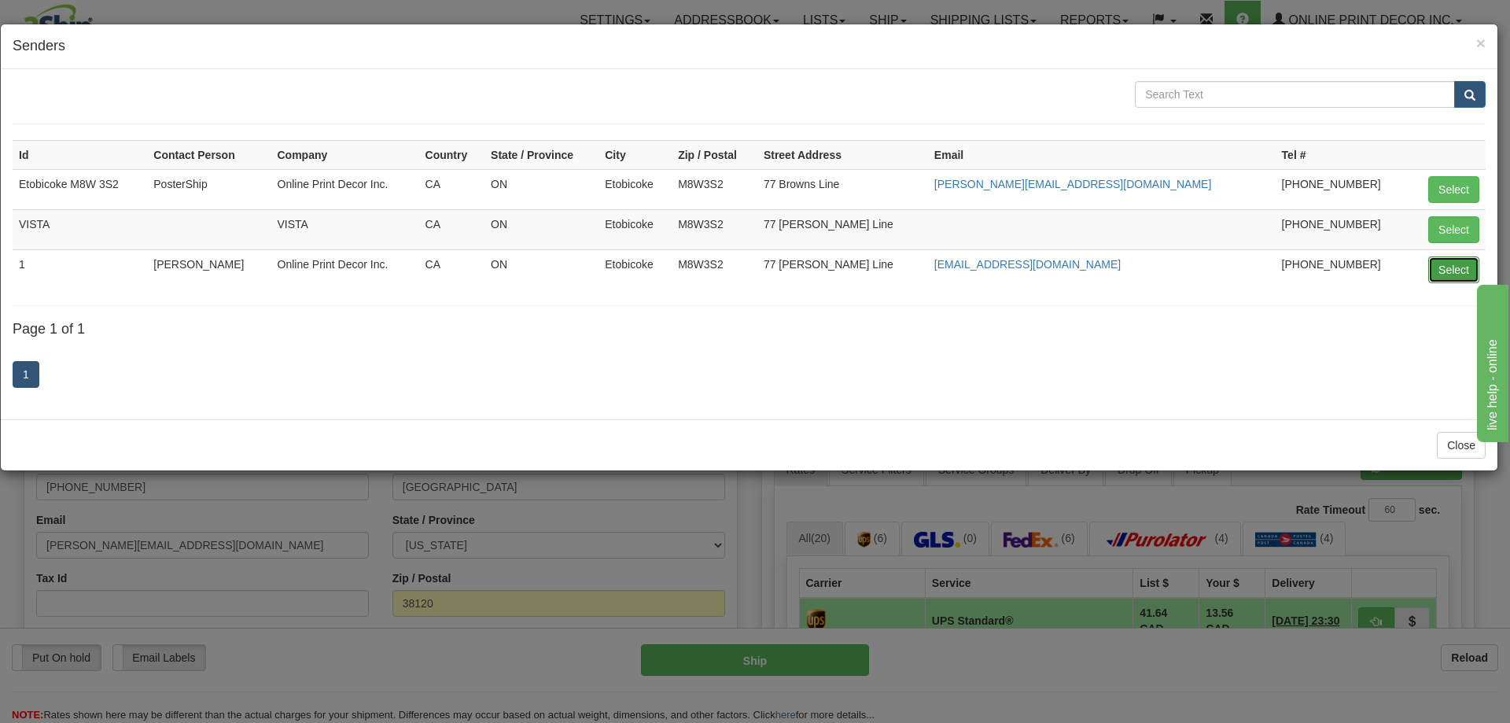
click at [1436, 267] on button "Select" at bounding box center [1453, 269] width 51 height 27
type input "1"
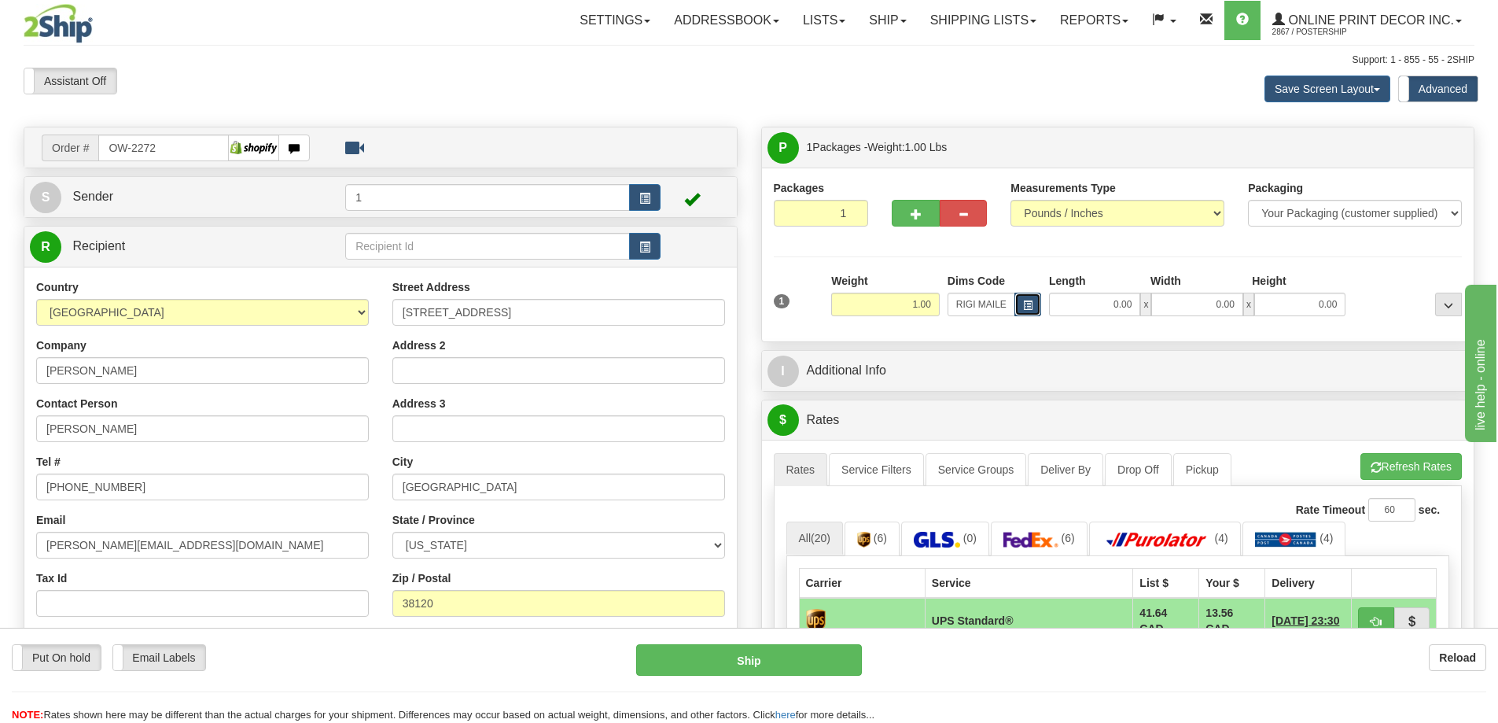
click at [1027, 300] on button "button" at bounding box center [1027, 305] width 27 height 24
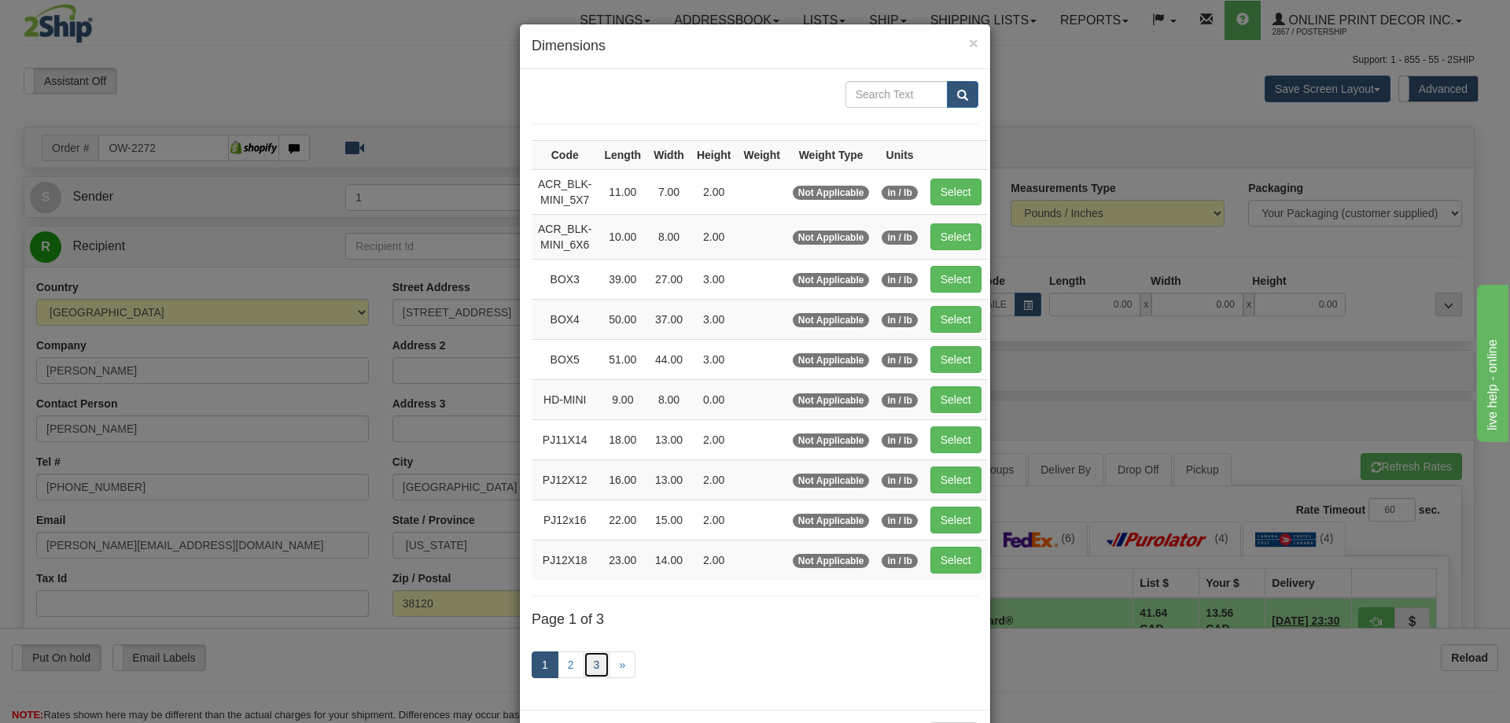
click at [586, 668] on link "3" at bounding box center [596, 664] width 27 height 27
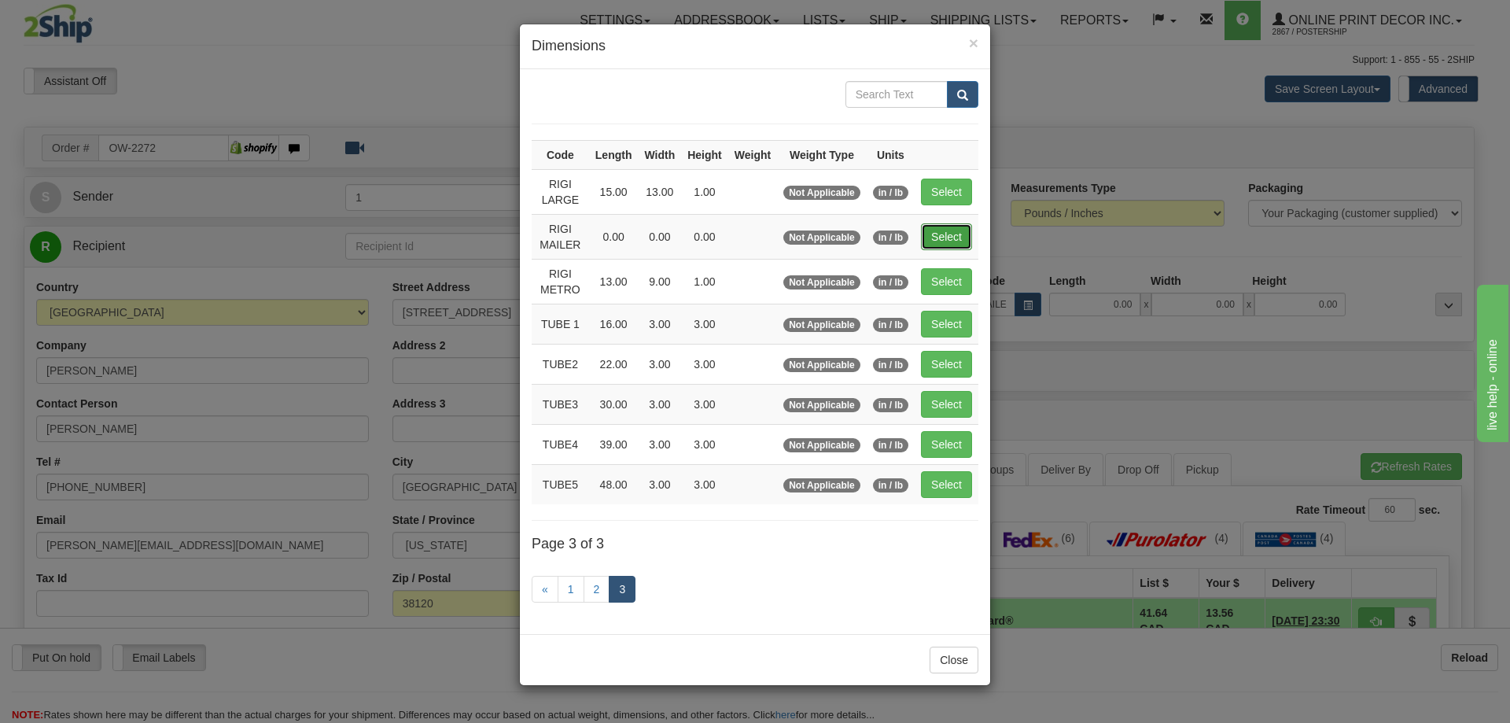
click at [938, 237] on button "Select" at bounding box center [946, 236] width 51 height 27
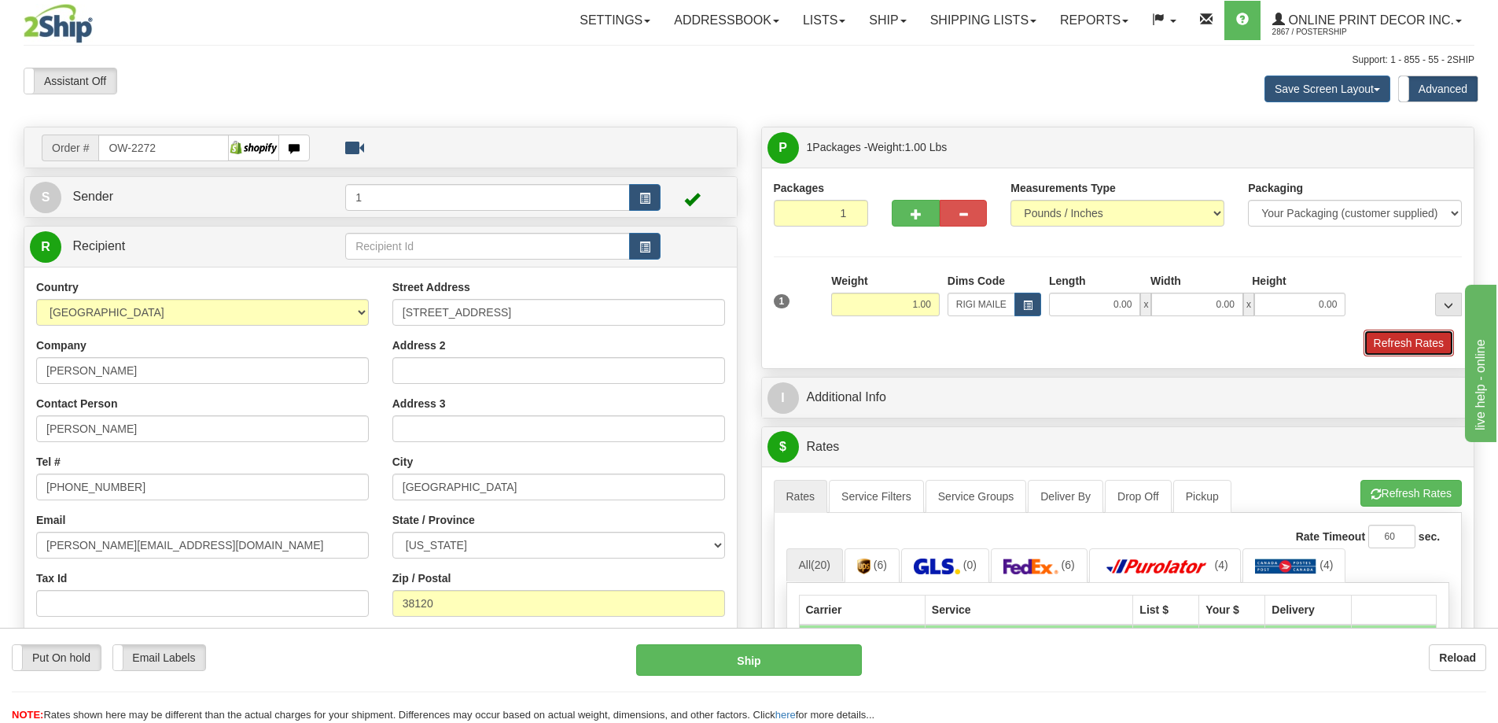
click at [1395, 340] on button "Refresh Rates" at bounding box center [1409, 342] width 90 height 27
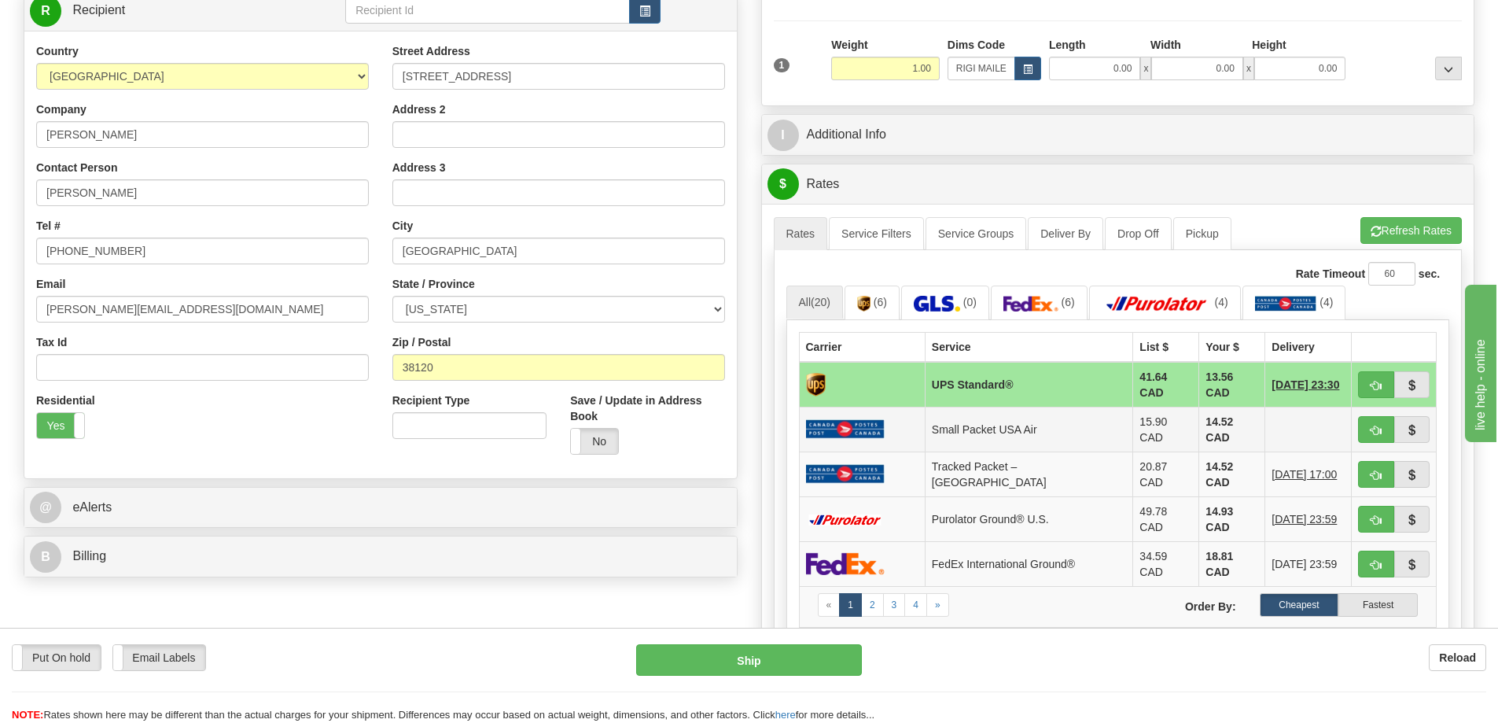
scroll to position [315, 0]
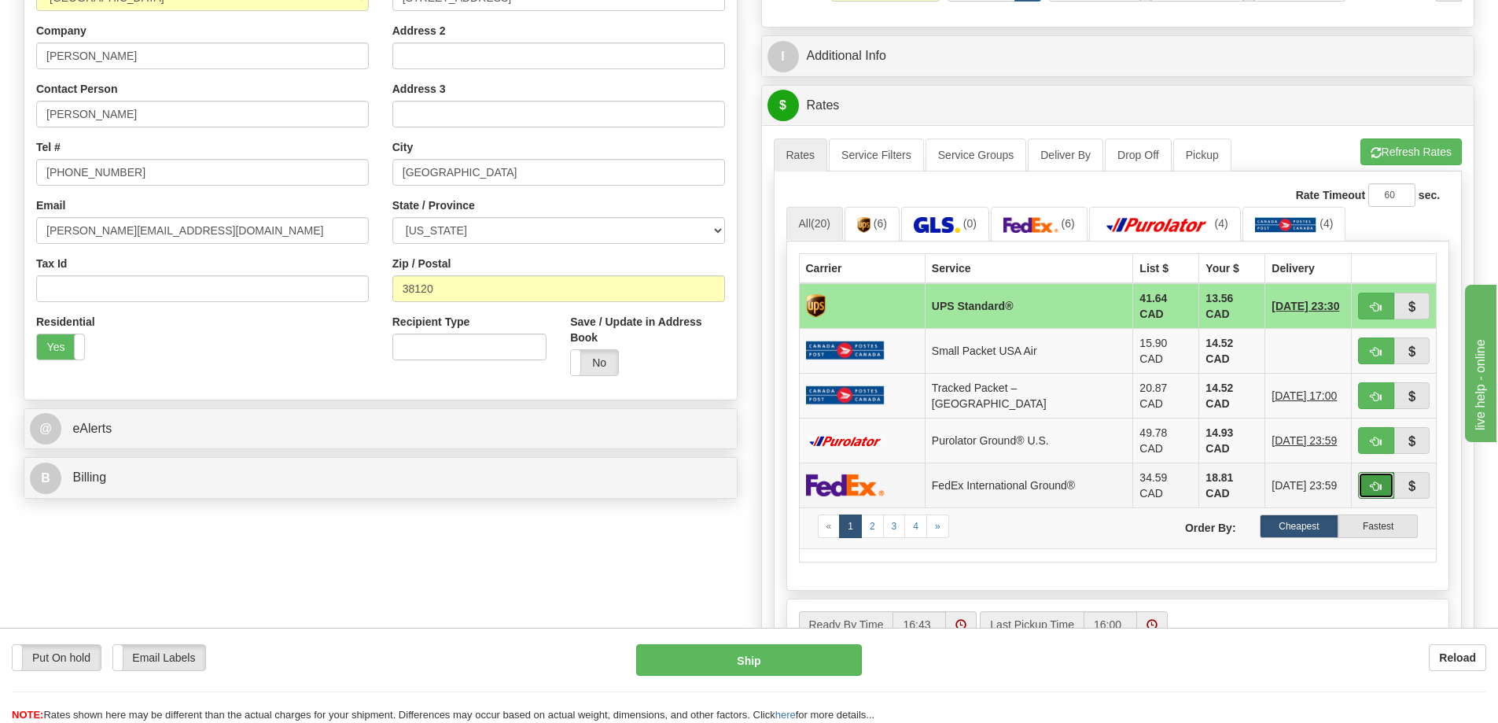
click at [1377, 472] on button "button" at bounding box center [1376, 485] width 36 height 27
type input "92"
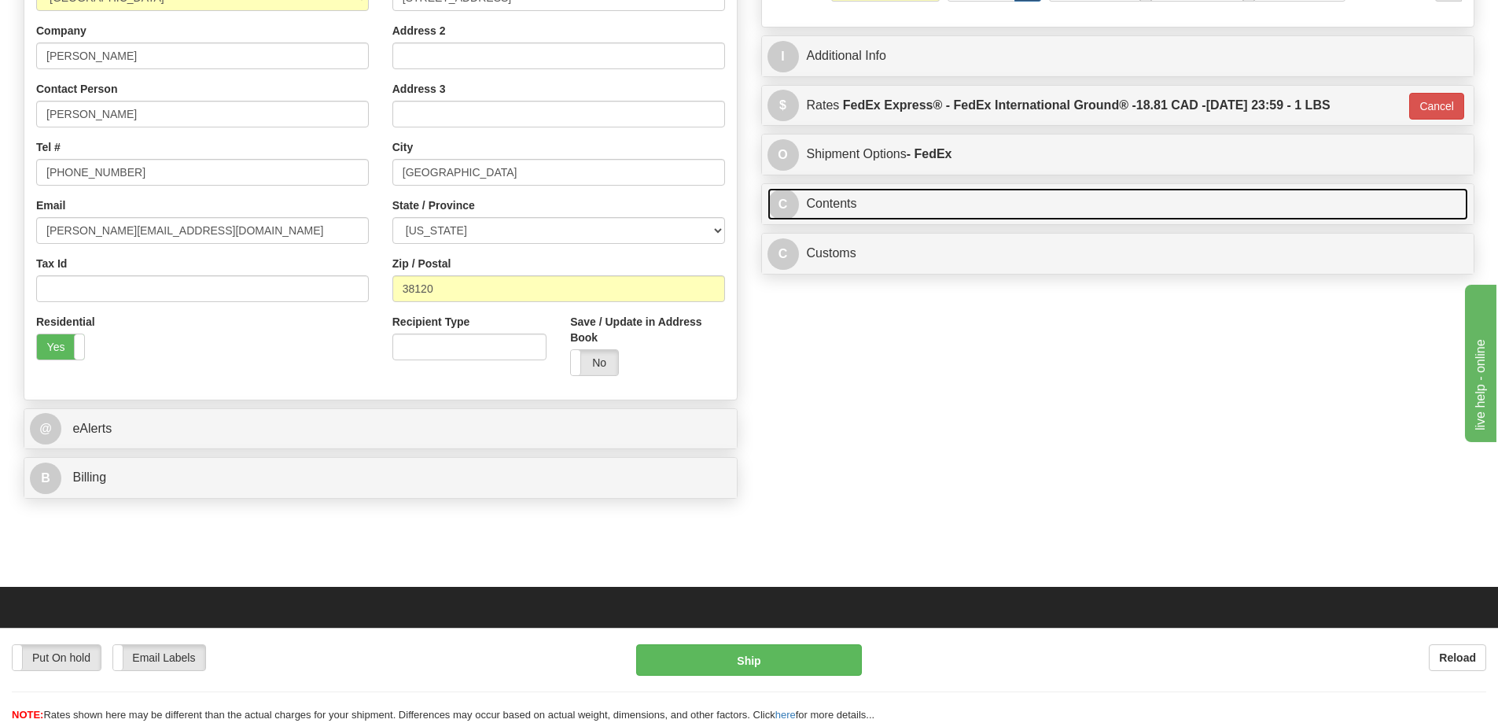
click at [867, 201] on link "C Contents" at bounding box center [1117, 204] width 701 height 32
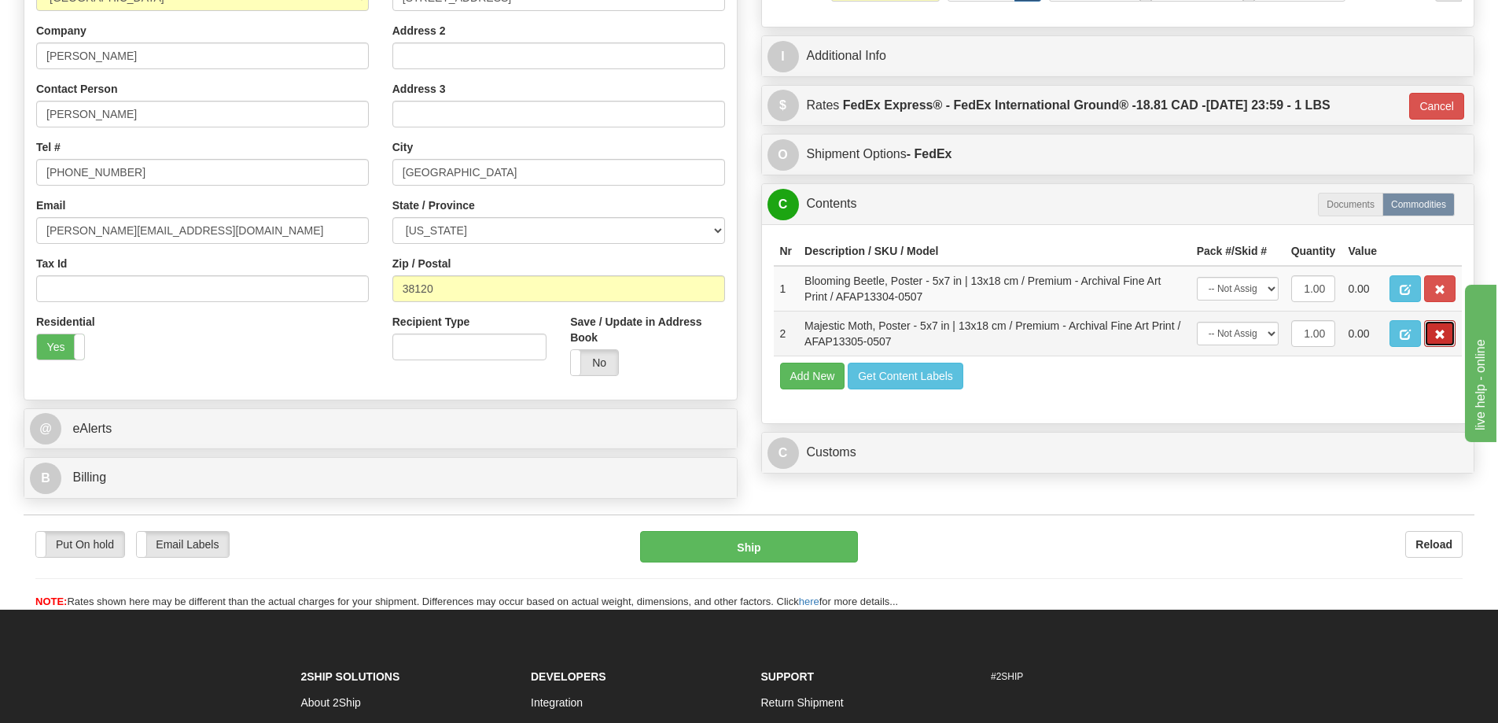
click at [1434, 331] on button "button" at bounding box center [1439, 333] width 31 height 27
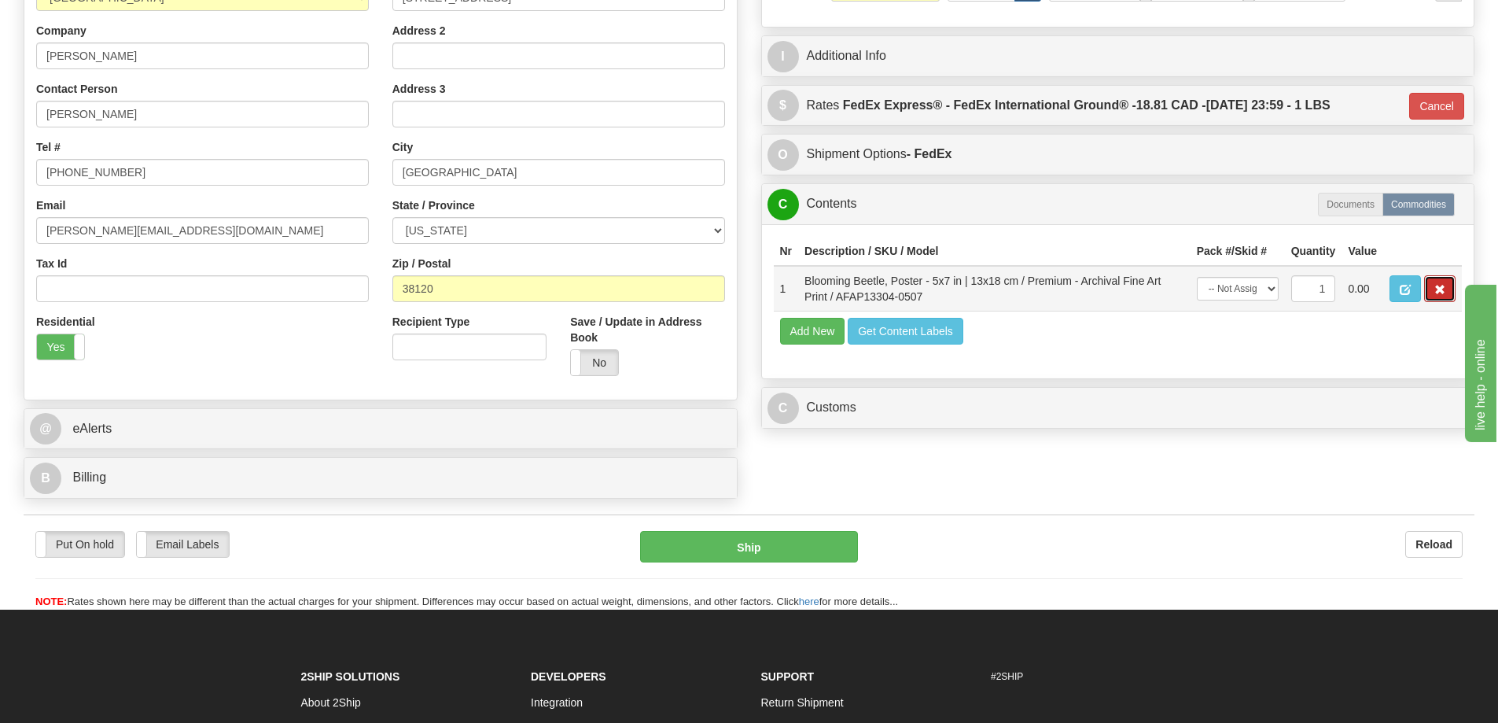
click at [1442, 292] on span "button" at bounding box center [1439, 290] width 11 height 10
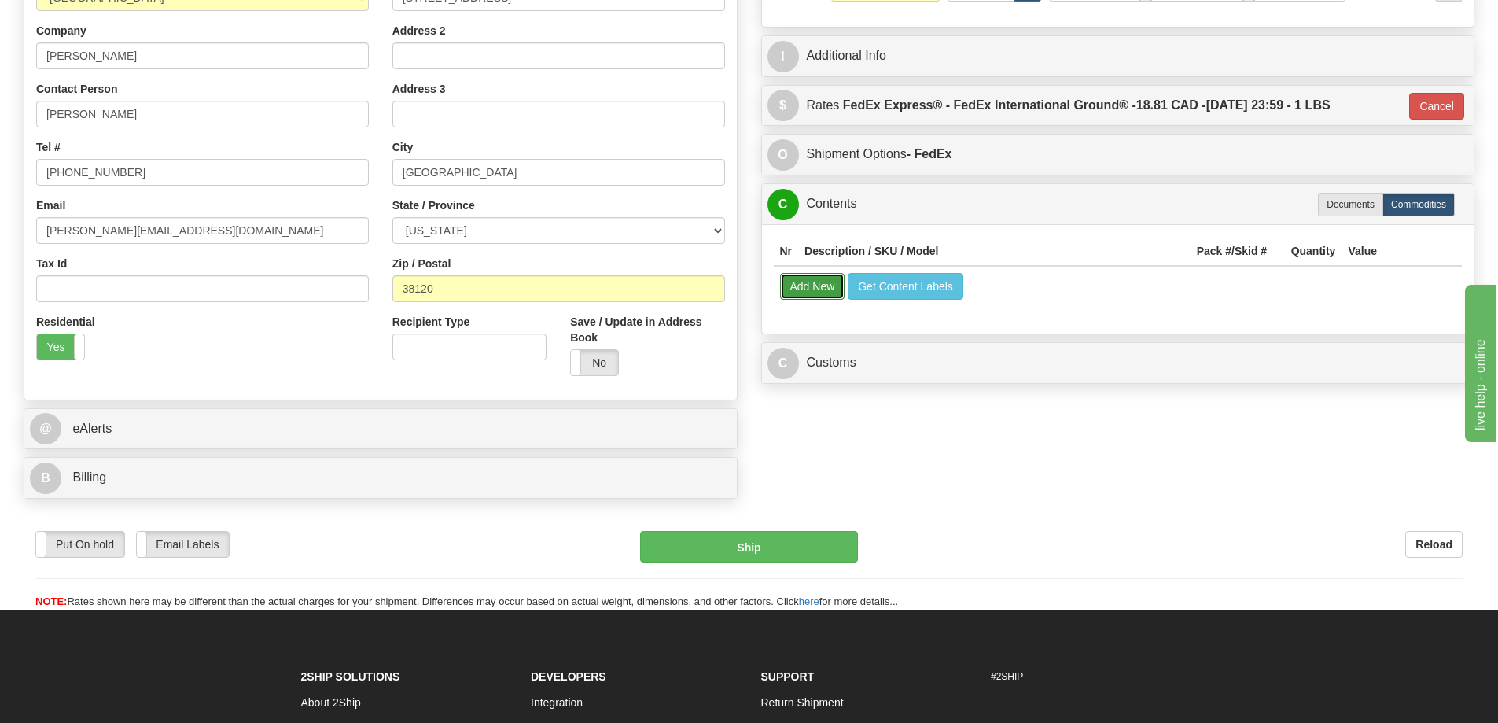
click at [805, 278] on button "Add New" at bounding box center [812, 286] width 65 height 27
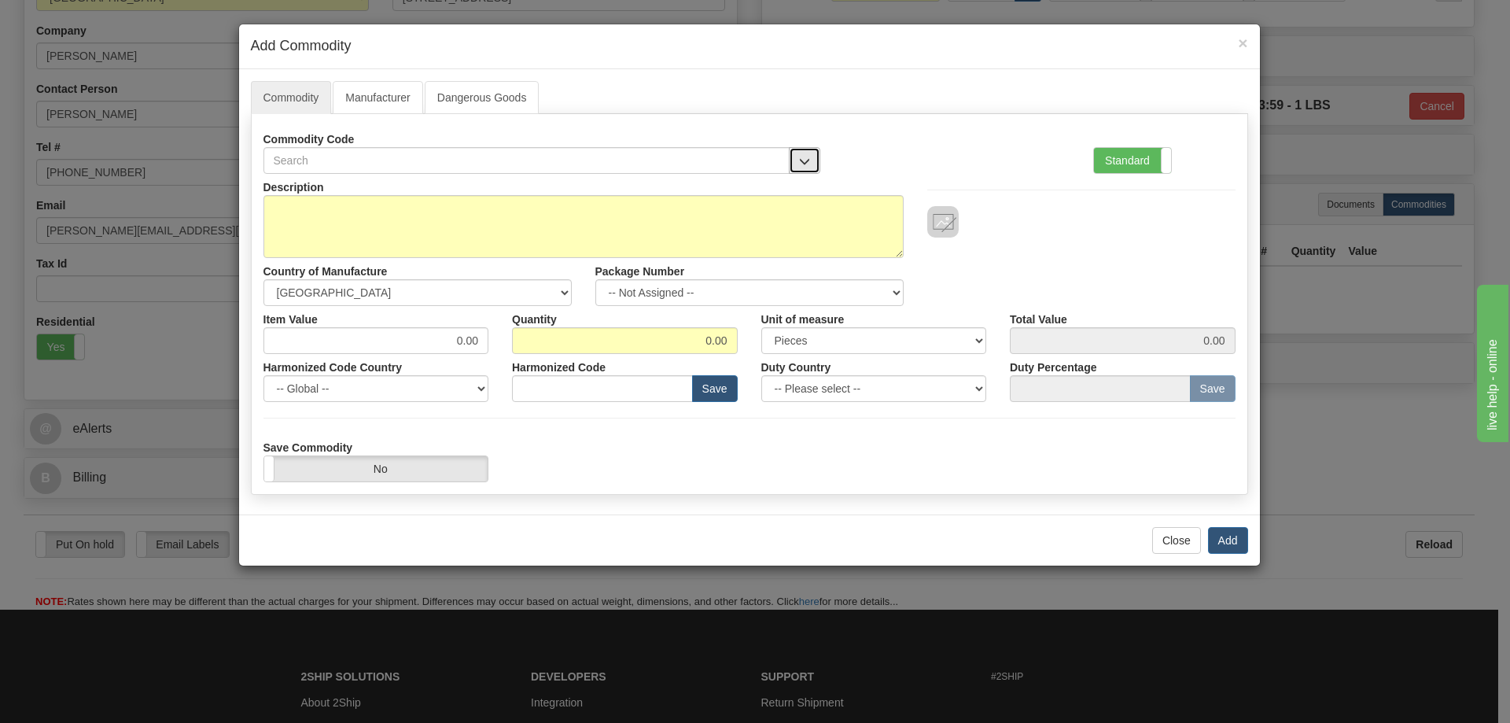
click at [805, 150] on button "button" at bounding box center [804, 160] width 31 height 27
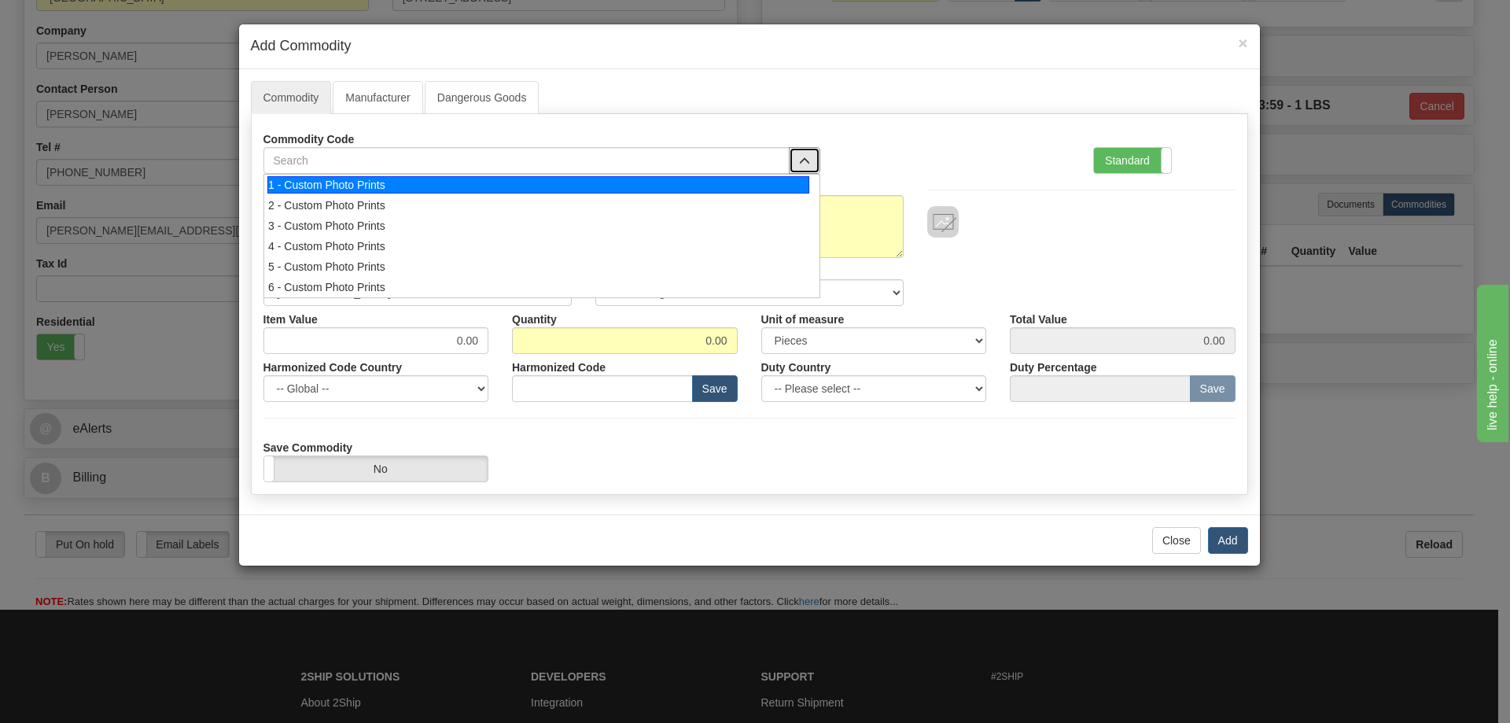
click at [791, 186] on div "1 - Custom Photo Prints" at bounding box center [538, 184] width 542 height 17
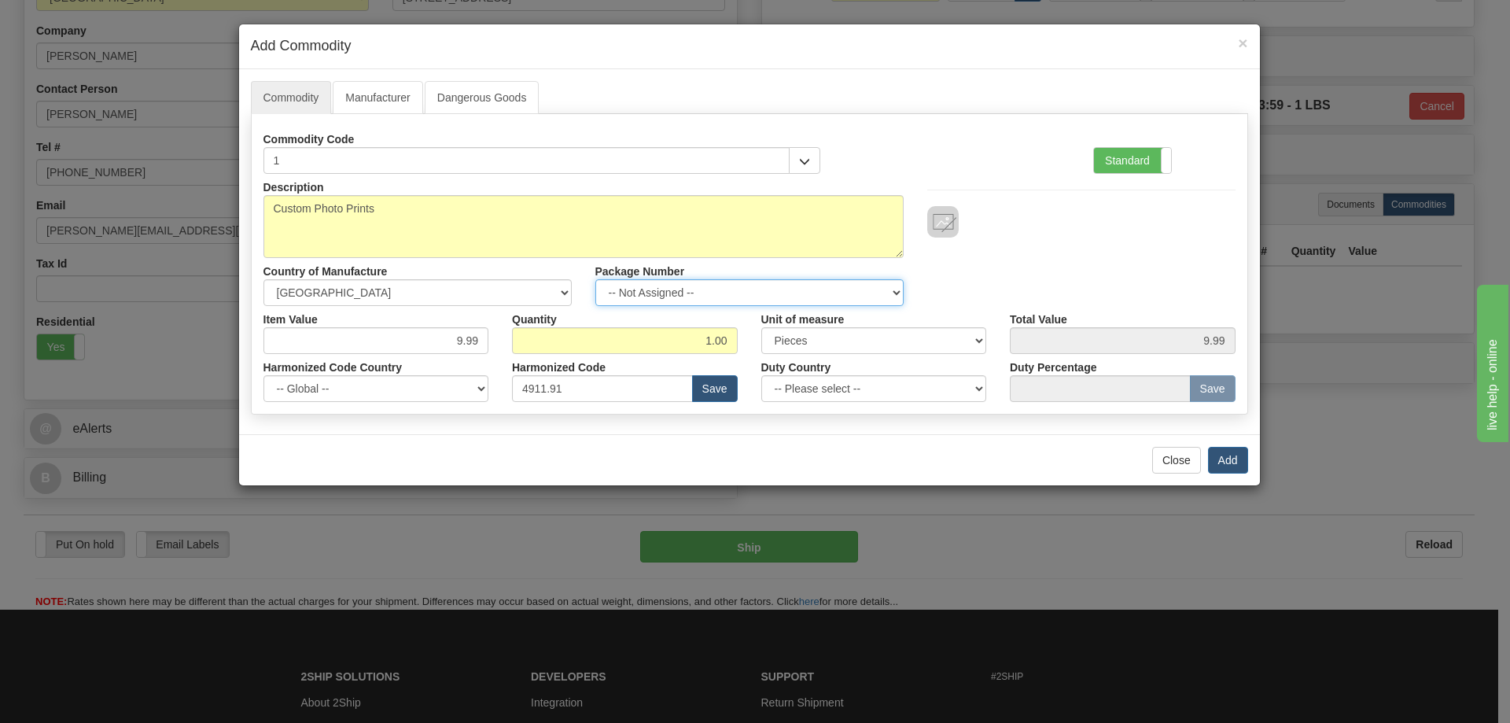
click at [892, 285] on select "-- Not Assigned -- Item 1" at bounding box center [749, 292] width 308 height 27
select select "0"
click at [595, 279] on select "-- Not Assigned -- Item 1" at bounding box center [749, 292] width 308 height 27
click at [1220, 457] on button "Add" at bounding box center [1228, 460] width 40 height 27
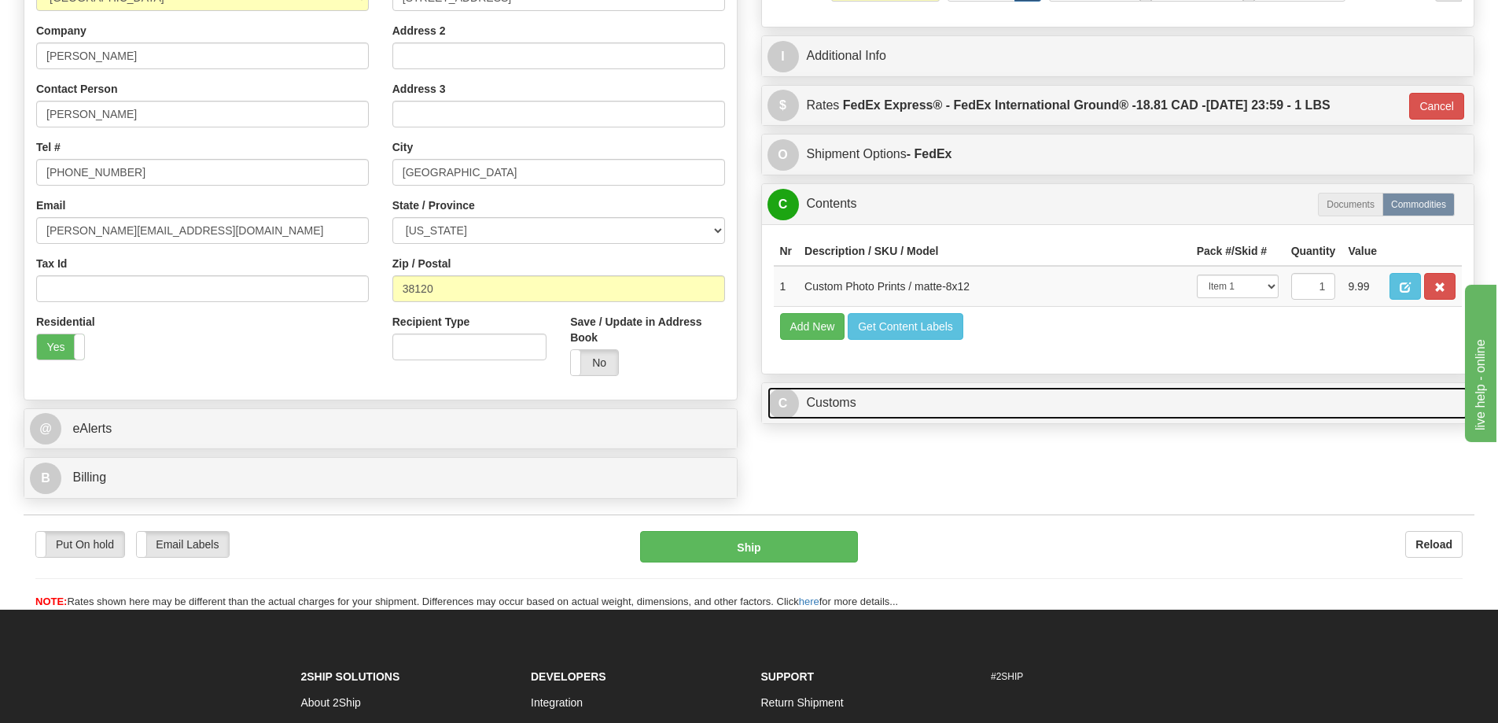
click at [1319, 401] on link "C Customs" at bounding box center [1117, 403] width 701 height 32
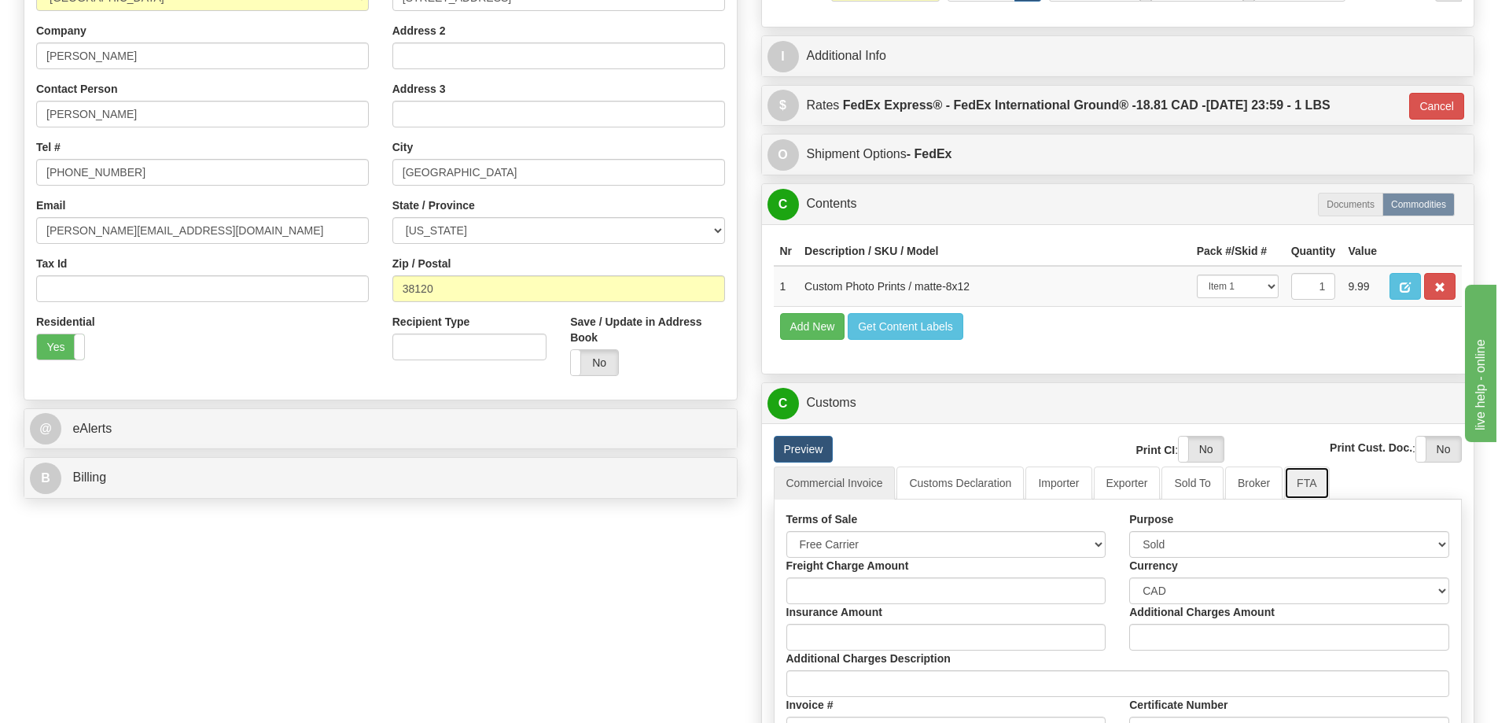
click at [1321, 488] on link "FTA" at bounding box center [1306, 482] width 45 height 33
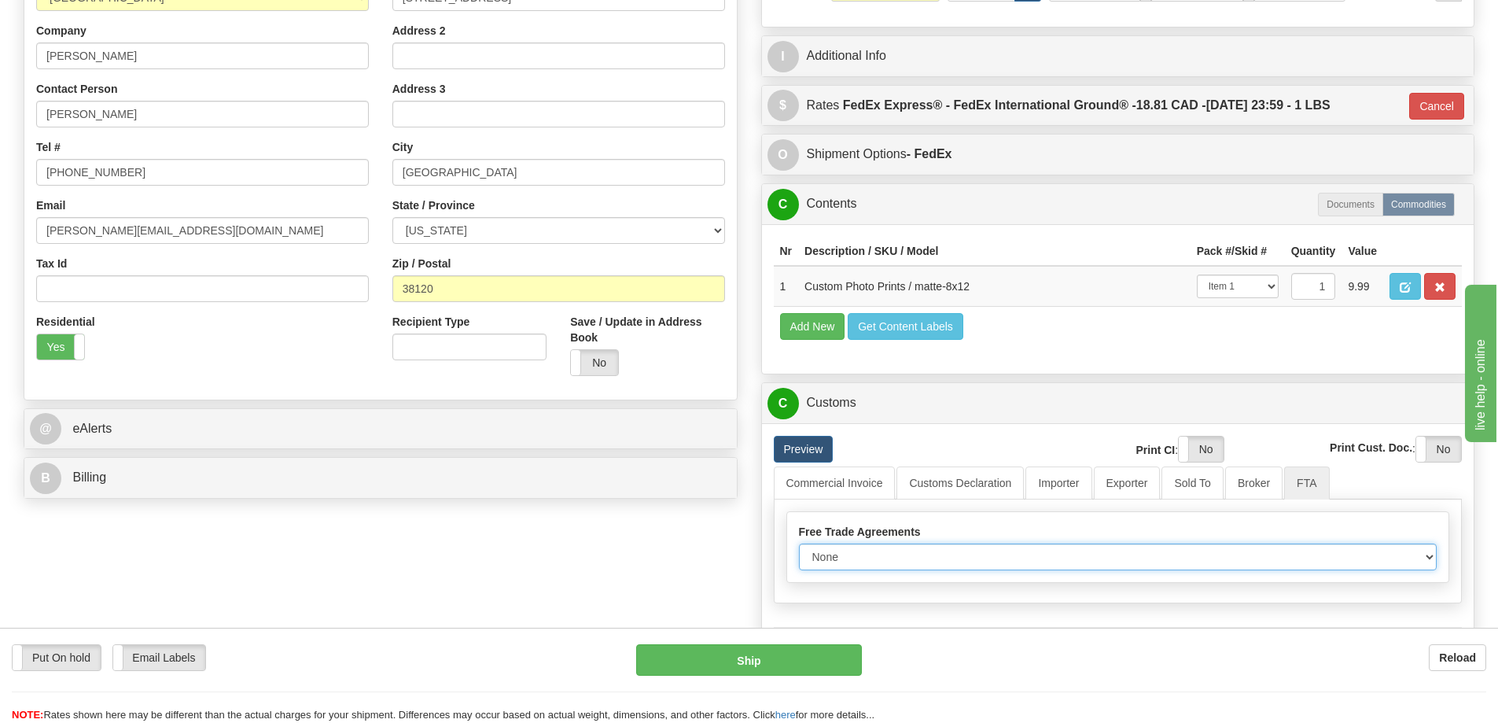
click at [1425, 554] on select "None Other USMCA CETA CUKTCA" at bounding box center [1118, 556] width 639 height 27
select select "1"
click at [799, 549] on select "None Other USMCA CETA CUKTCA" at bounding box center [1118, 556] width 639 height 27
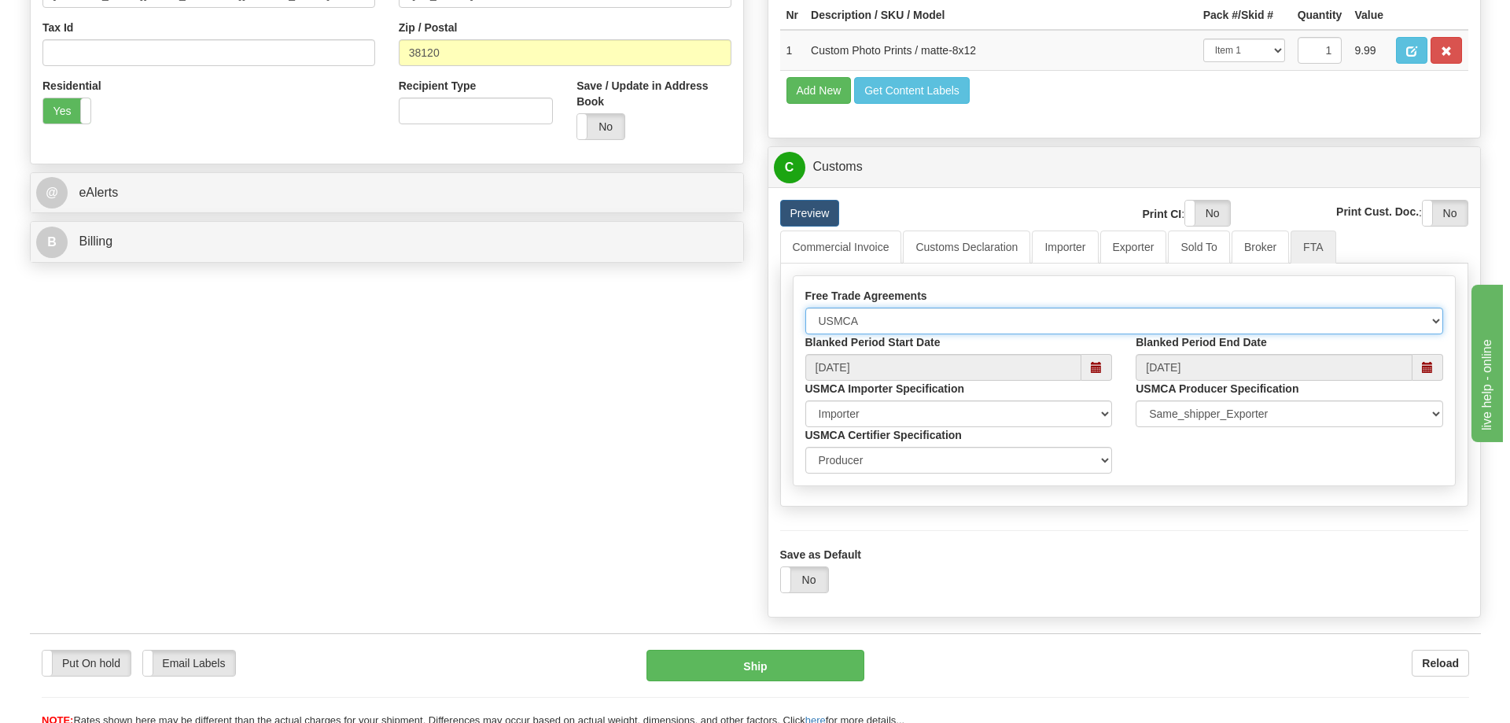
scroll to position [786, 0]
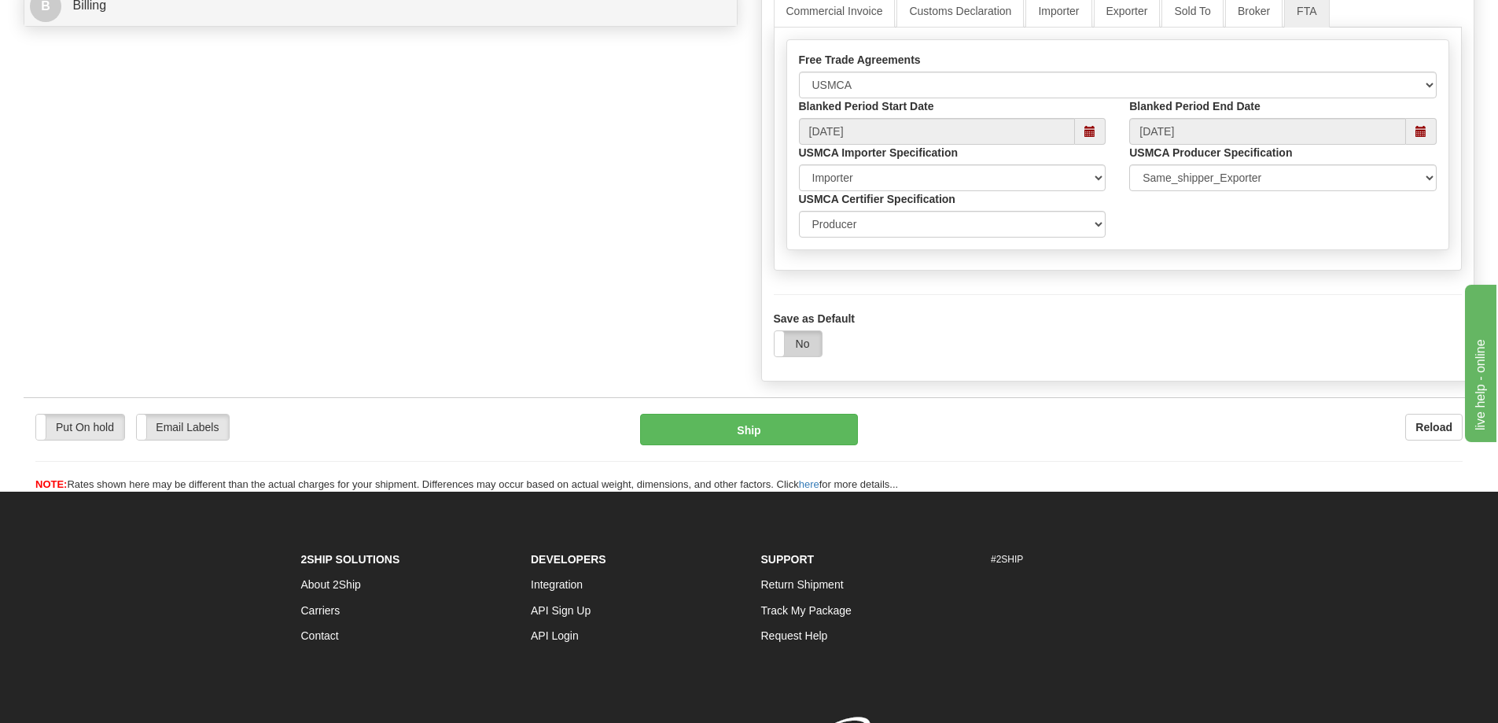
click at [804, 339] on label "No" at bounding box center [798, 343] width 47 height 25
click at [789, 429] on button "Ship" at bounding box center [749, 429] width 218 height 31
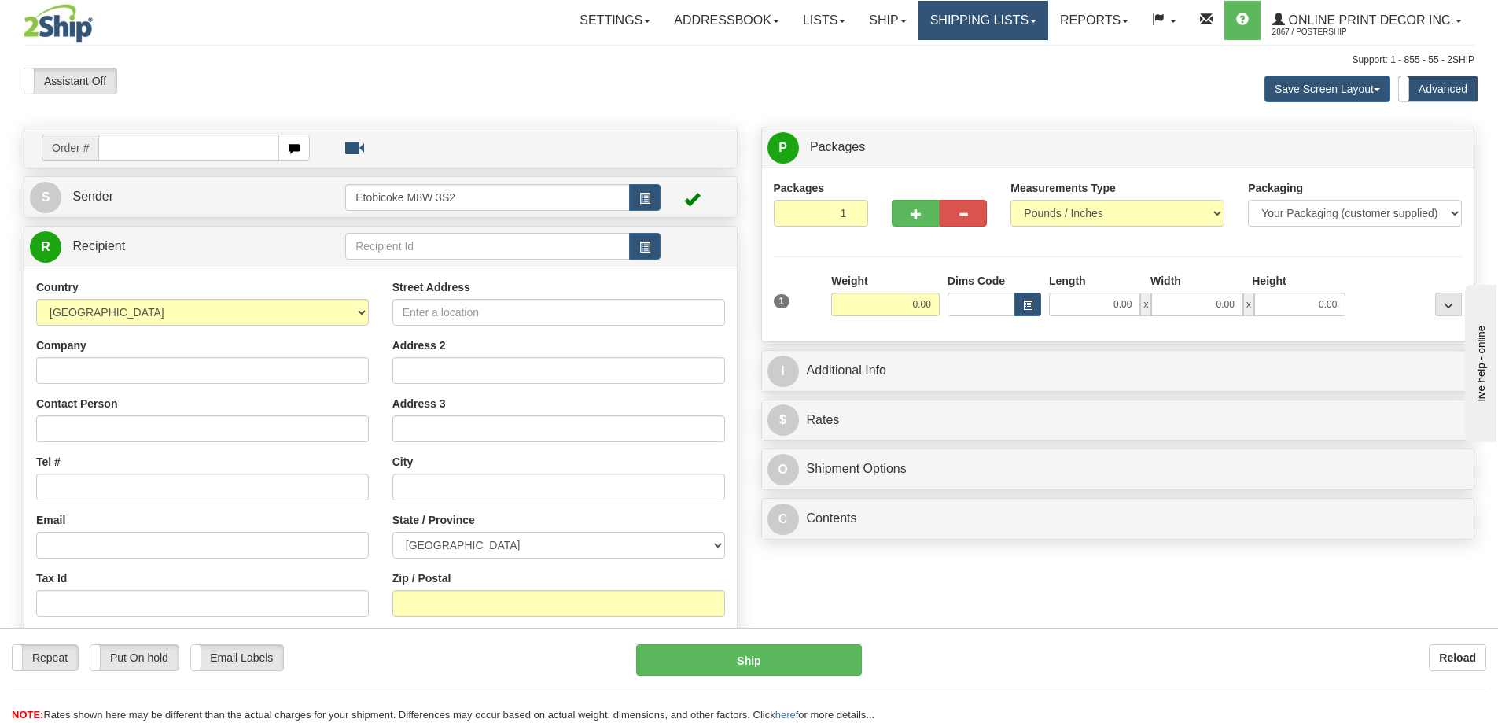
click at [962, 24] on link "Shipping lists" at bounding box center [983, 20] width 130 height 39
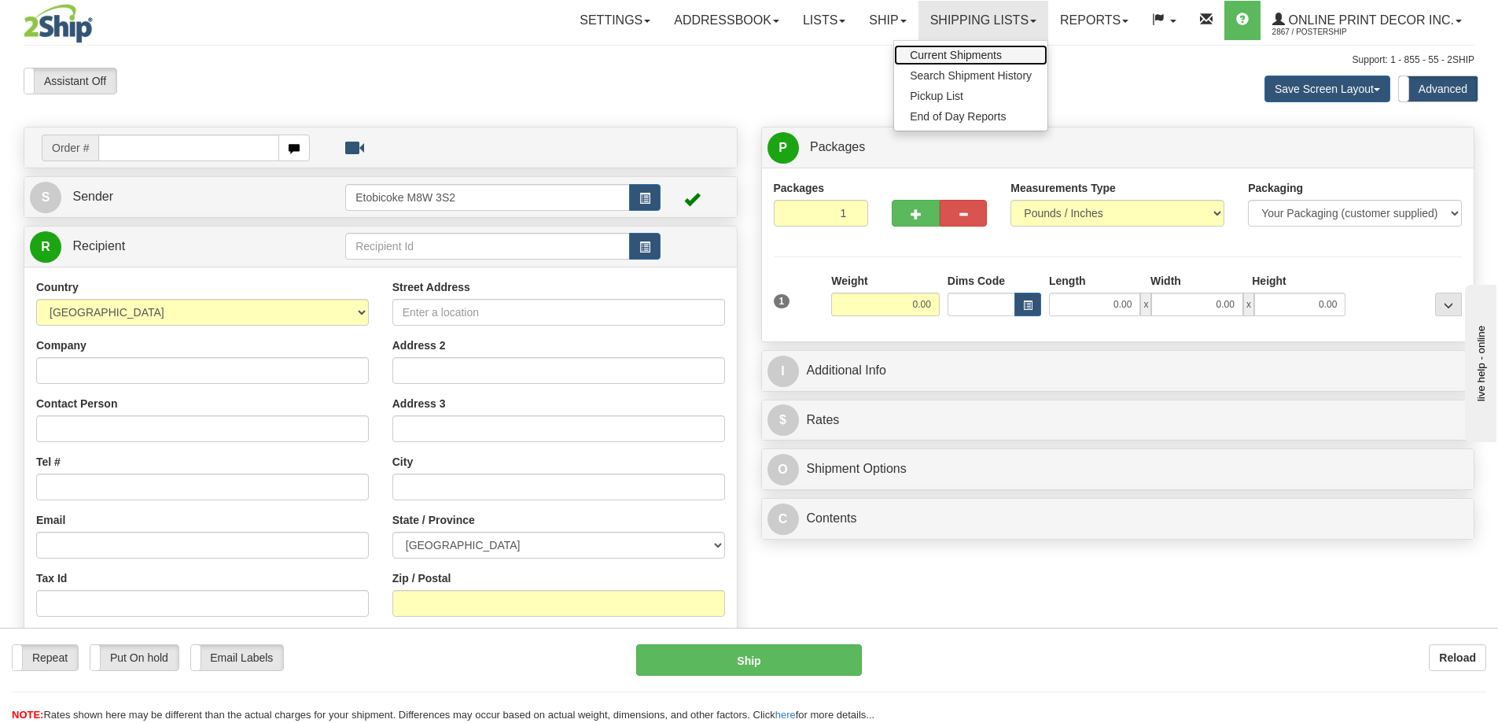
click at [950, 52] on span "Current Shipments" at bounding box center [956, 55] width 92 height 13
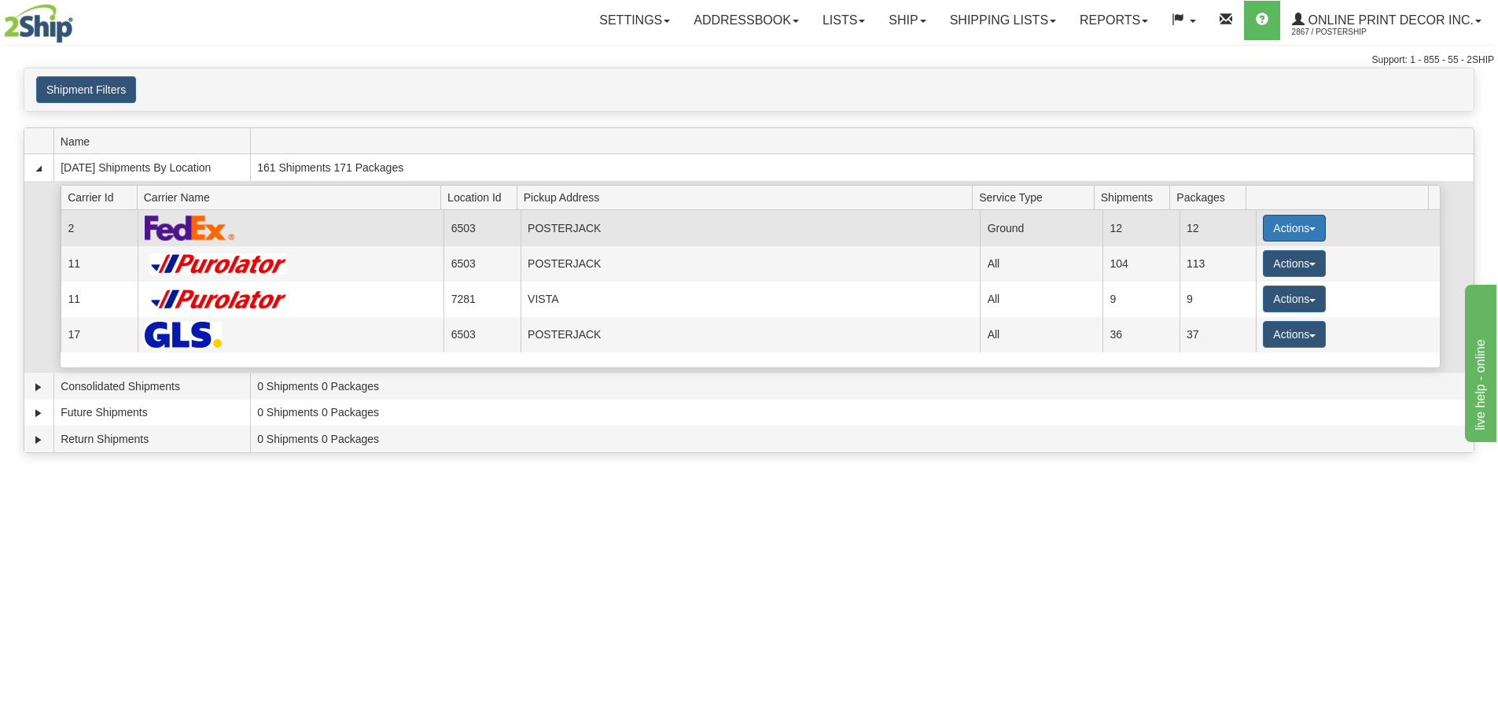
click at [1268, 221] on button "Actions" at bounding box center [1294, 228] width 63 height 27
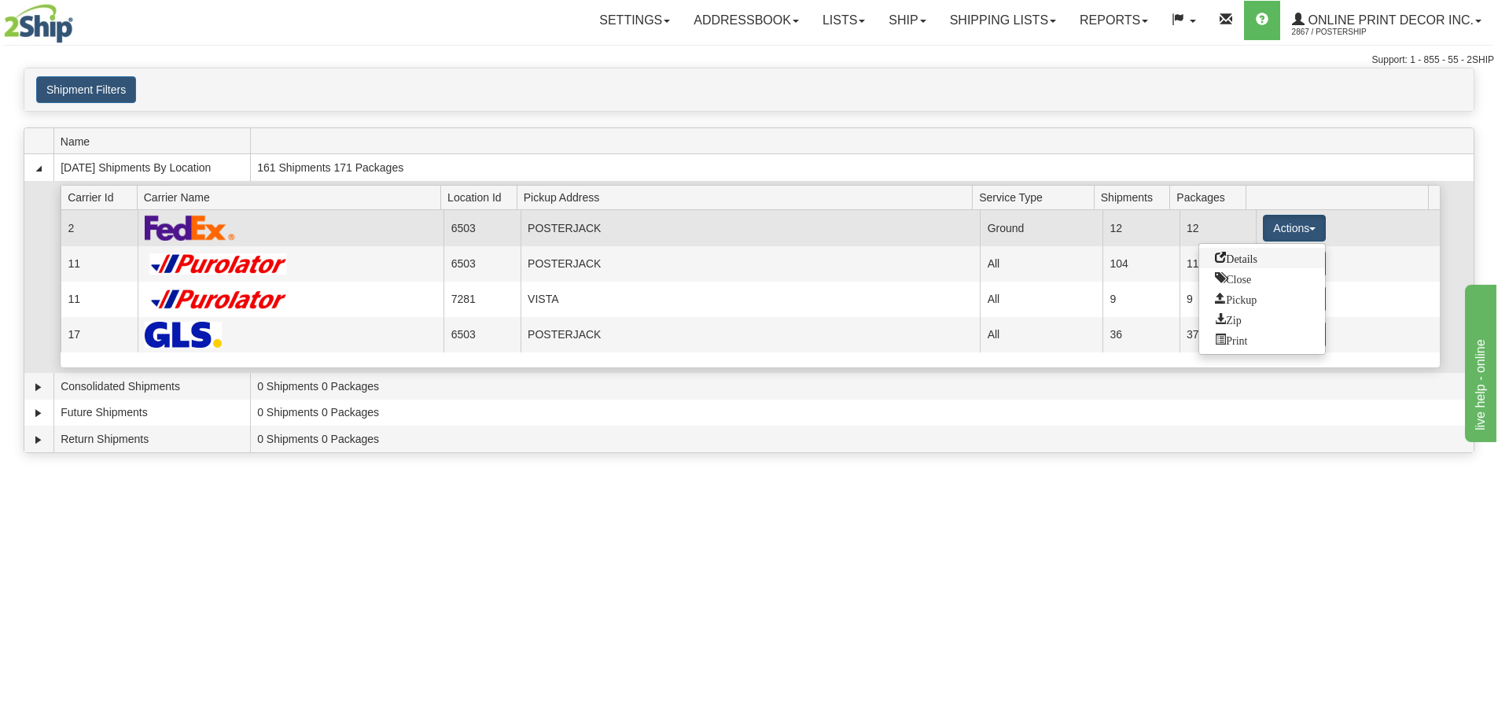
click at [1241, 261] on span "Details" at bounding box center [1236, 257] width 42 height 11
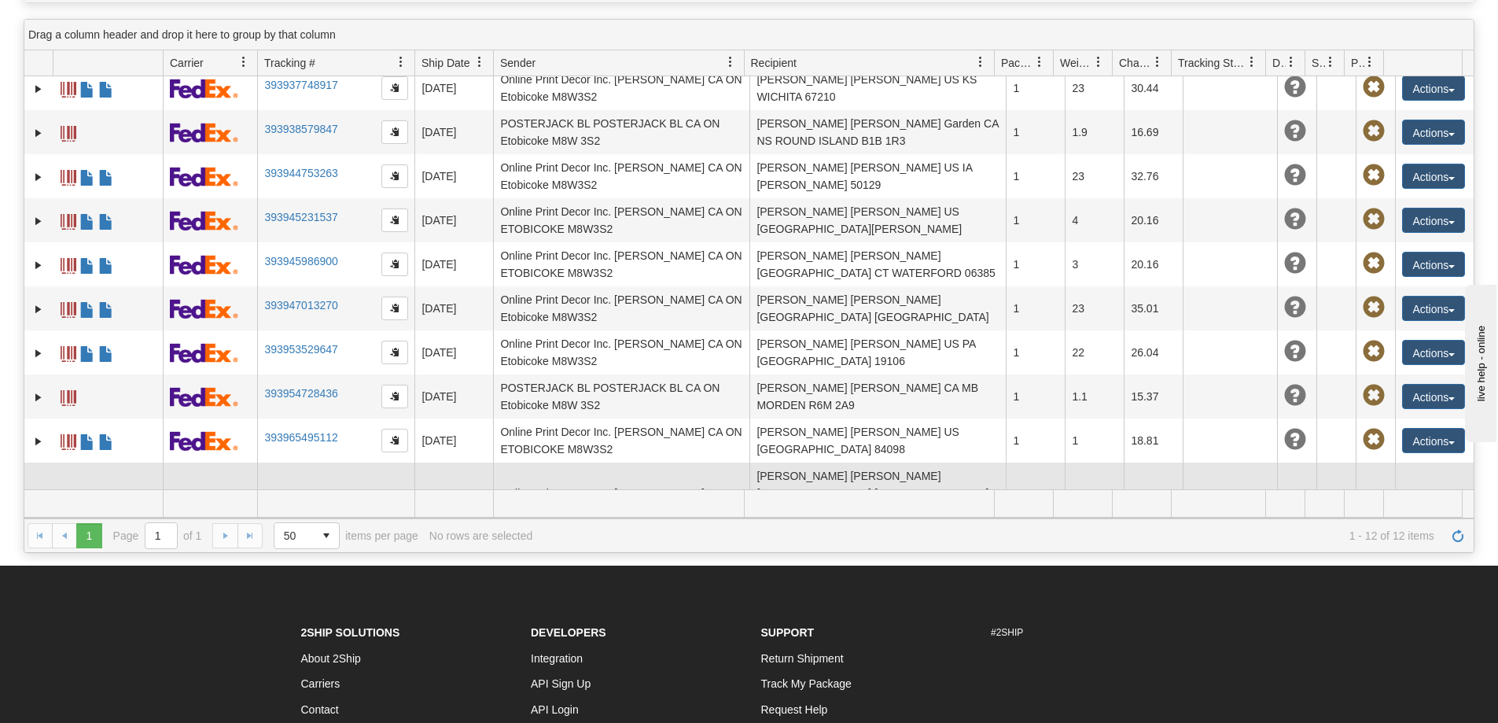
scroll to position [236, 0]
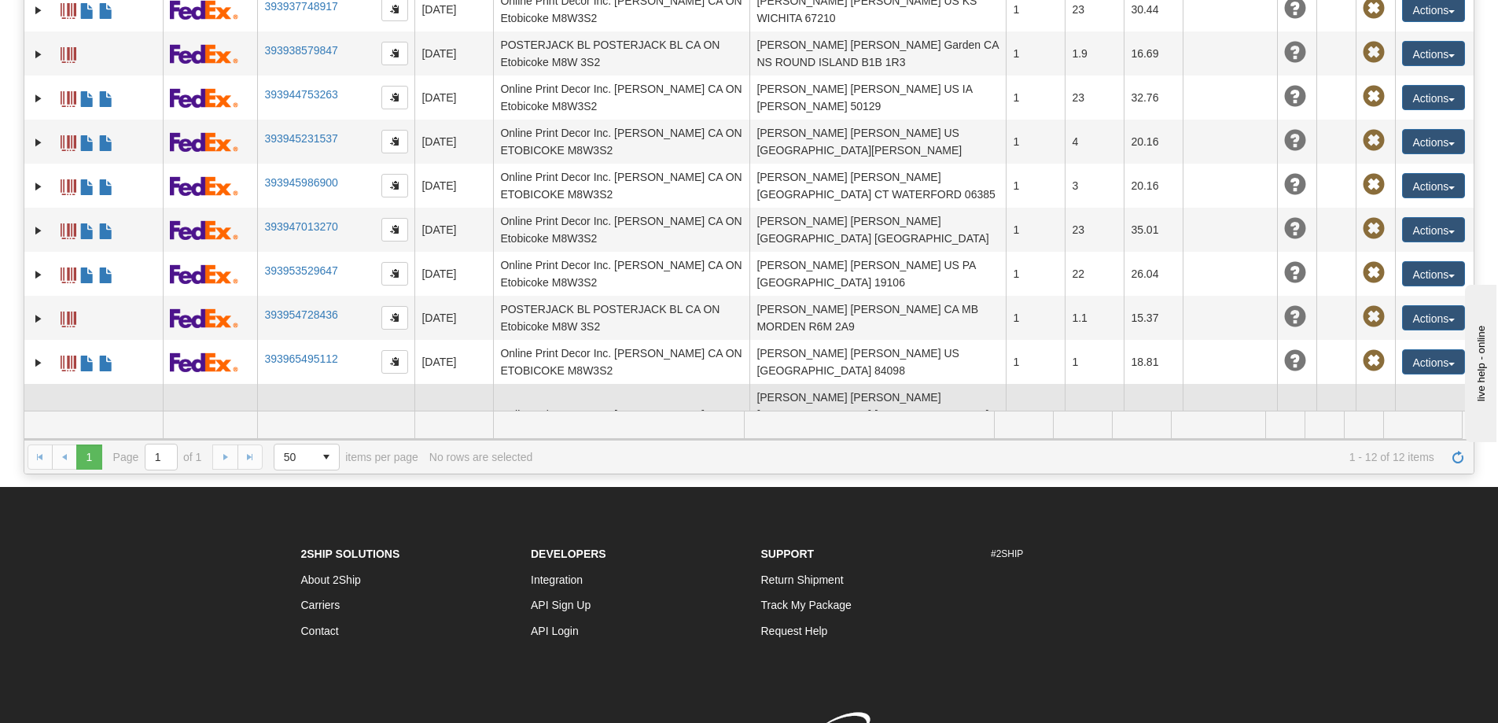
click at [290, 414] on link "393966034491" at bounding box center [300, 420] width 73 height 13
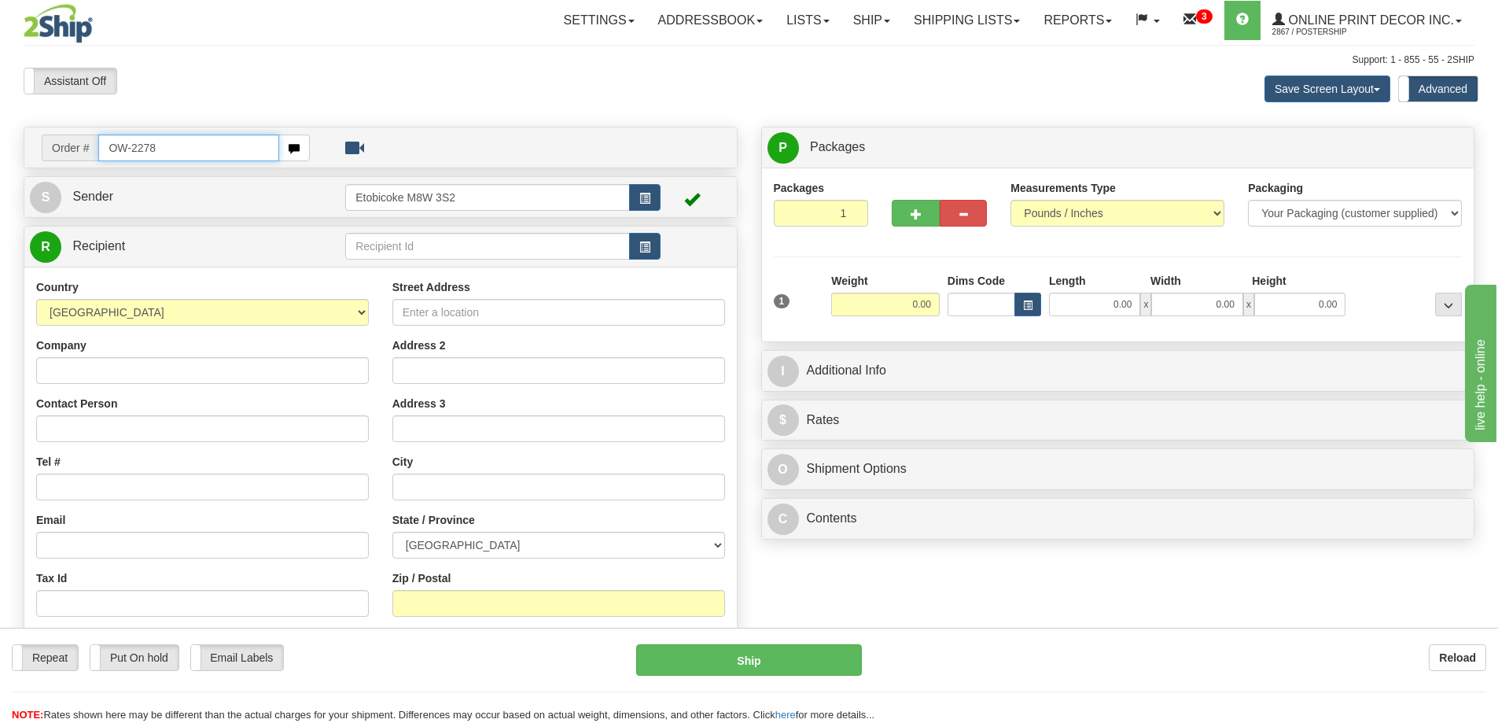
type input "OW-2278"
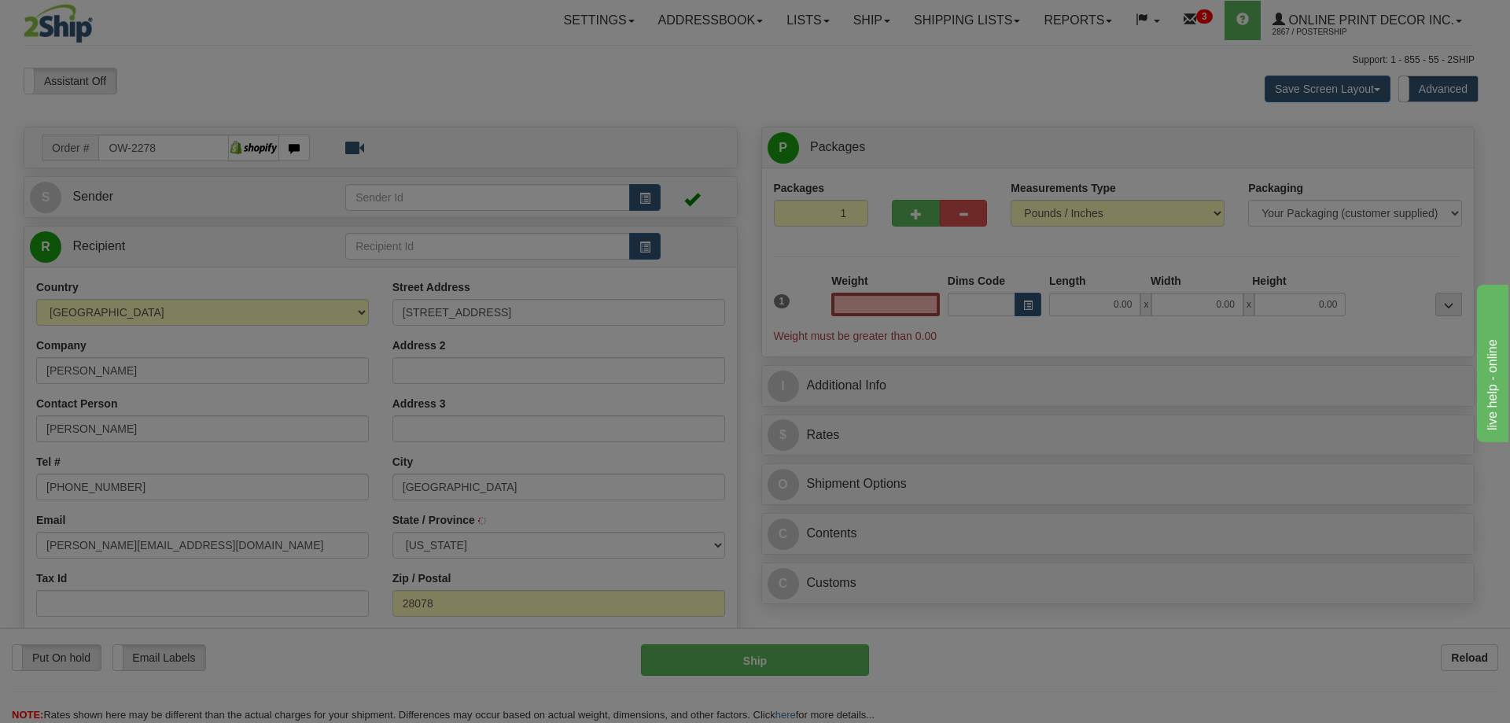
type input "HUNTERSVILLE"
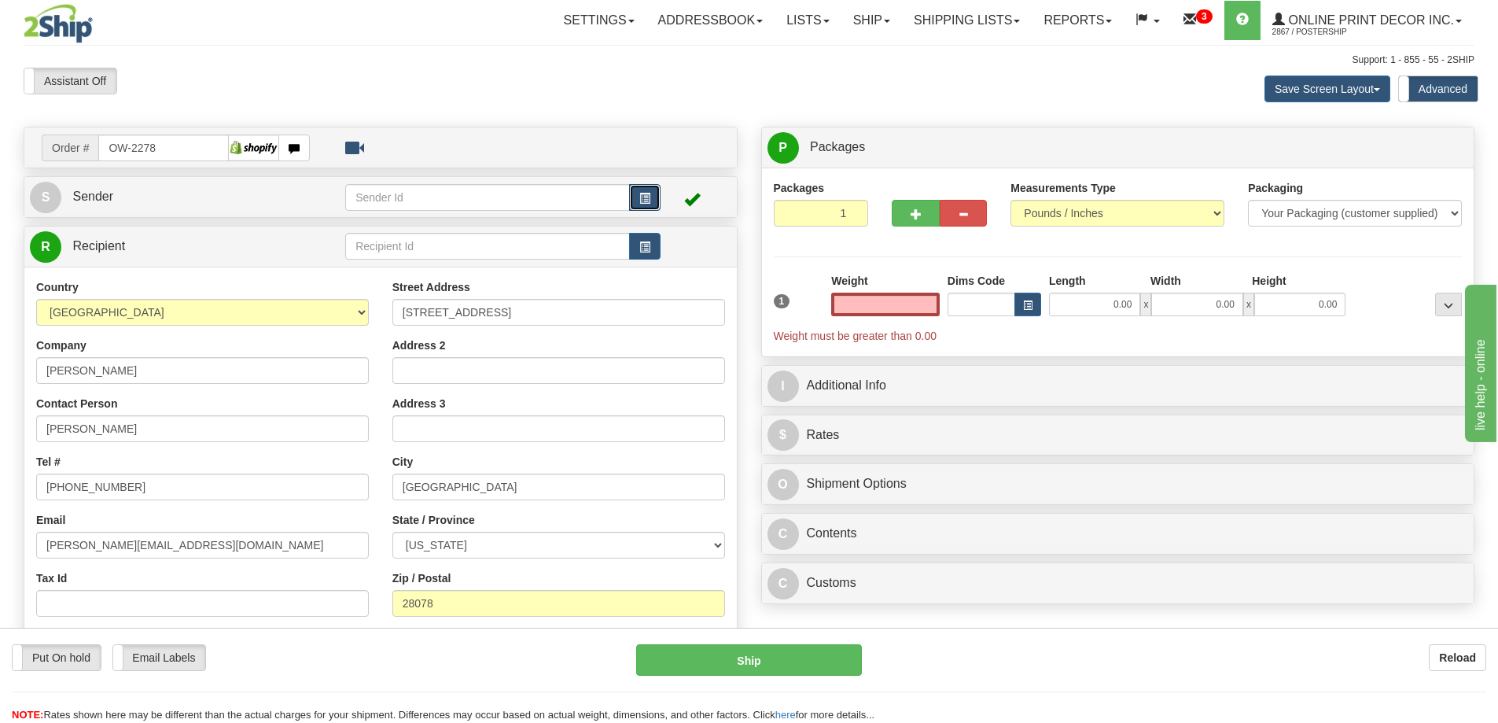
type input "0.00"
click at [642, 191] on button "button" at bounding box center [644, 197] width 31 height 27
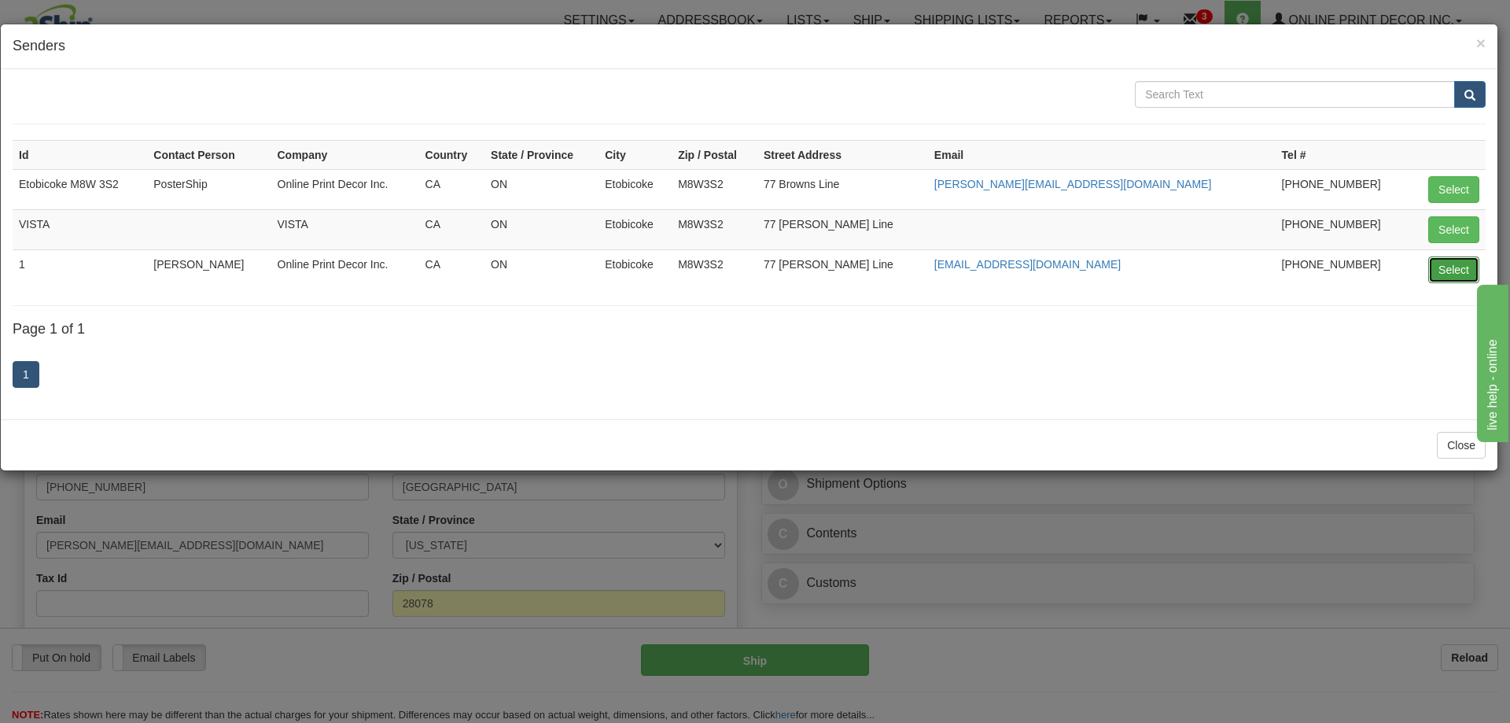
click at [1463, 268] on button "Select" at bounding box center [1453, 269] width 51 height 27
type input "1"
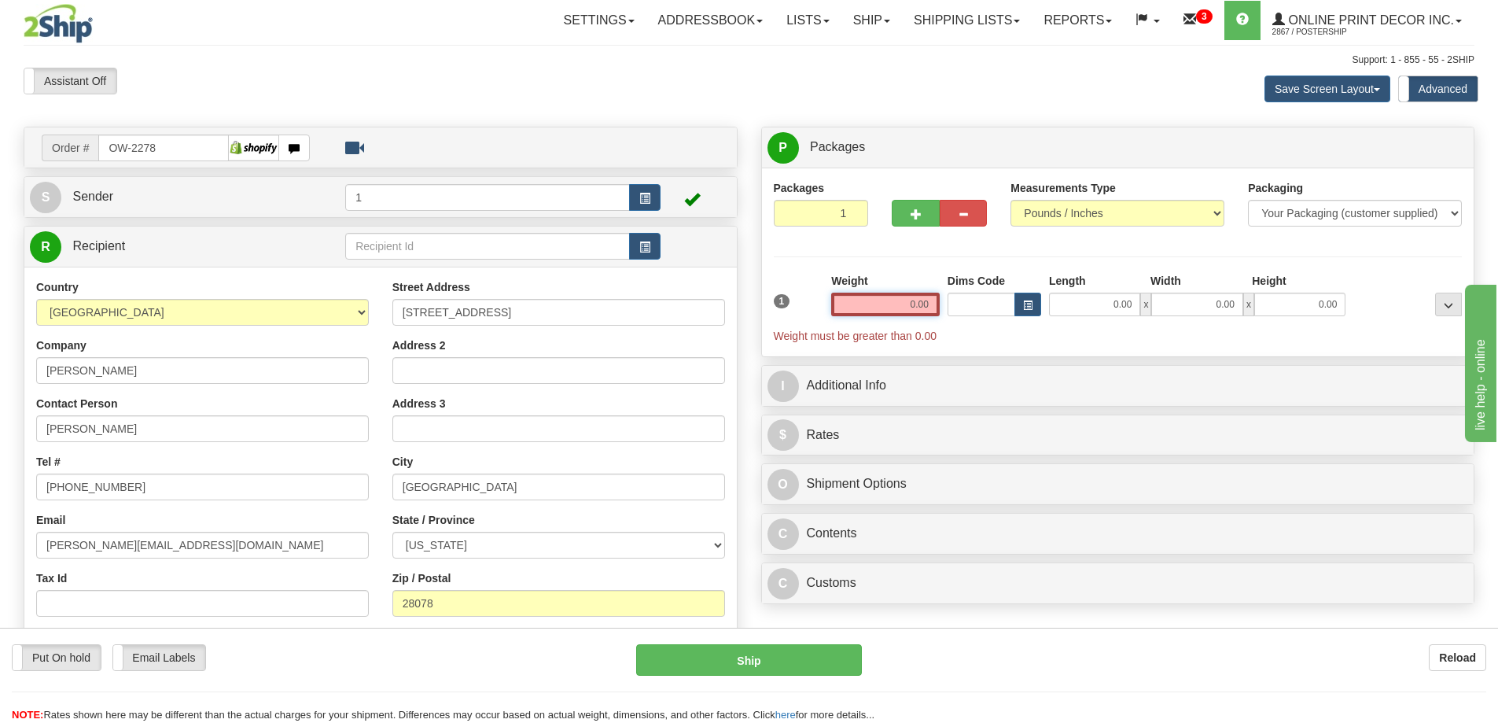
click at [897, 307] on input "0.00" at bounding box center [885, 305] width 109 height 24
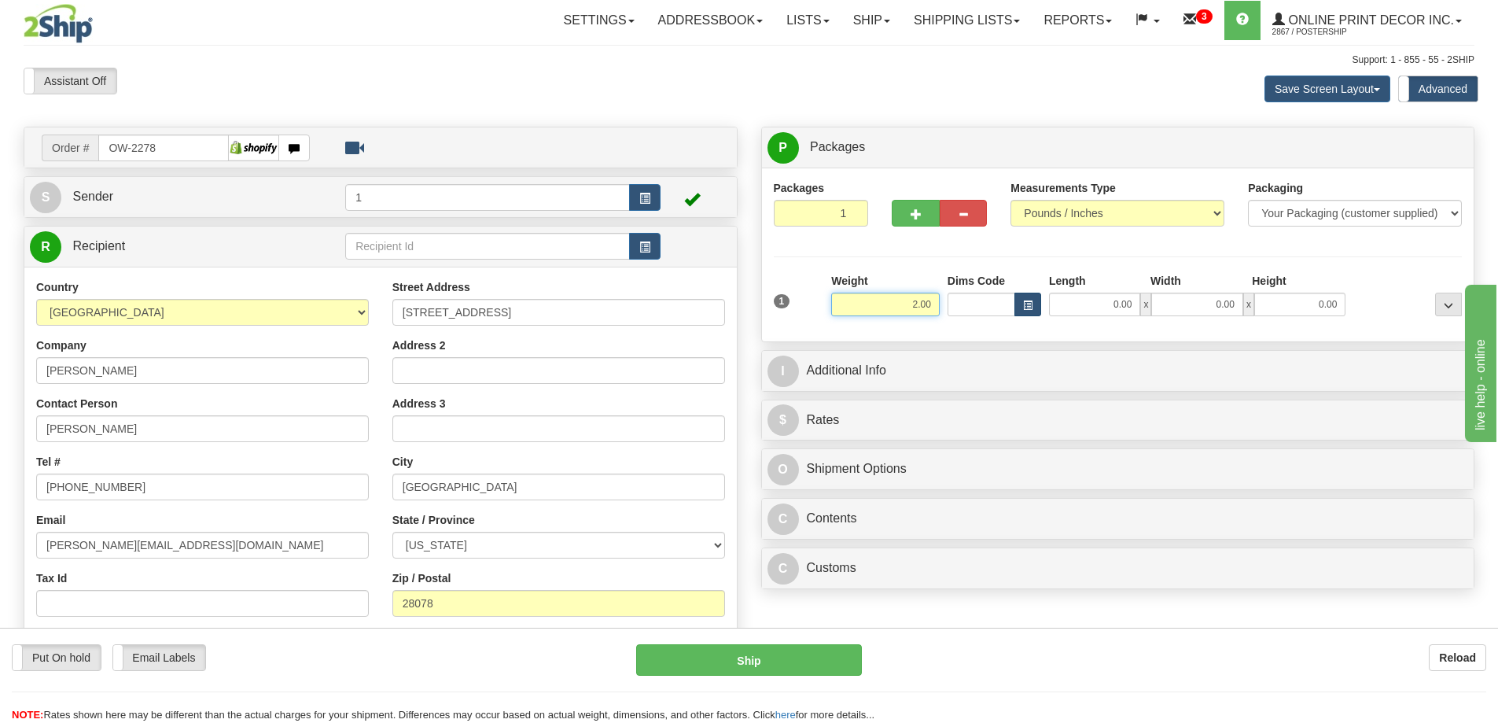
type input "2.00"
click at [1032, 301] on span "button" at bounding box center [1027, 305] width 9 height 9
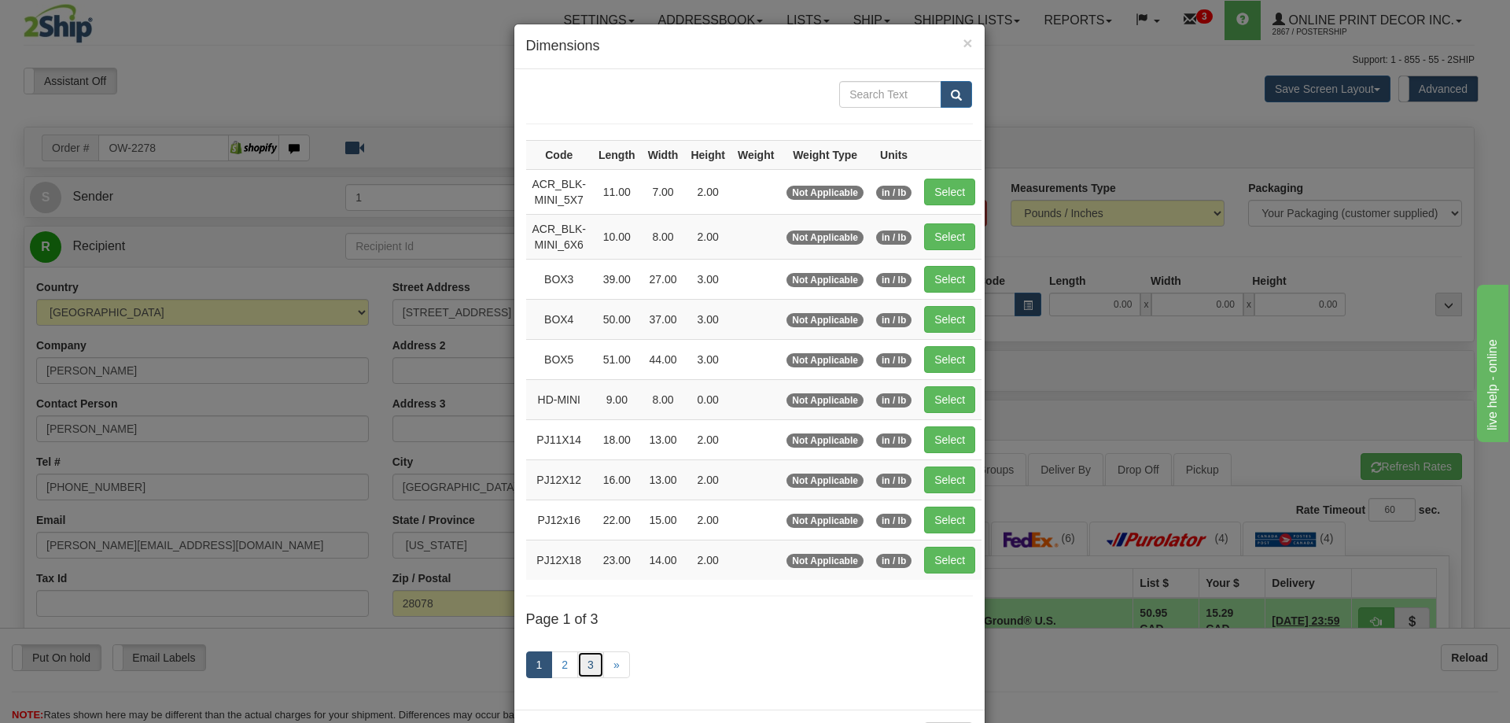
click at [583, 655] on link "3" at bounding box center [590, 664] width 27 height 27
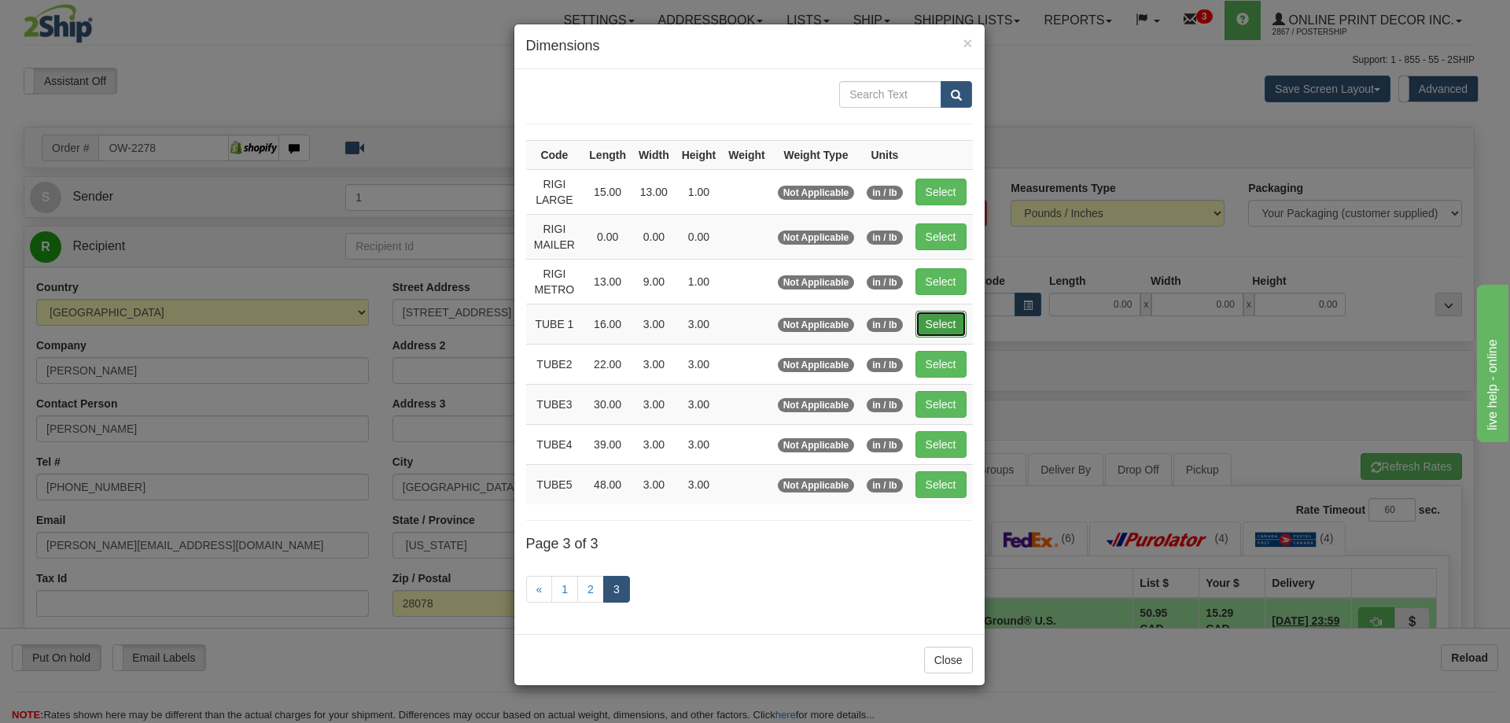
click at [932, 329] on button "Select" at bounding box center [940, 324] width 51 height 27
type input "TUBE 1"
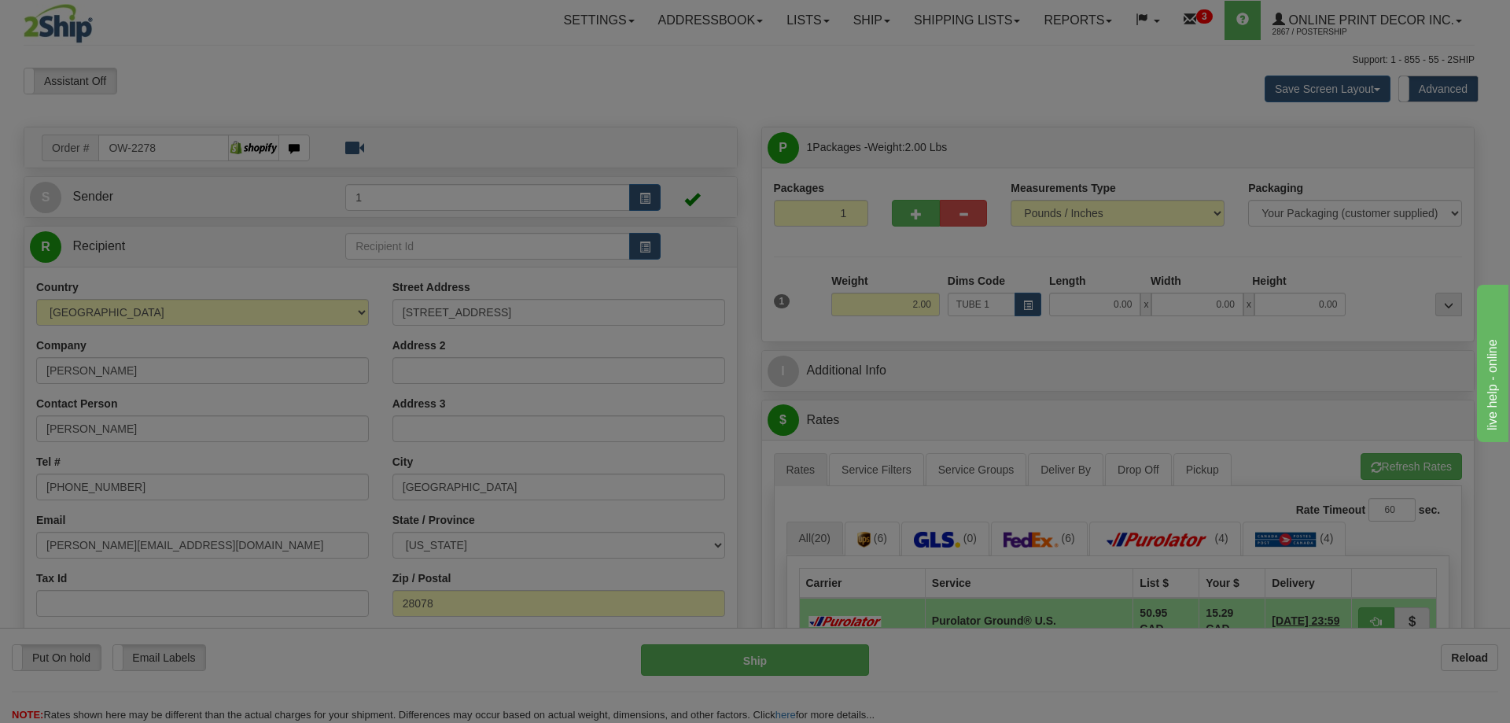
type input "16.00"
type input "3.00"
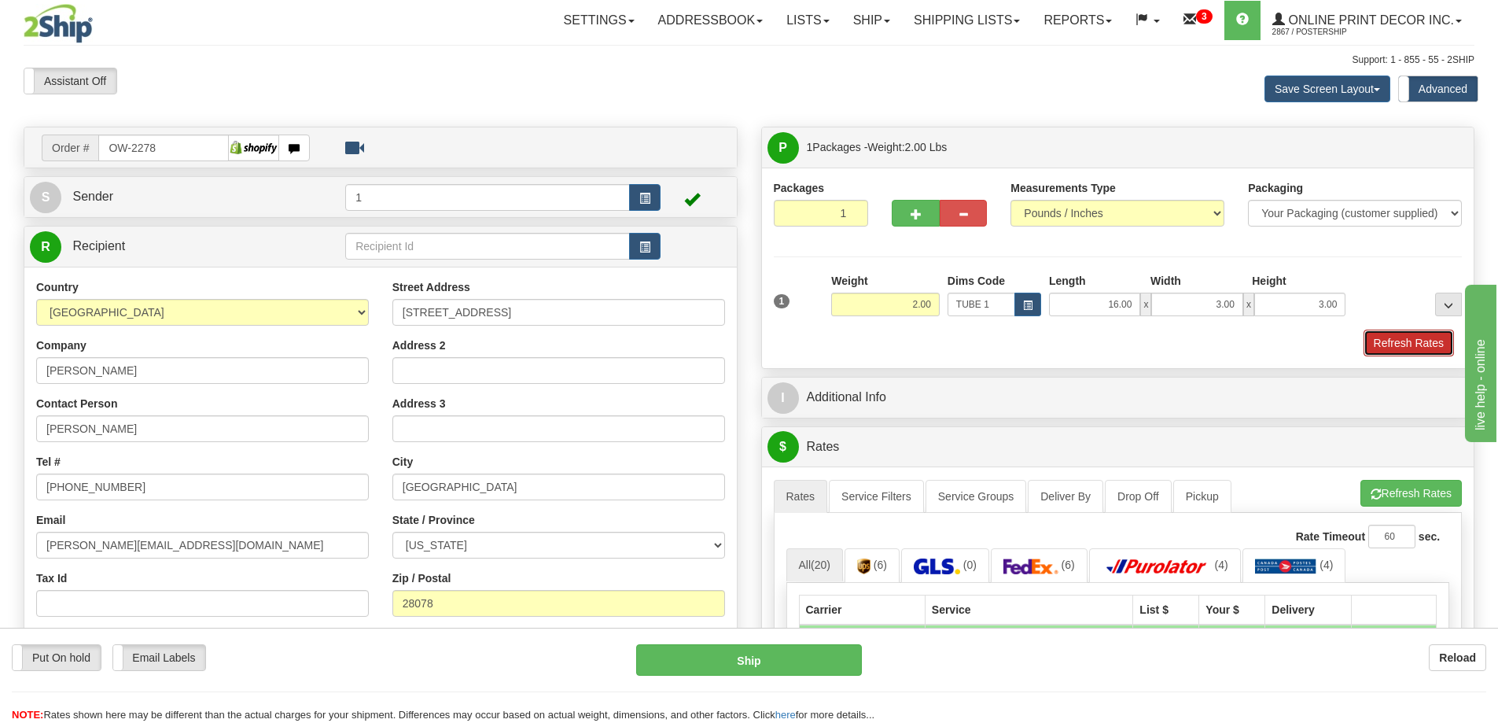
click at [1400, 342] on button "Refresh Rates" at bounding box center [1409, 342] width 90 height 27
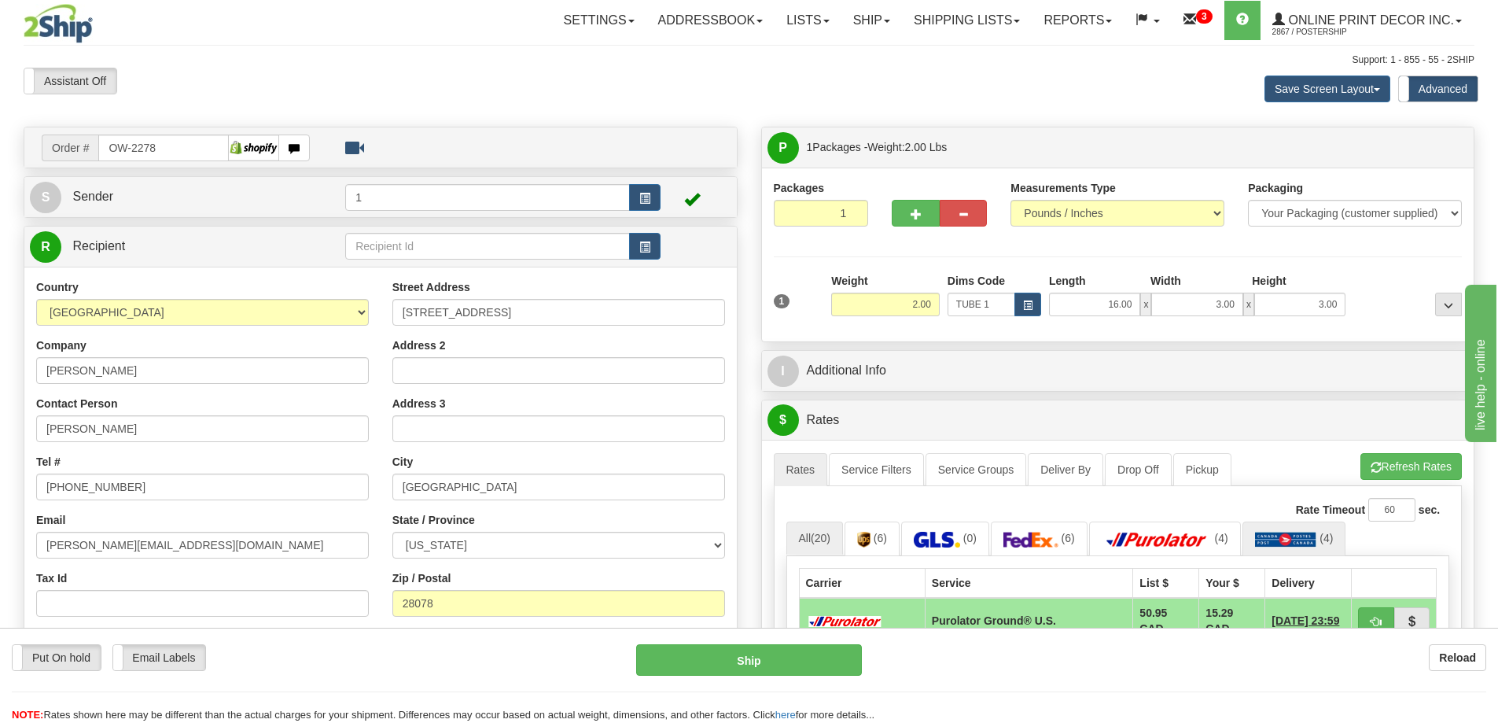
scroll to position [157, 0]
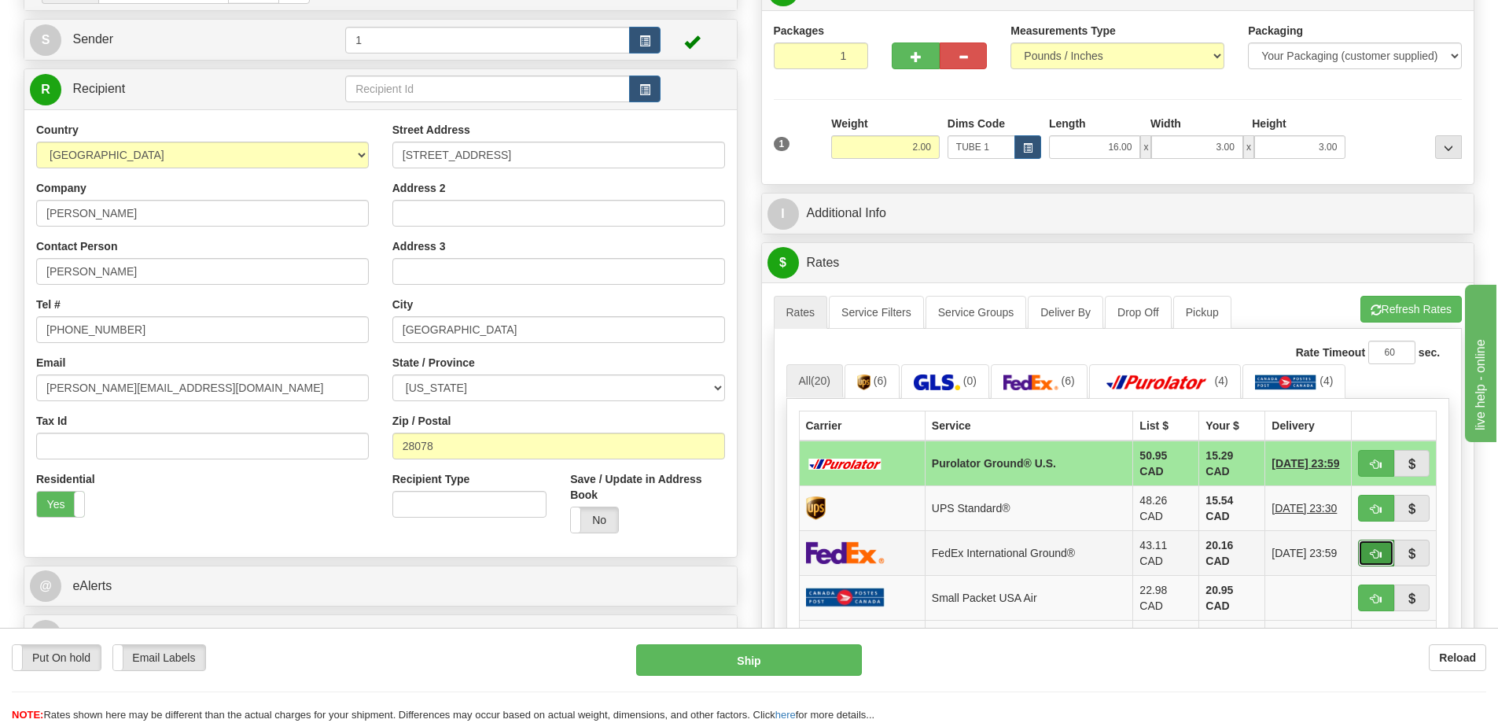
click at [1371, 549] on span "button" at bounding box center [1376, 554] width 11 height 10
type input "92"
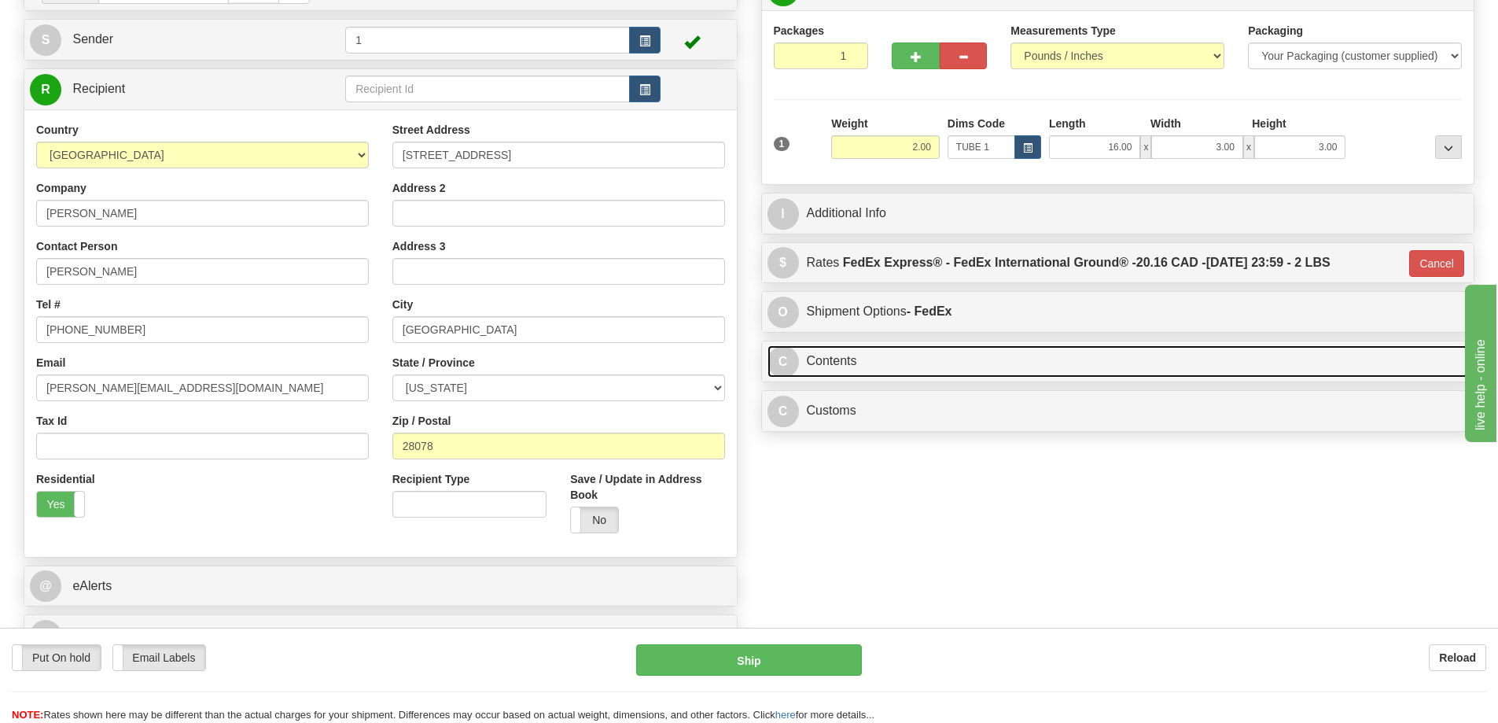
click at [989, 360] on link "C Contents" at bounding box center [1117, 361] width 701 height 32
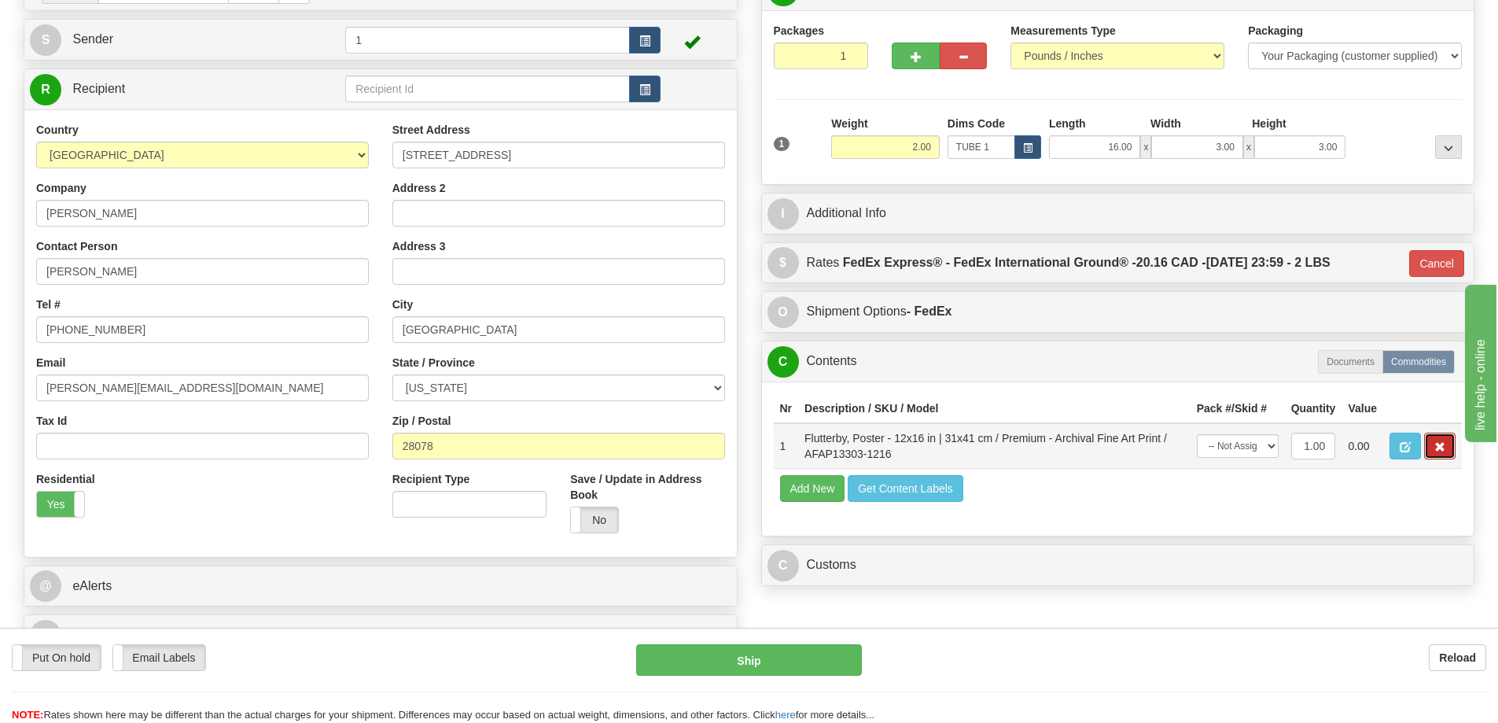
click at [1434, 454] on button "button" at bounding box center [1439, 445] width 31 height 27
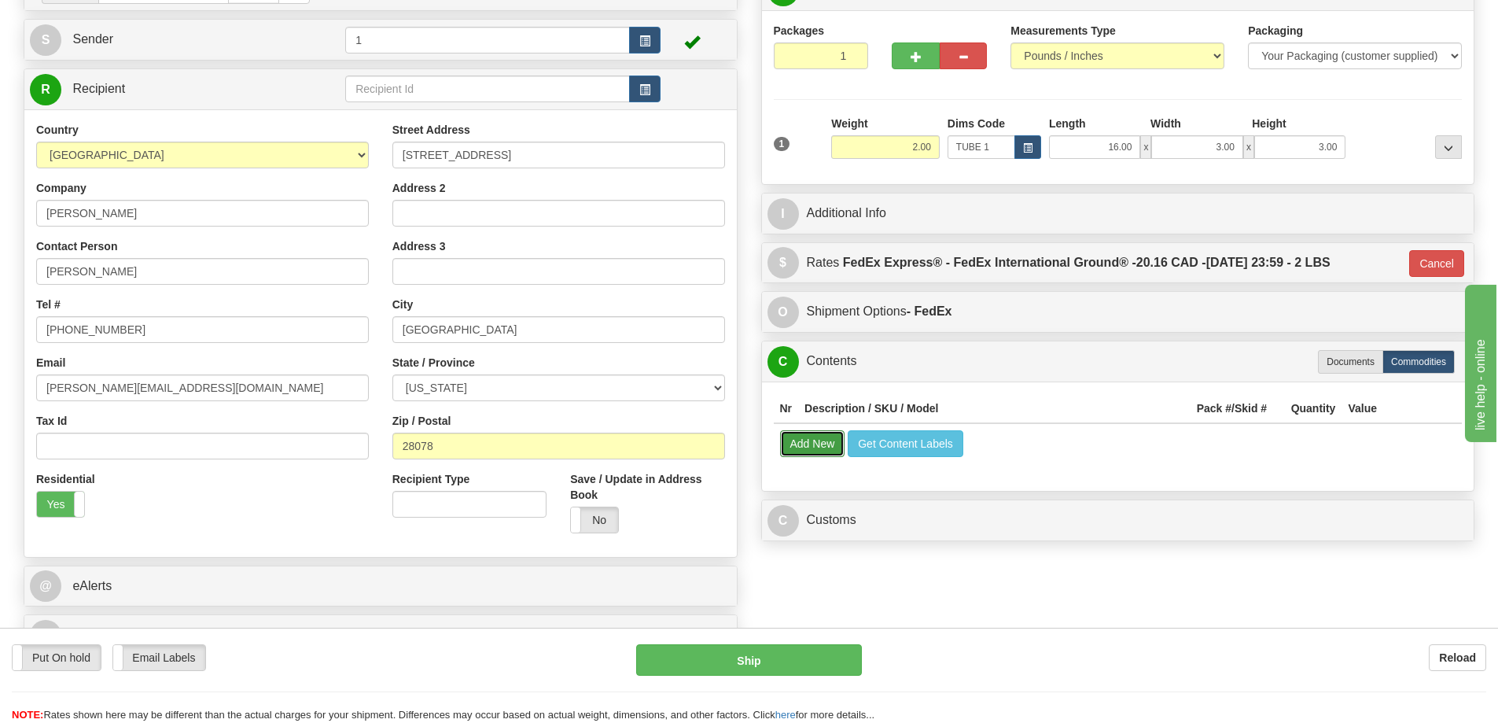
click at [815, 440] on button "Add New" at bounding box center [812, 443] width 65 height 27
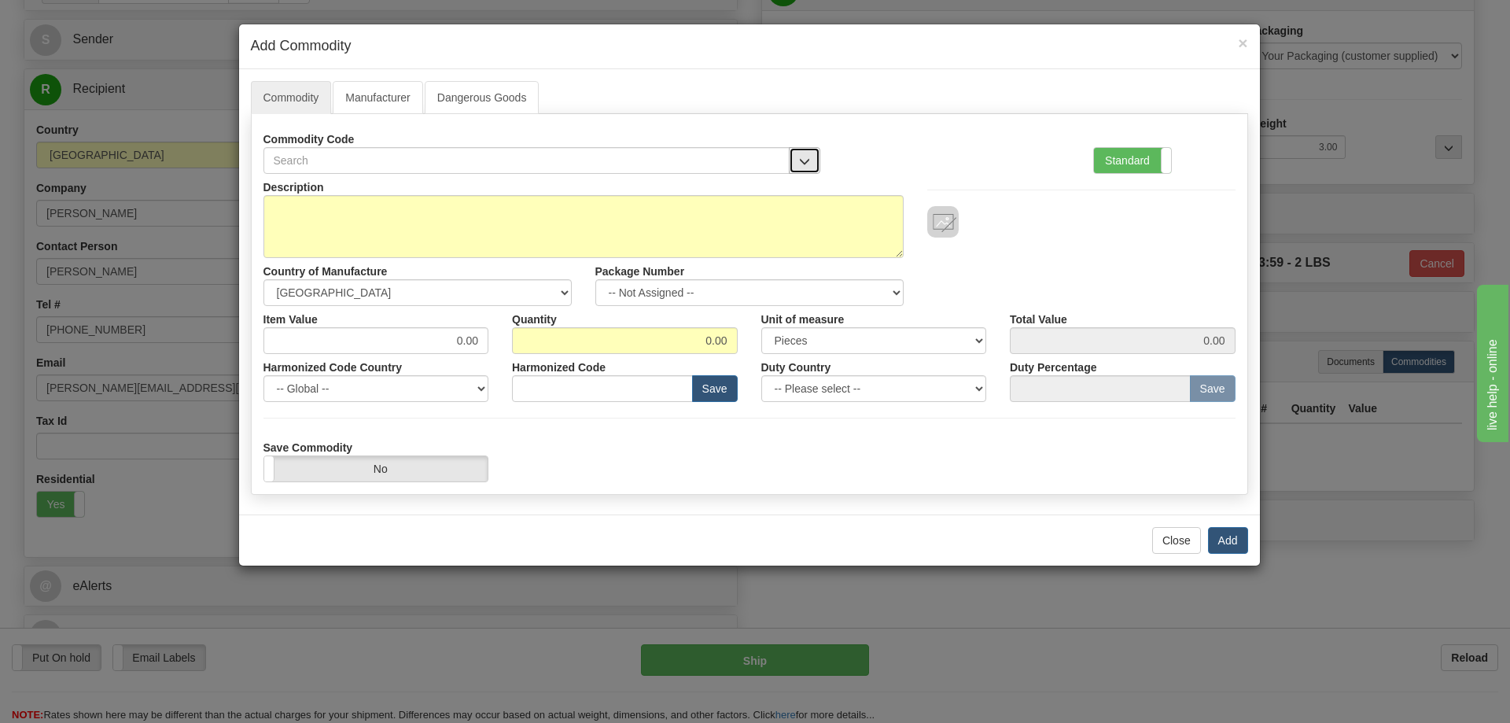
click at [807, 156] on span "button" at bounding box center [804, 161] width 11 height 10
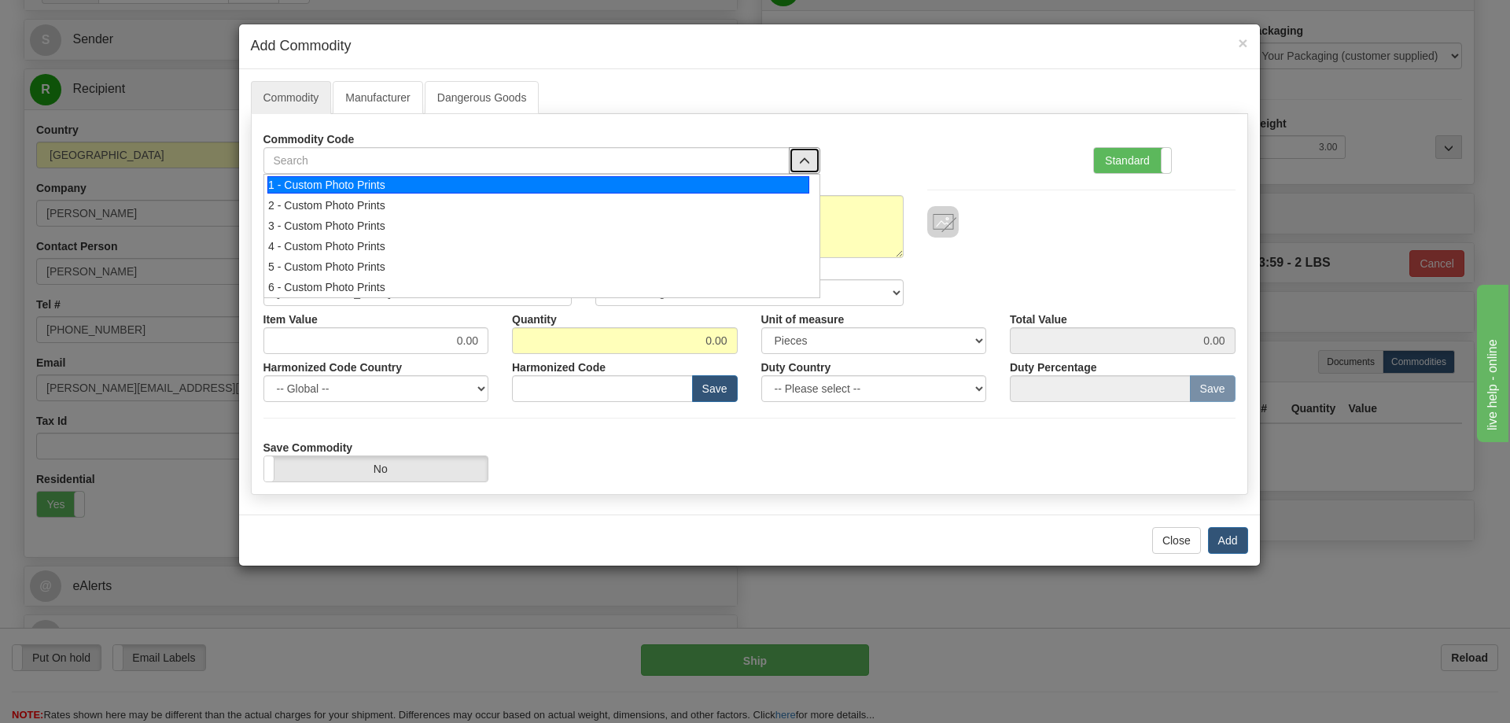
click at [803, 180] on div "1 - Custom Photo Prints" at bounding box center [538, 184] width 542 height 17
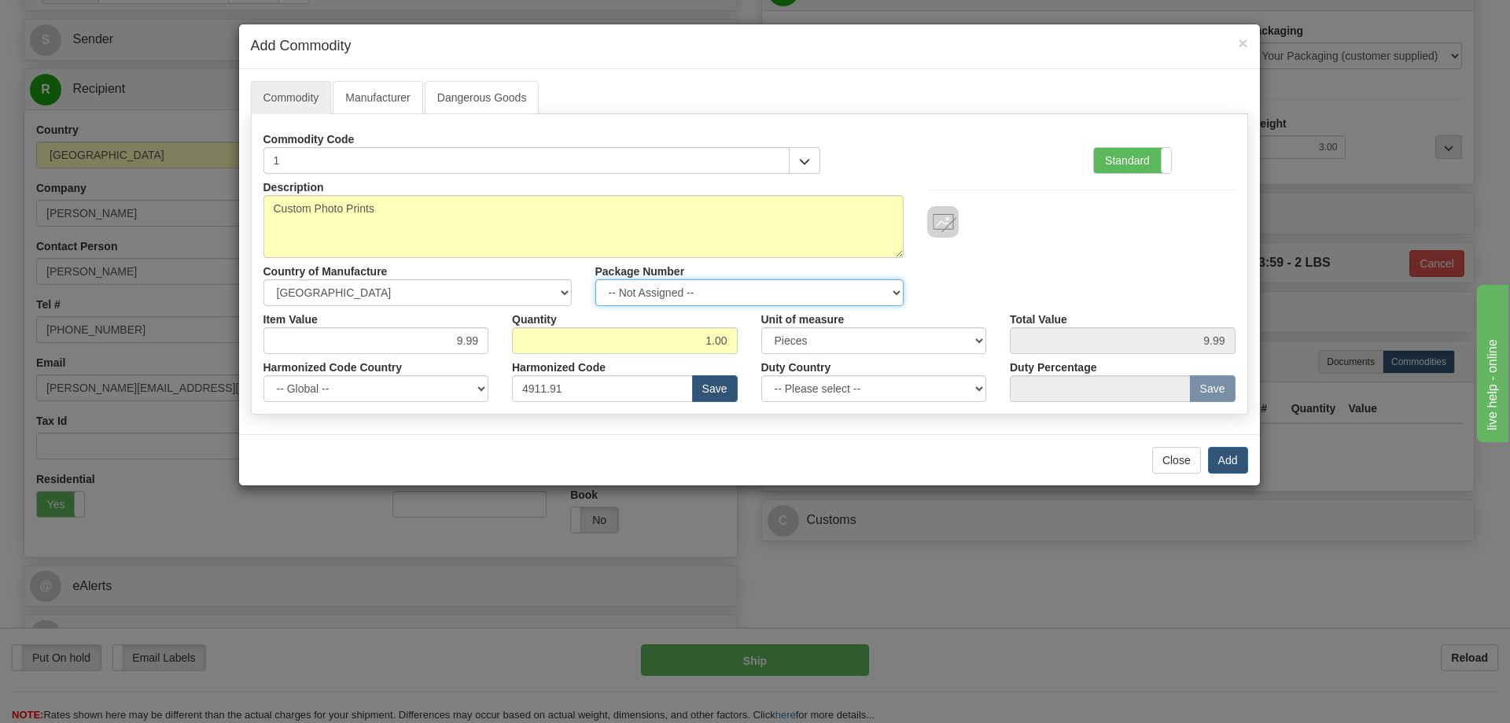
click at [896, 287] on select "-- Not Assigned -- Item 1" at bounding box center [749, 292] width 308 height 27
select select "0"
click at [595, 279] on select "-- Not Assigned -- Item 1" at bounding box center [749, 292] width 308 height 27
click at [1224, 455] on button "Add" at bounding box center [1228, 460] width 40 height 27
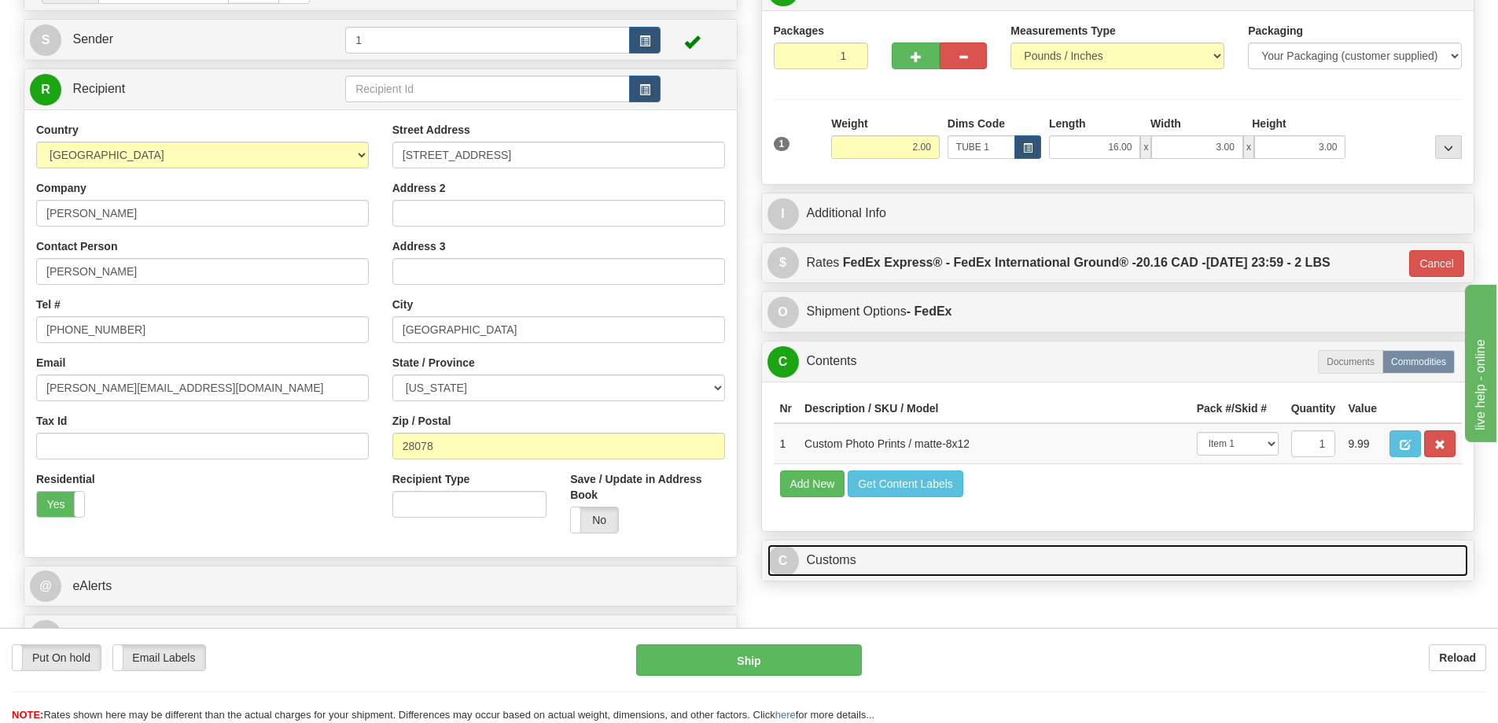
click at [1275, 560] on link "C Customs" at bounding box center [1117, 560] width 701 height 32
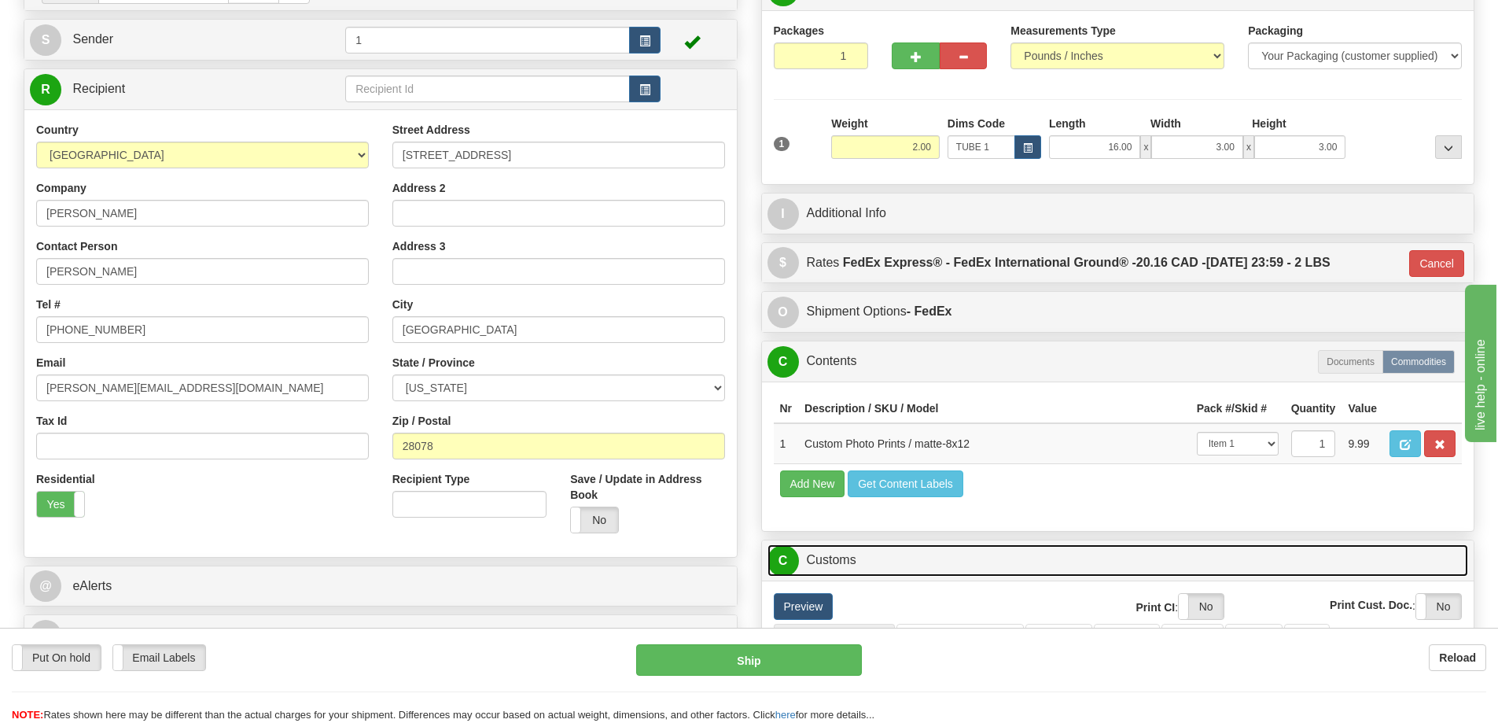
scroll to position [393, 0]
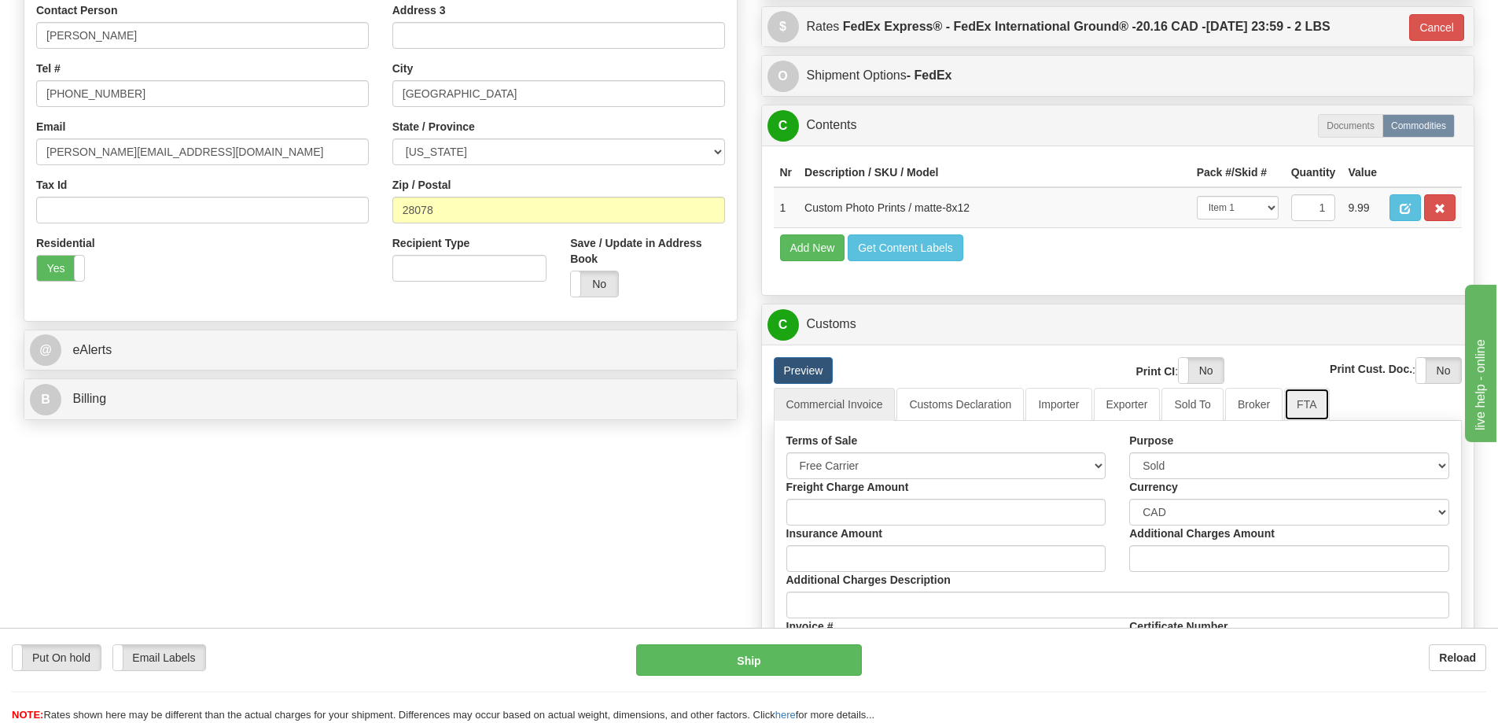
click at [1316, 414] on link "FTA" at bounding box center [1306, 404] width 45 height 33
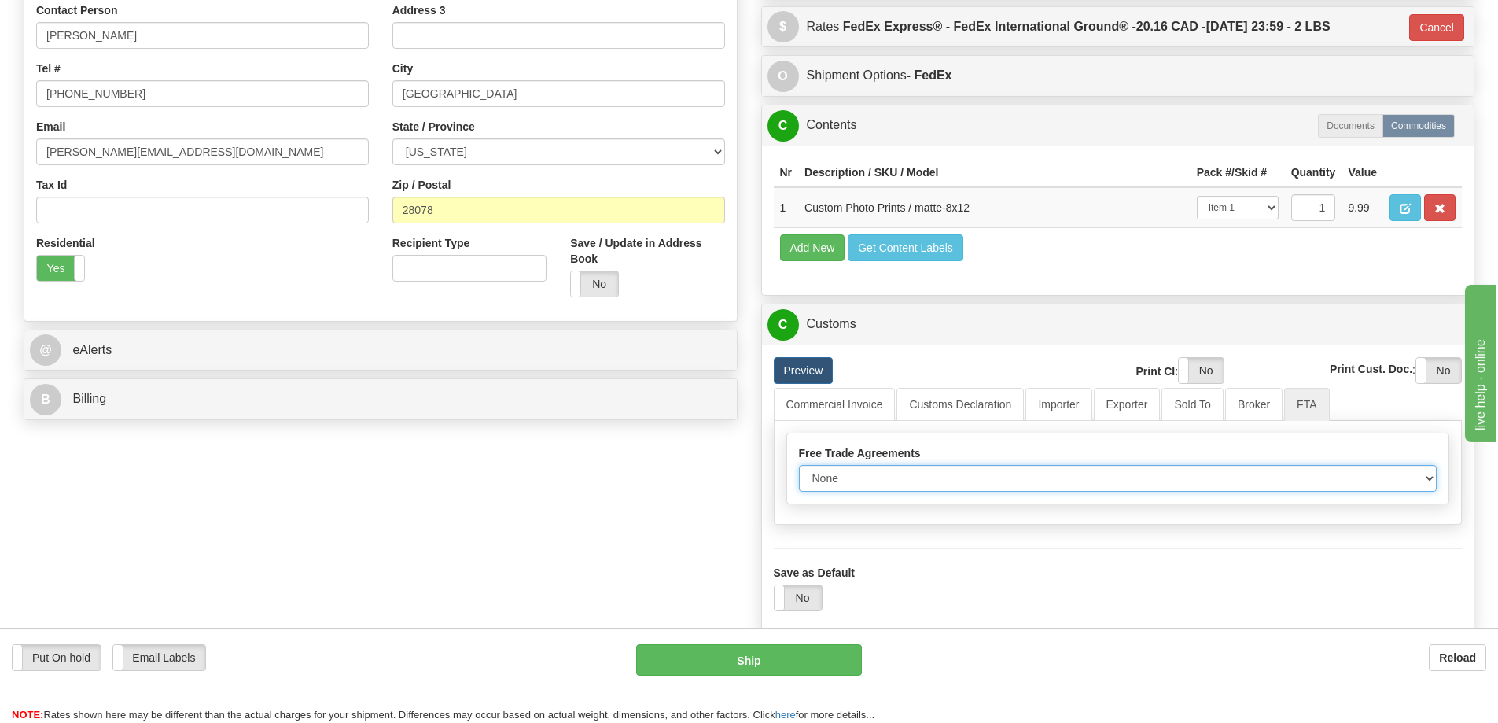
click at [1423, 479] on select "None Other USMCA CETA CUKTCA" at bounding box center [1118, 478] width 639 height 27
select select "1"
click at [799, 470] on select "None Other USMCA CETA CUKTCA" at bounding box center [1118, 478] width 639 height 27
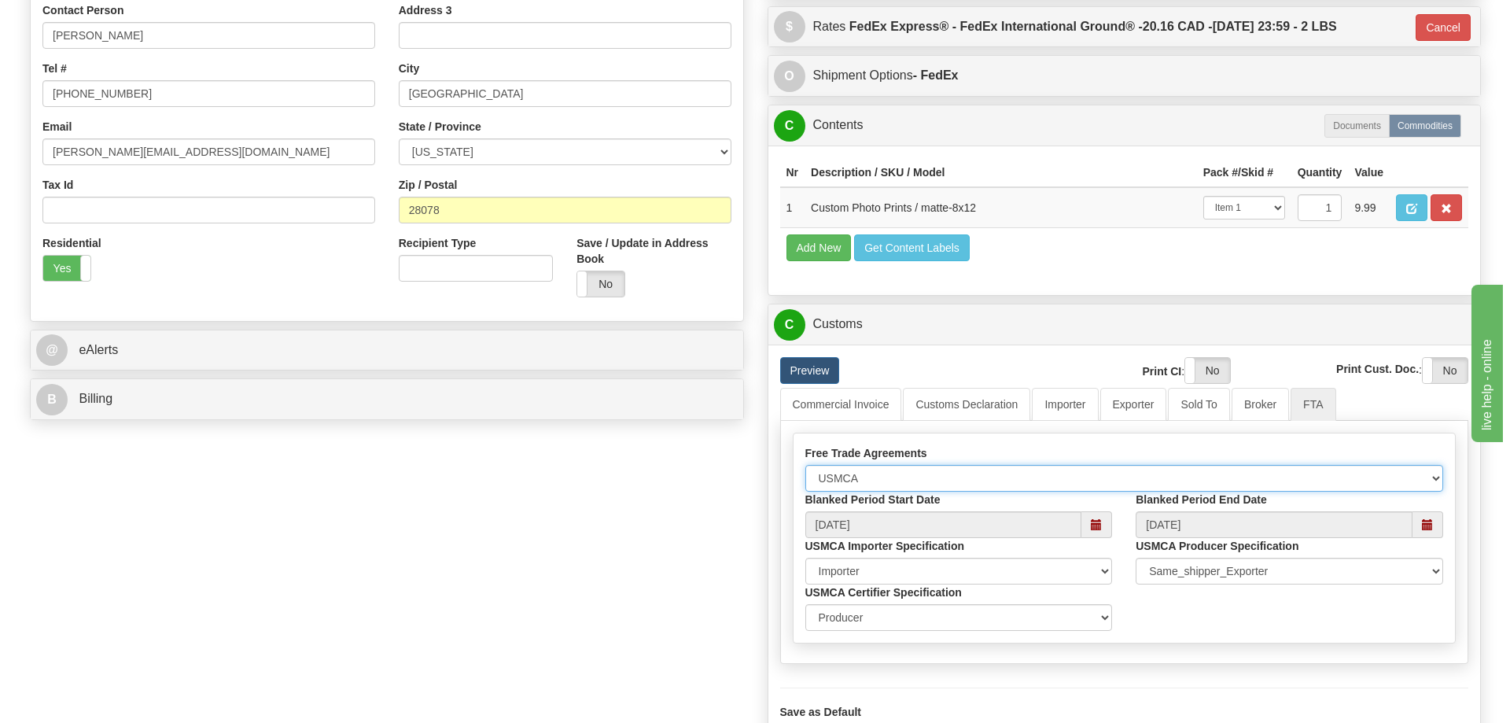
scroll to position [708, 0]
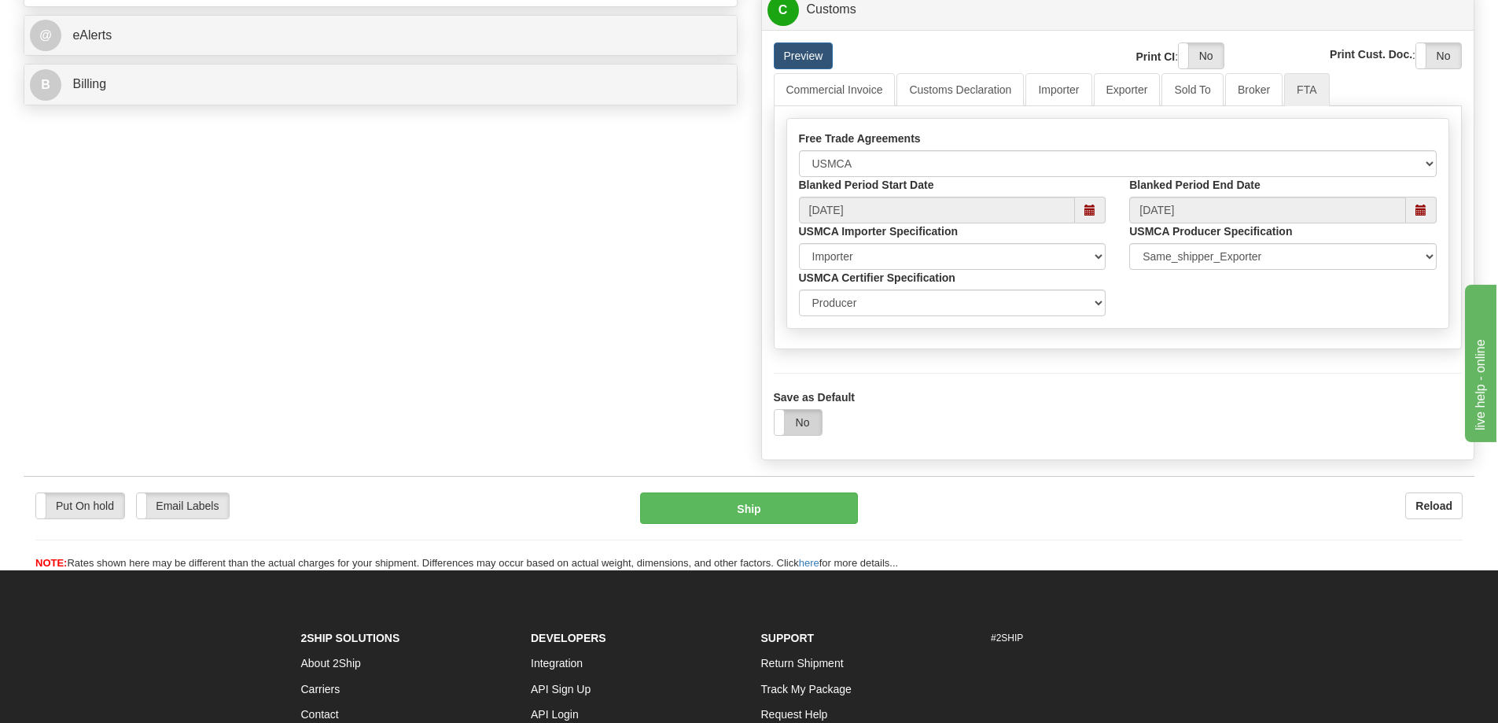
click at [802, 421] on label "No" at bounding box center [798, 422] width 47 height 25
click at [749, 515] on button "Ship" at bounding box center [749, 507] width 218 height 31
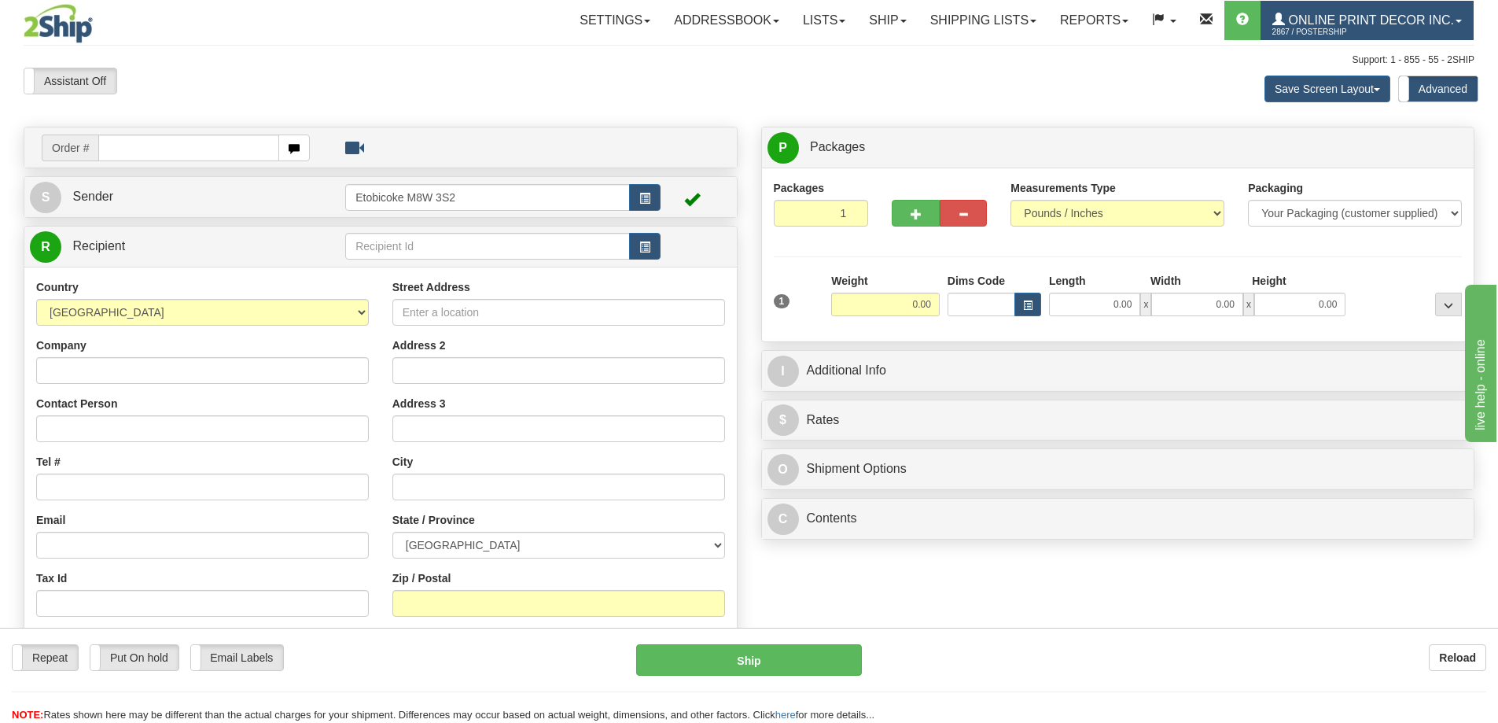
click at [1470, 17] on link "Online Print Decor Inc. 2867 / PosterShip" at bounding box center [1367, 20] width 213 height 39
click at [1307, 19] on span "Online Print Decor Inc." at bounding box center [1369, 19] width 169 height 13
click at [1219, 20] on link at bounding box center [1206, 20] width 36 height 39
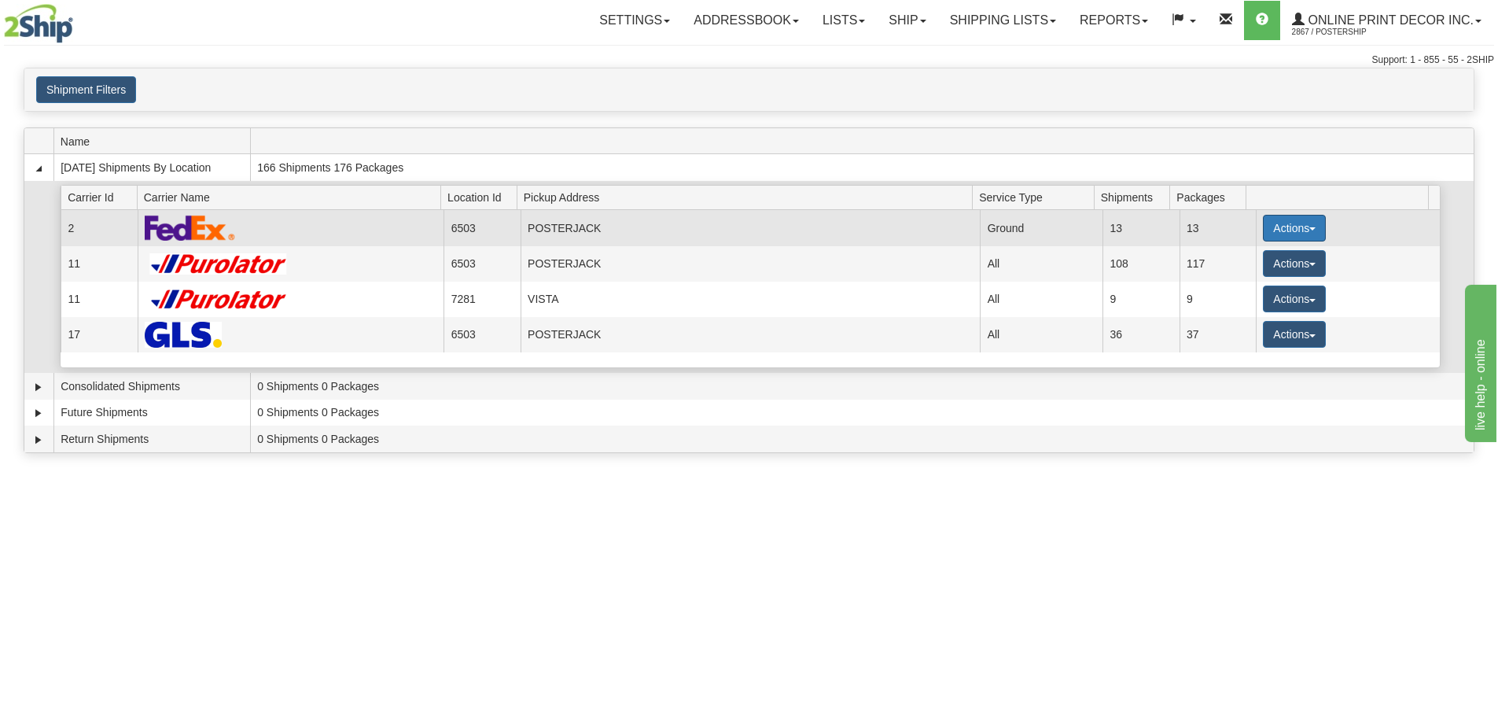
click at [1287, 216] on button "Actions" at bounding box center [1294, 228] width 63 height 27
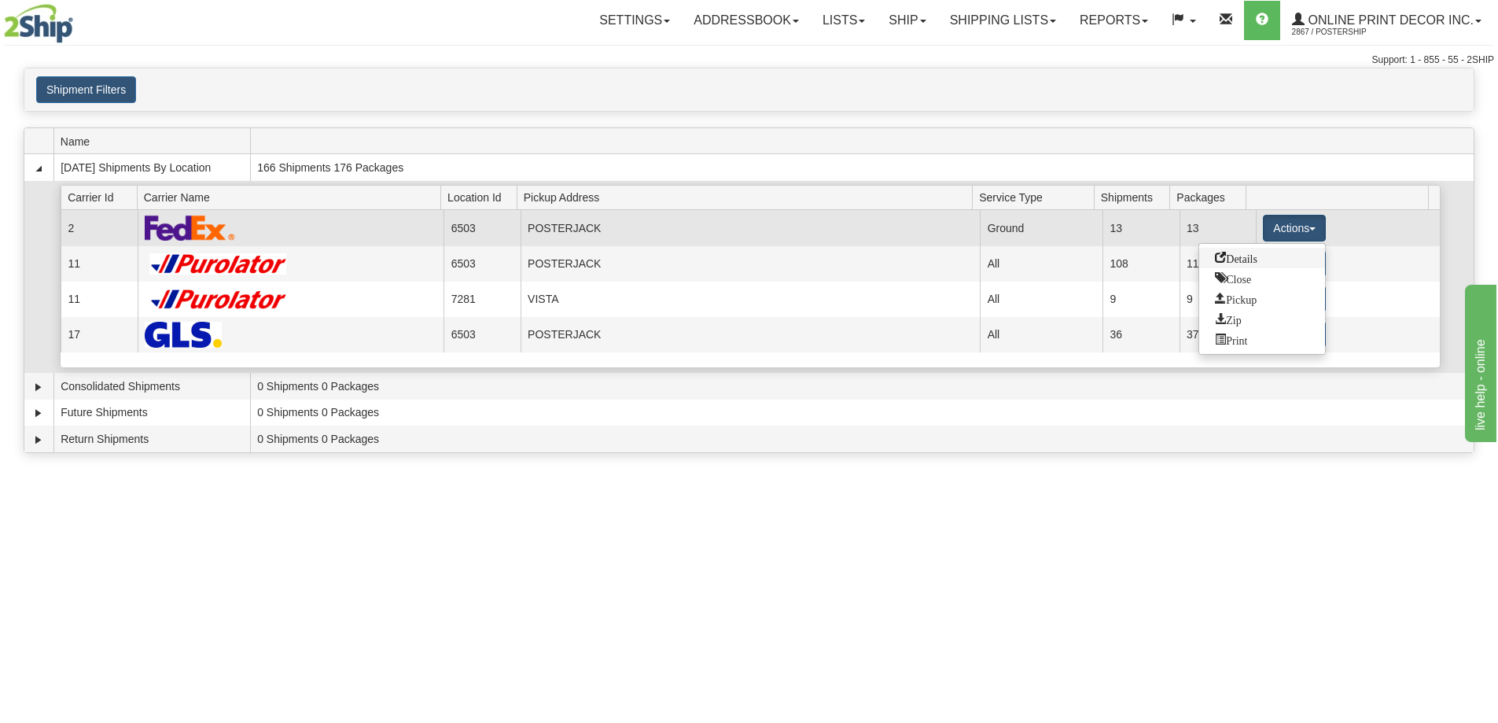
click at [1216, 260] on span "Details" at bounding box center [1236, 257] width 42 height 11
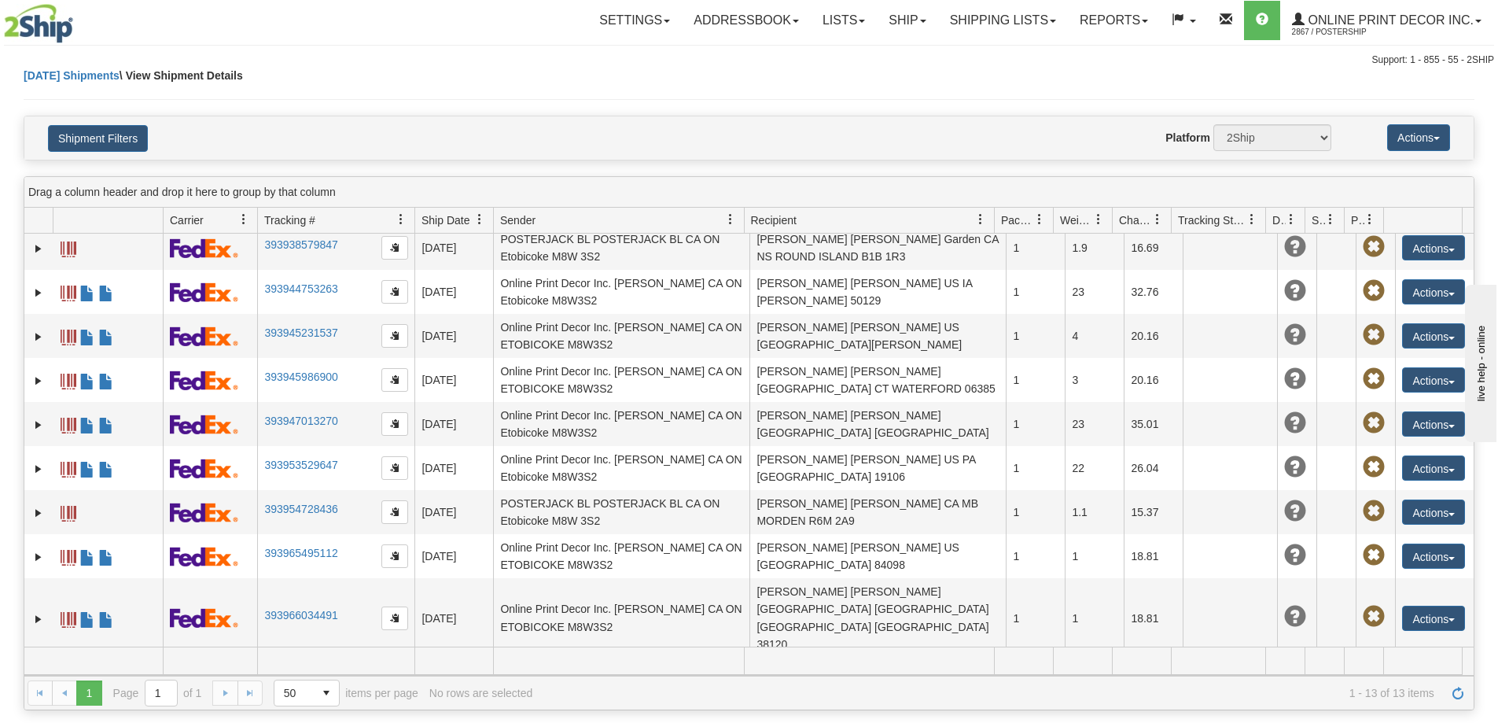
scroll to position [160, 0]
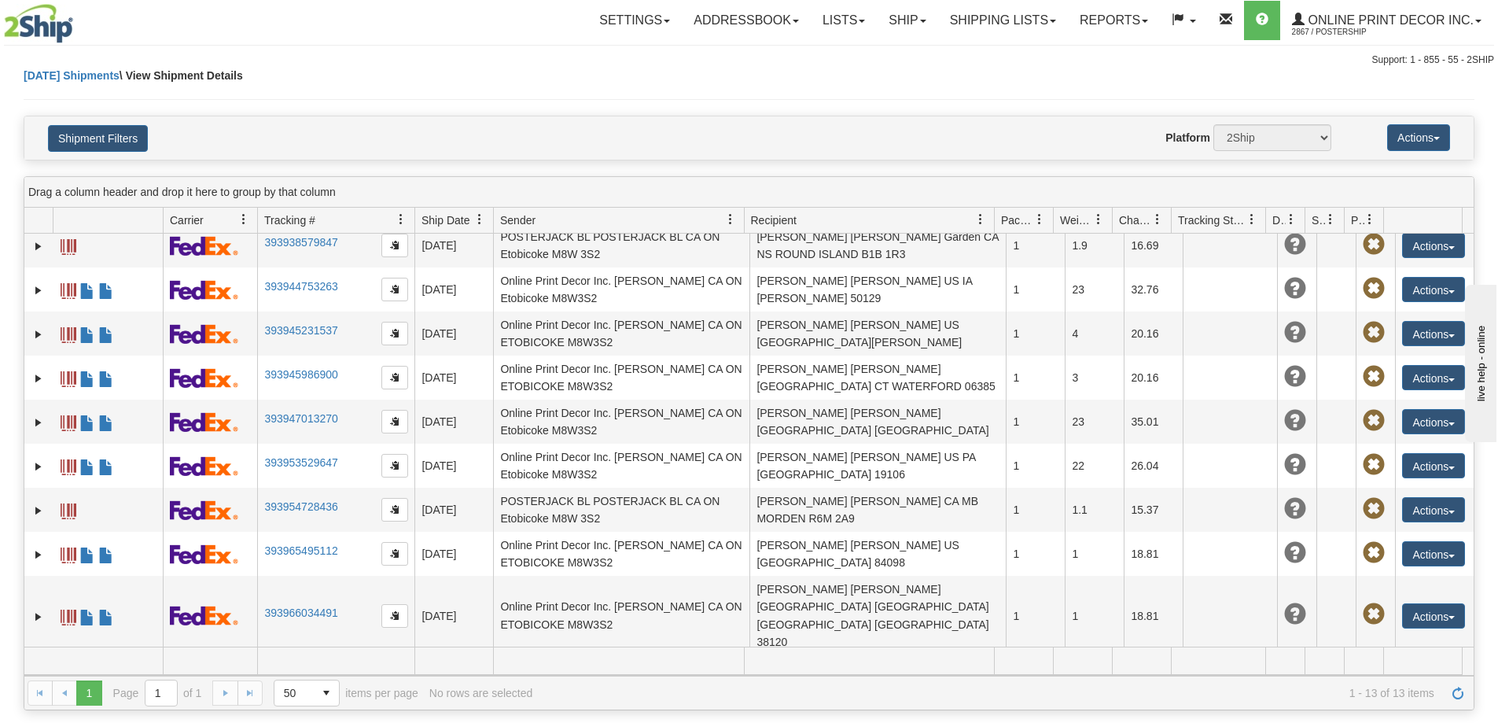
click at [277, 676] on link "393966458490" at bounding box center [300, 682] width 73 height 13
click at [894, 13] on link "Ship" at bounding box center [907, 20] width 61 height 39
click at [831, 61] on span "Ship Screen" at bounding box center [841, 55] width 60 height 13
